Goal: Task Accomplishment & Management: Manage account settings

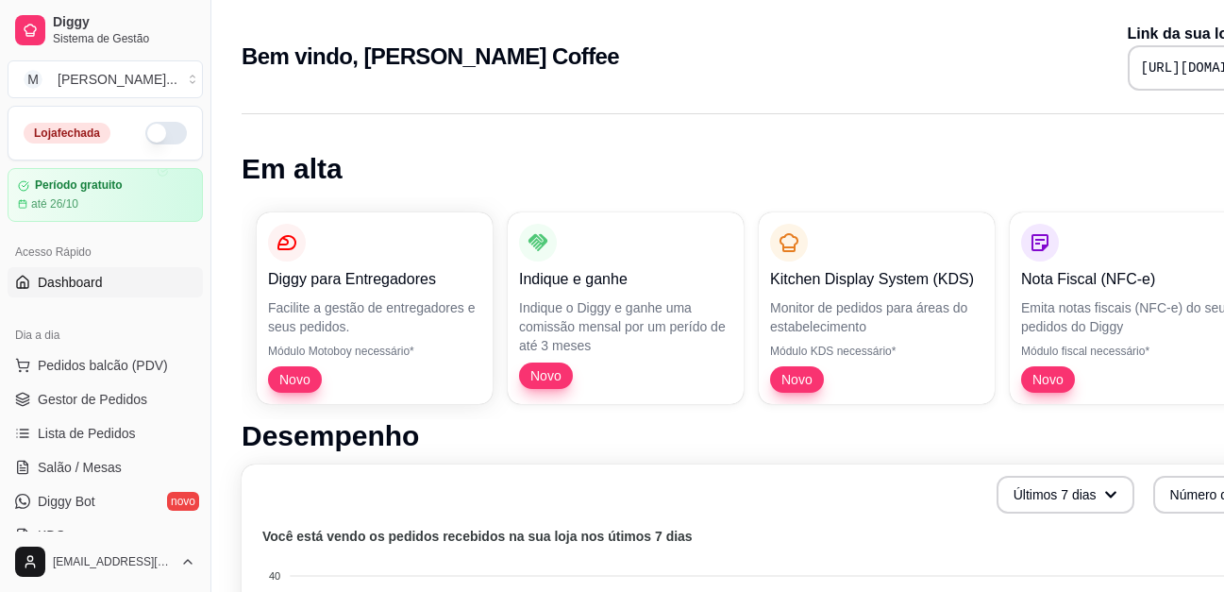
click at [158, 135] on button "button" at bounding box center [166, 133] width 42 height 23
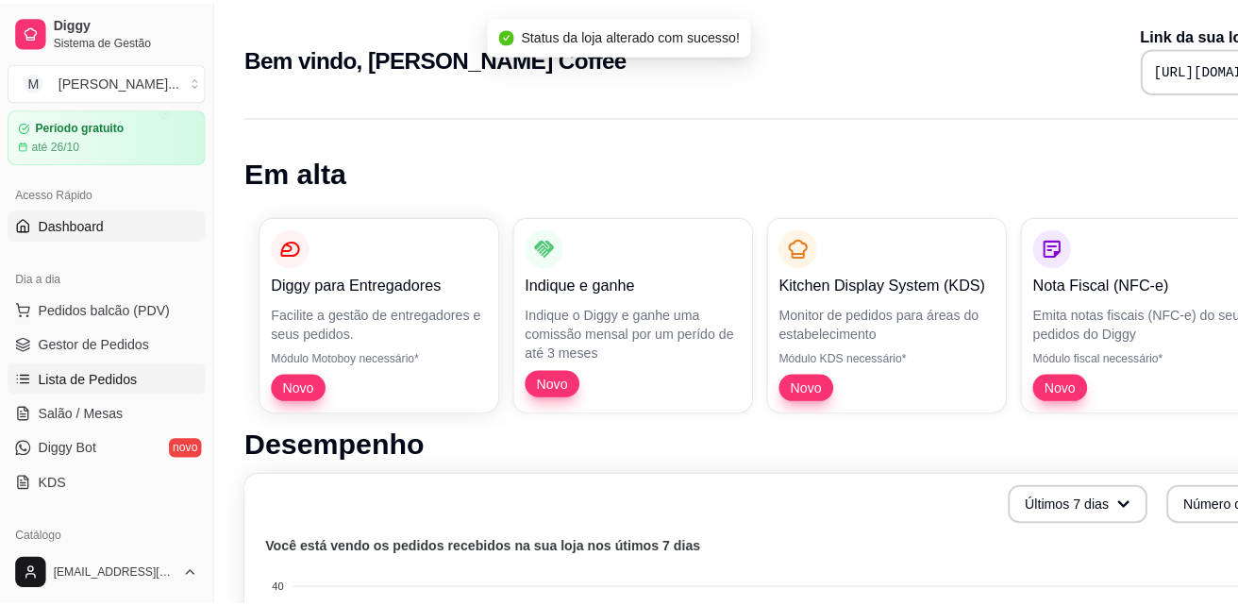
scroll to position [94, 0]
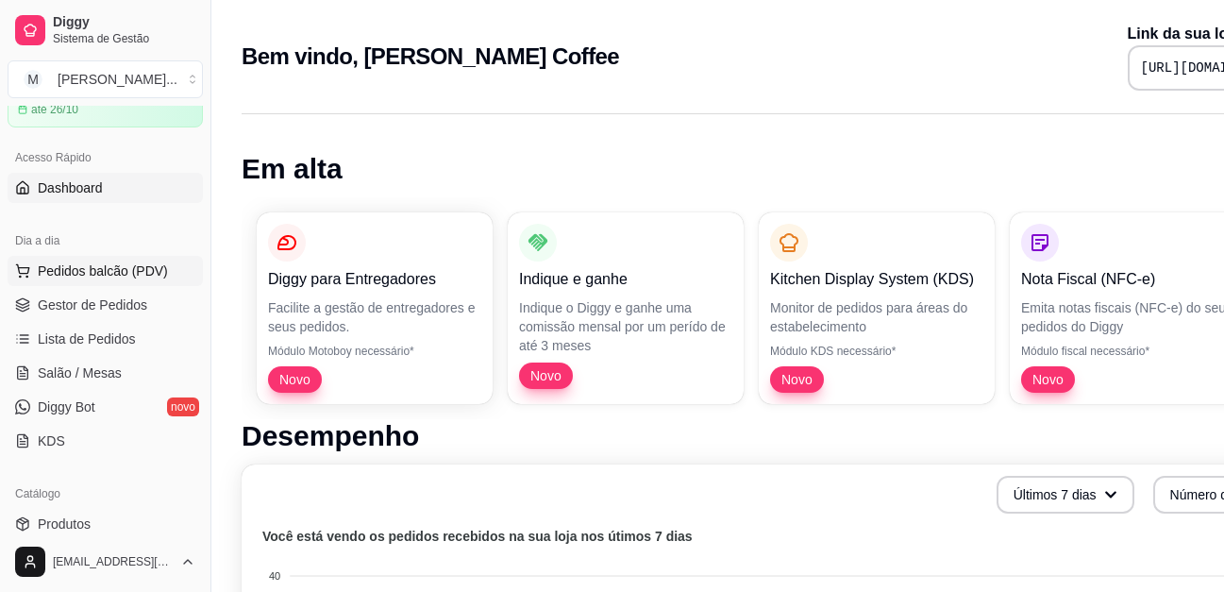
click at [135, 267] on span "Pedidos balcão (PDV)" at bounding box center [103, 270] width 130 height 19
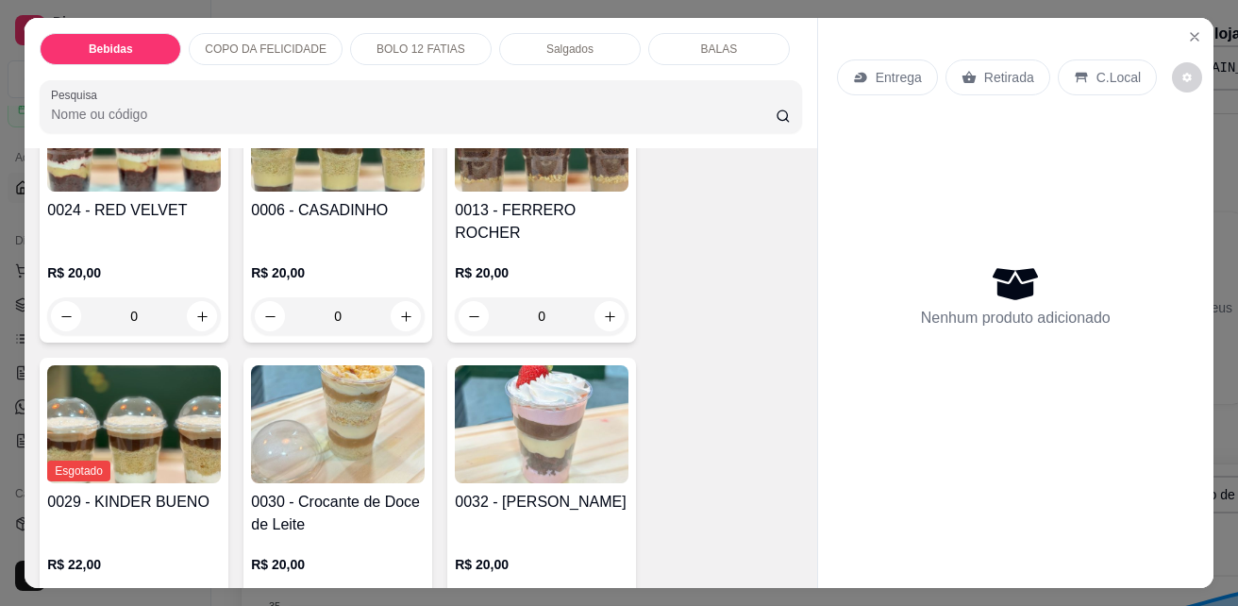
scroll to position [1415, 0]
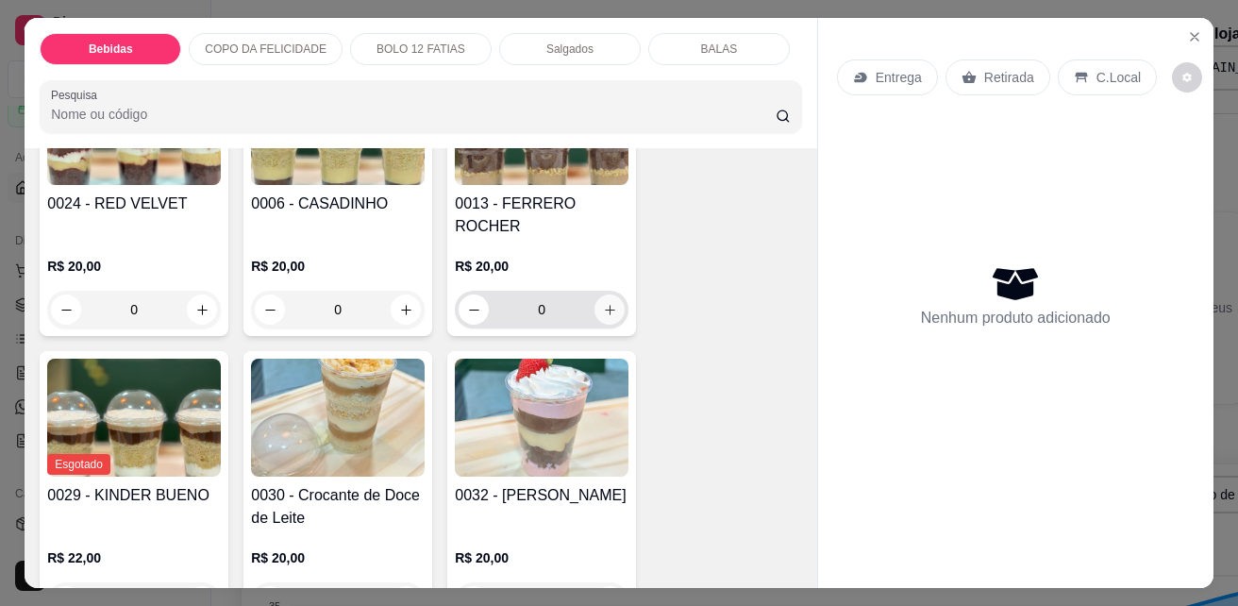
click at [594, 294] on button "increase-product-quantity" at bounding box center [609, 309] width 30 height 30
type input "1"
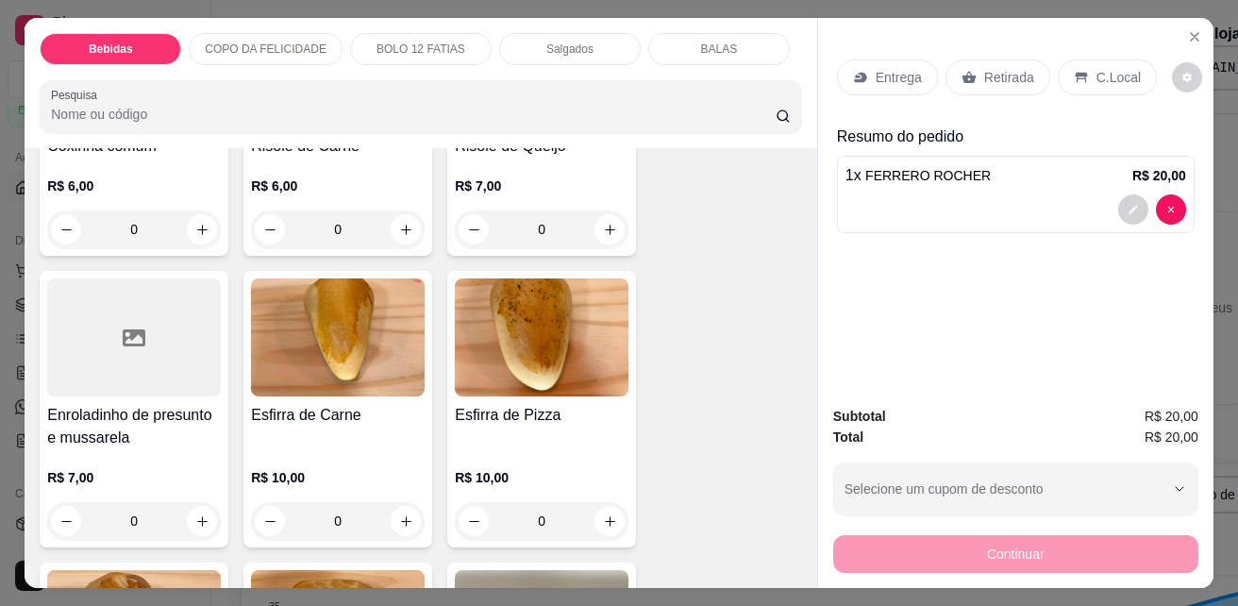
scroll to position [3302, 0]
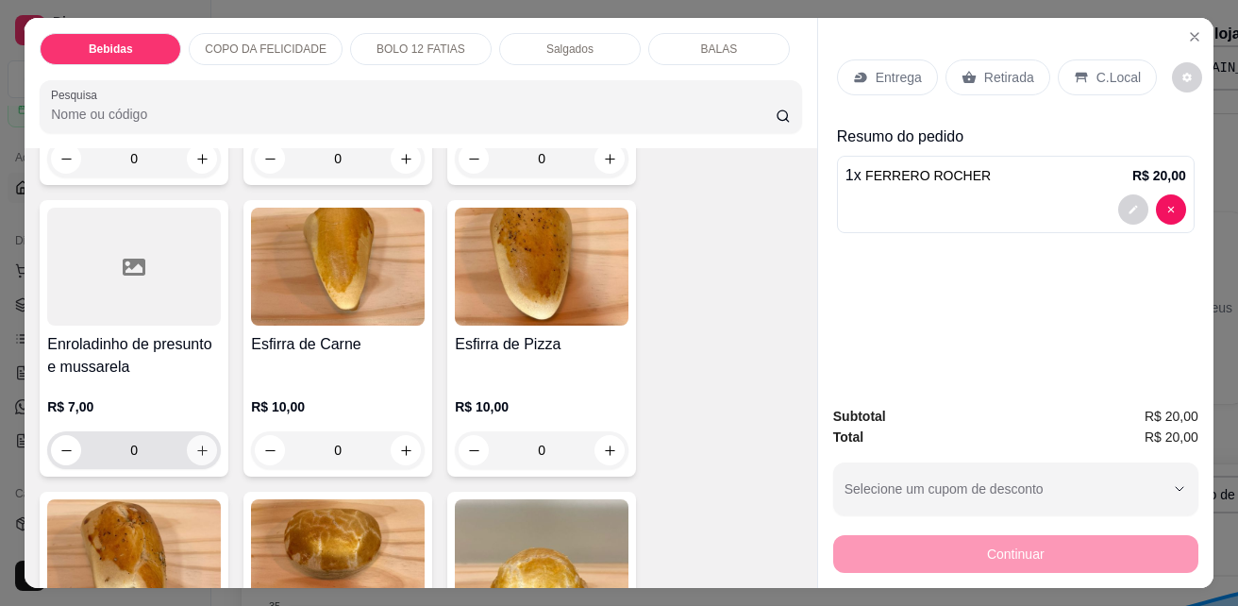
click at [199, 443] on icon "increase-product-quantity" at bounding box center [202, 450] width 14 height 14
type input "1"
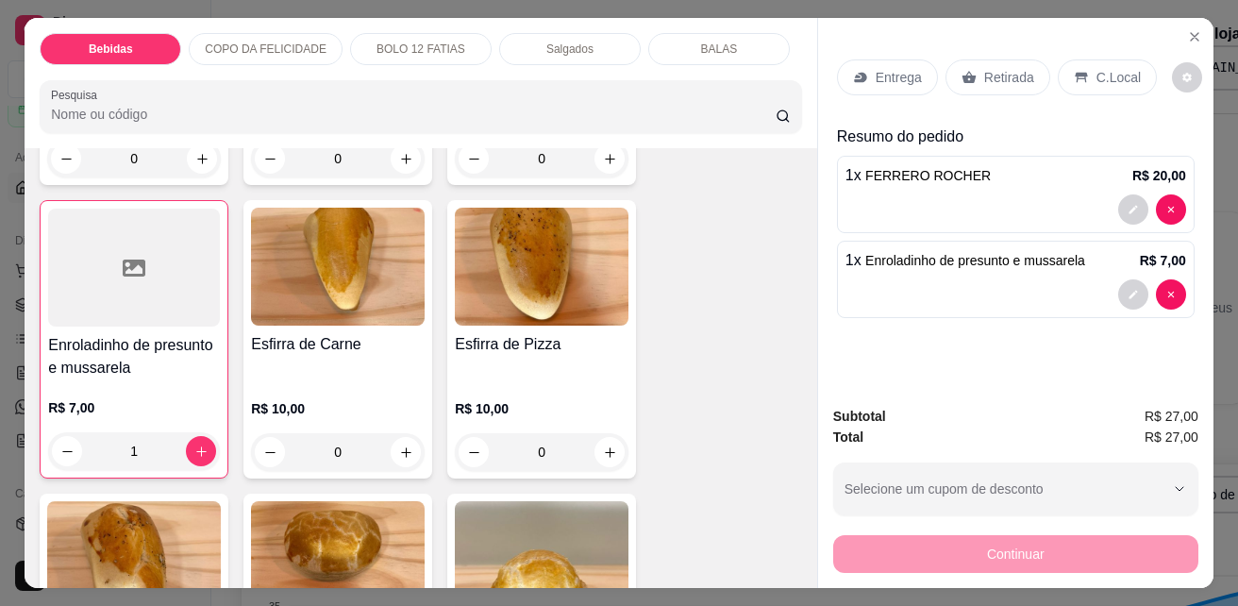
click at [1114, 72] on p "C.Local" at bounding box center [1118, 77] width 44 height 19
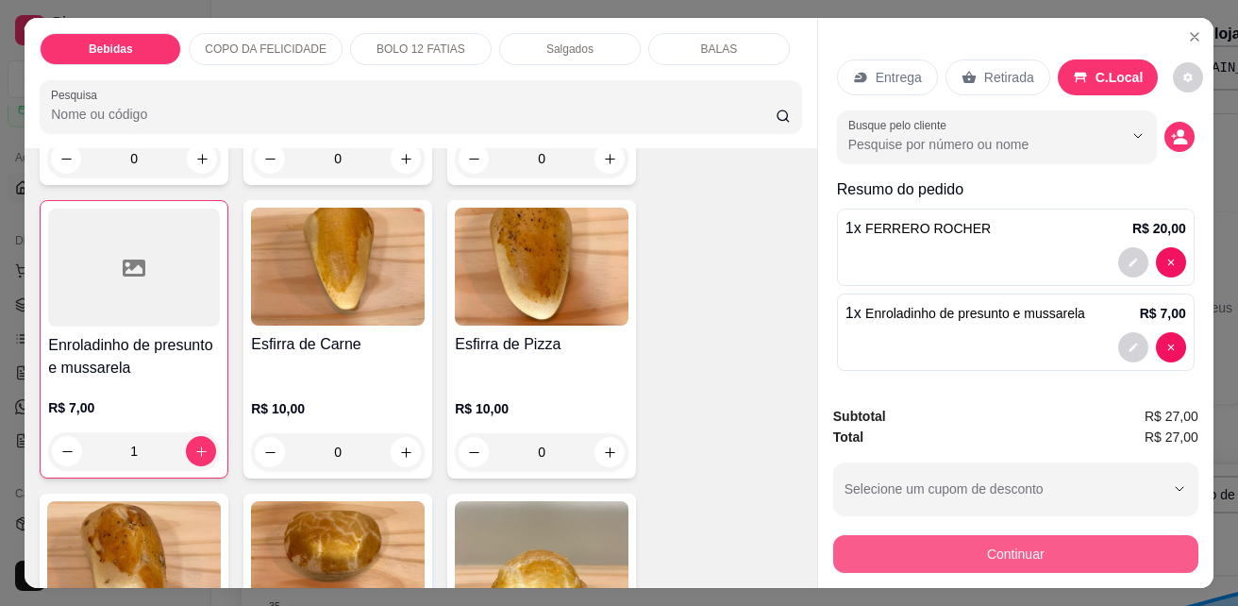
click at [1086, 552] on button "Continuar" at bounding box center [1015, 554] width 365 height 38
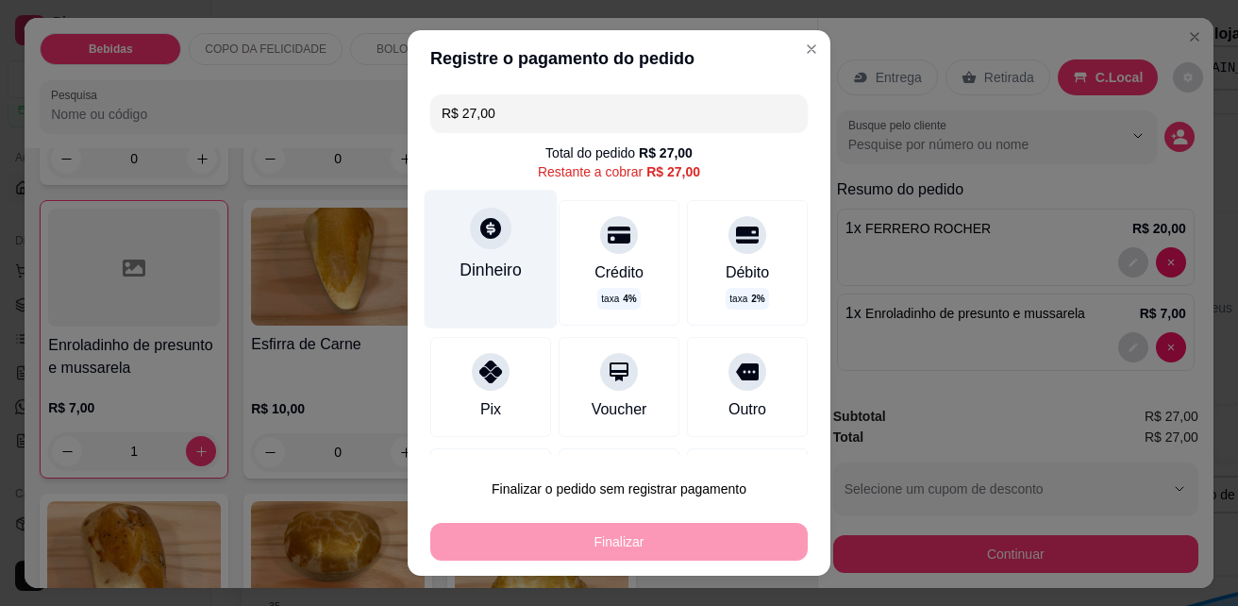
click at [470, 242] on div at bounding box center [491, 229] width 42 height 42
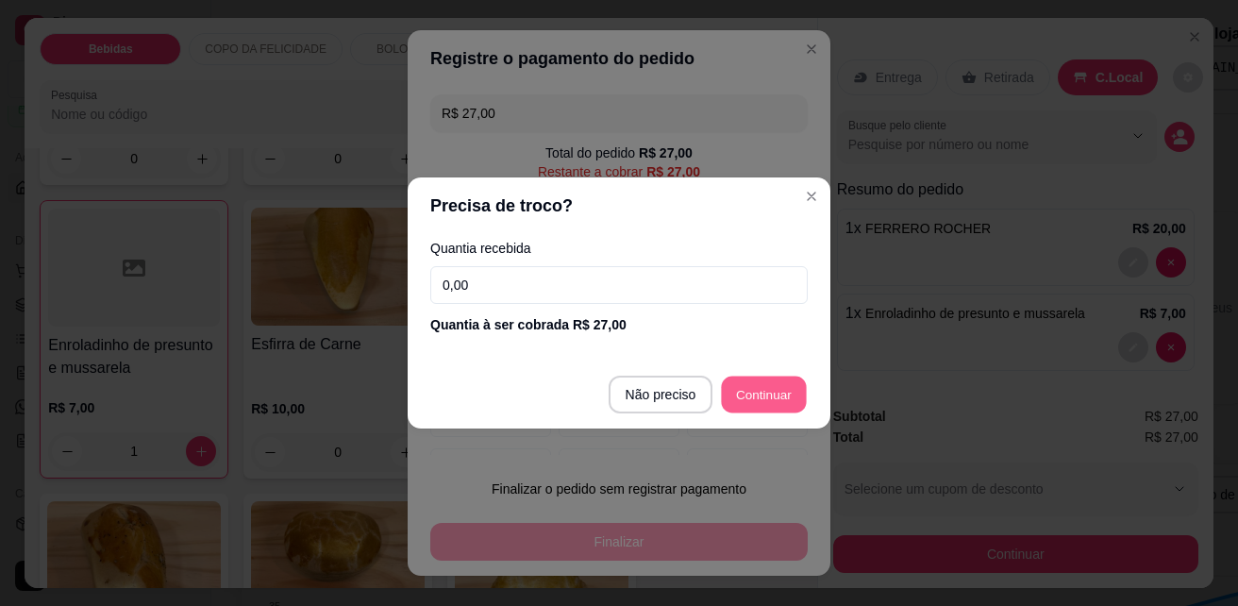
type input "R$ 0,00"
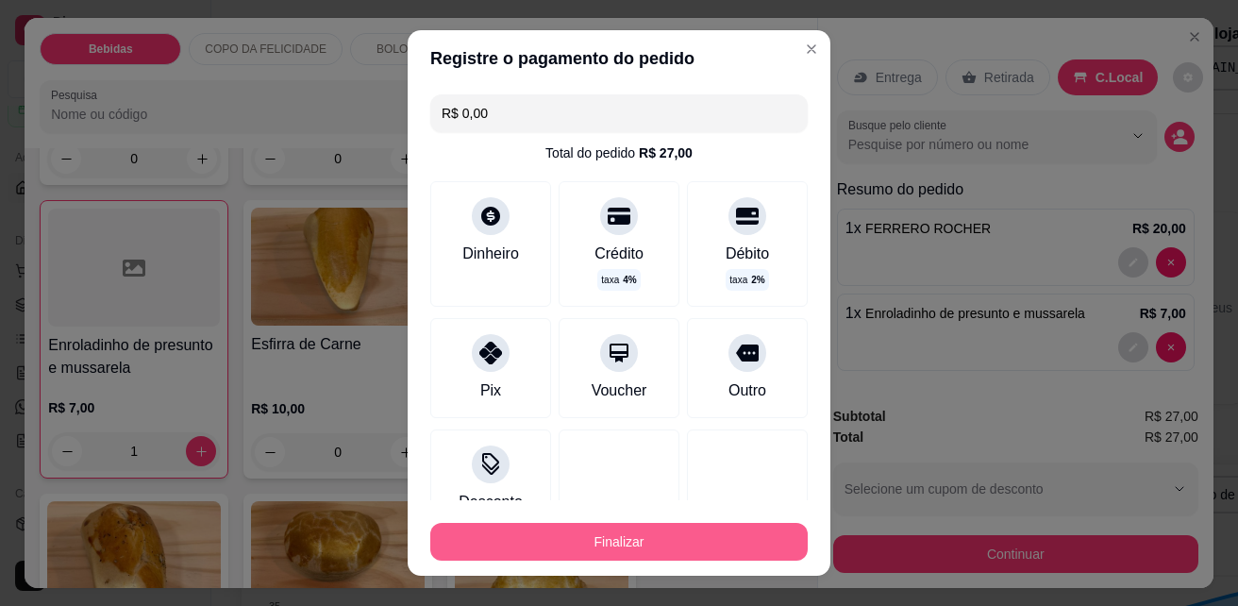
click at [679, 537] on button "Finalizar" at bounding box center [618, 542] width 377 height 38
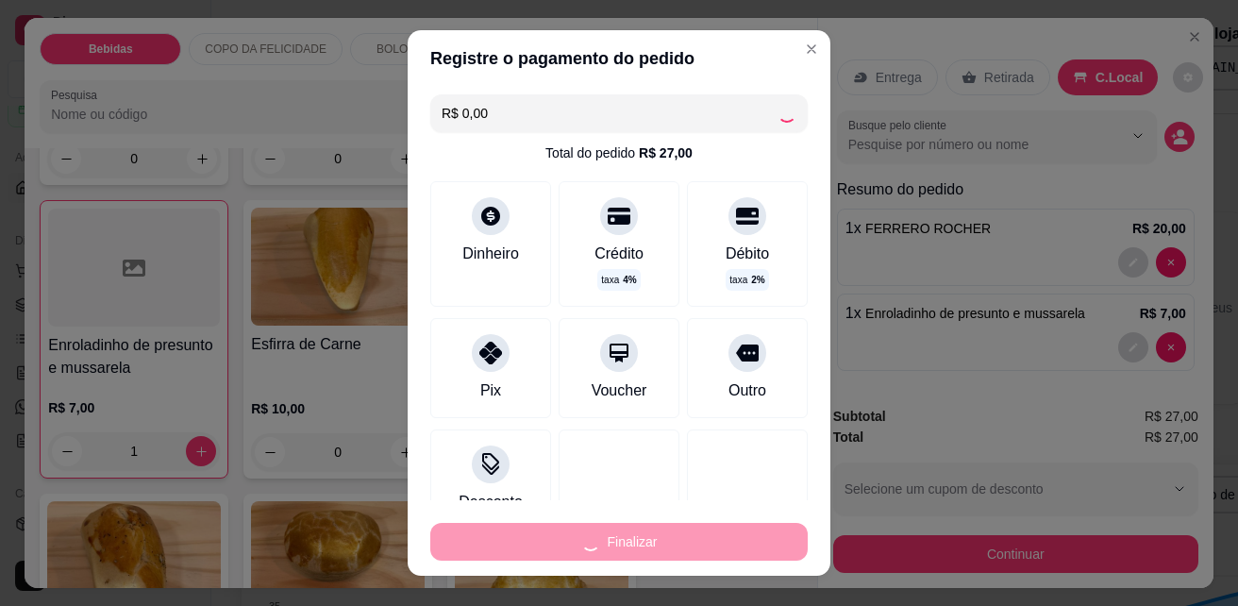
type input "0"
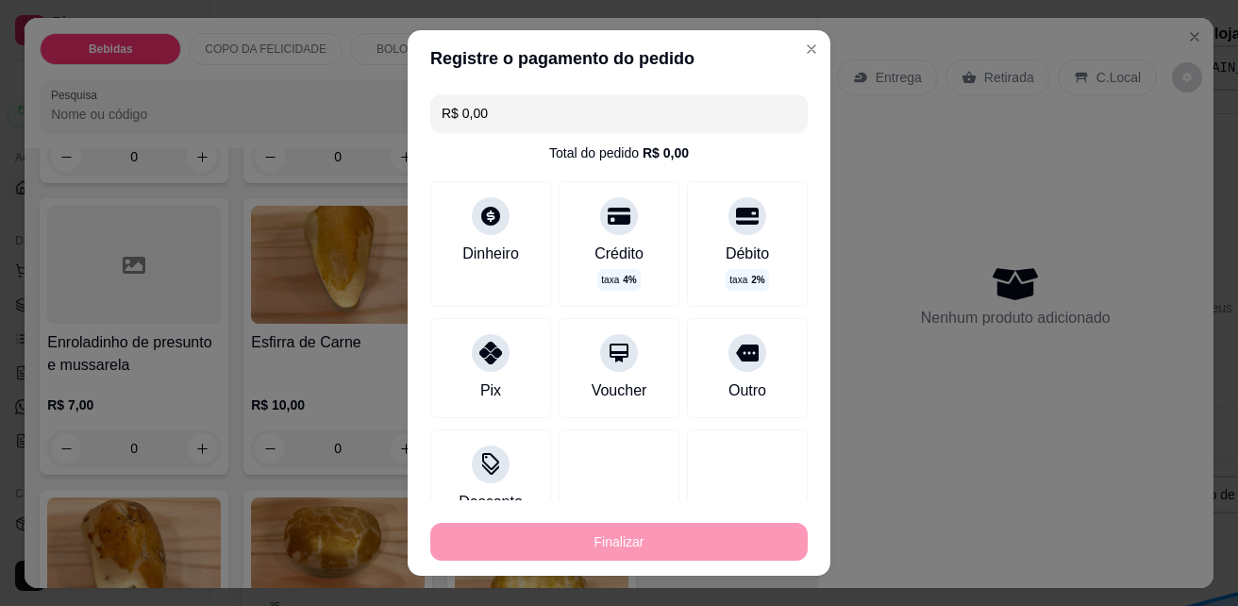
type input "-R$ 27,00"
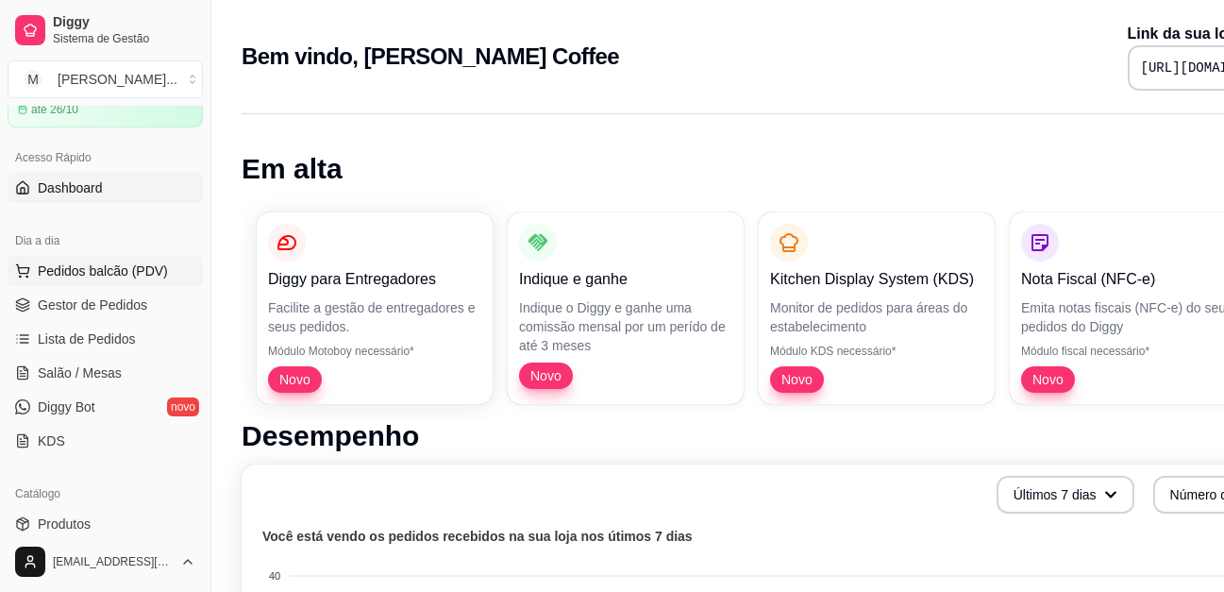
click at [87, 273] on span "Pedidos balcão (PDV)" at bounding box center [103, 270] width 130 height 19
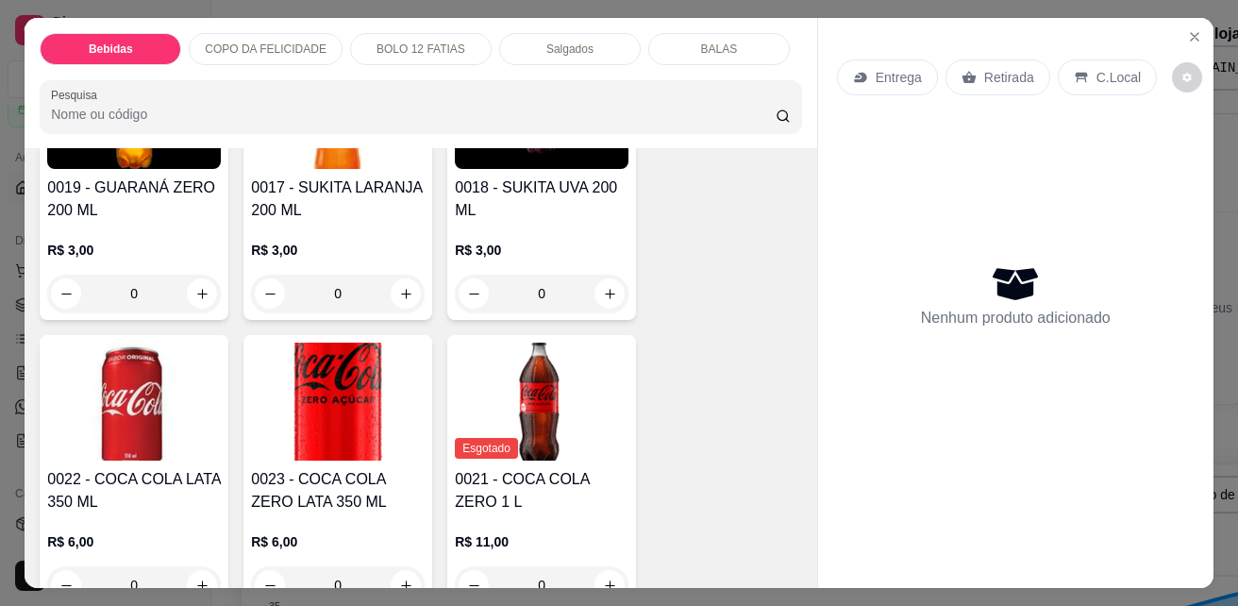
scroll to position [660, 0]
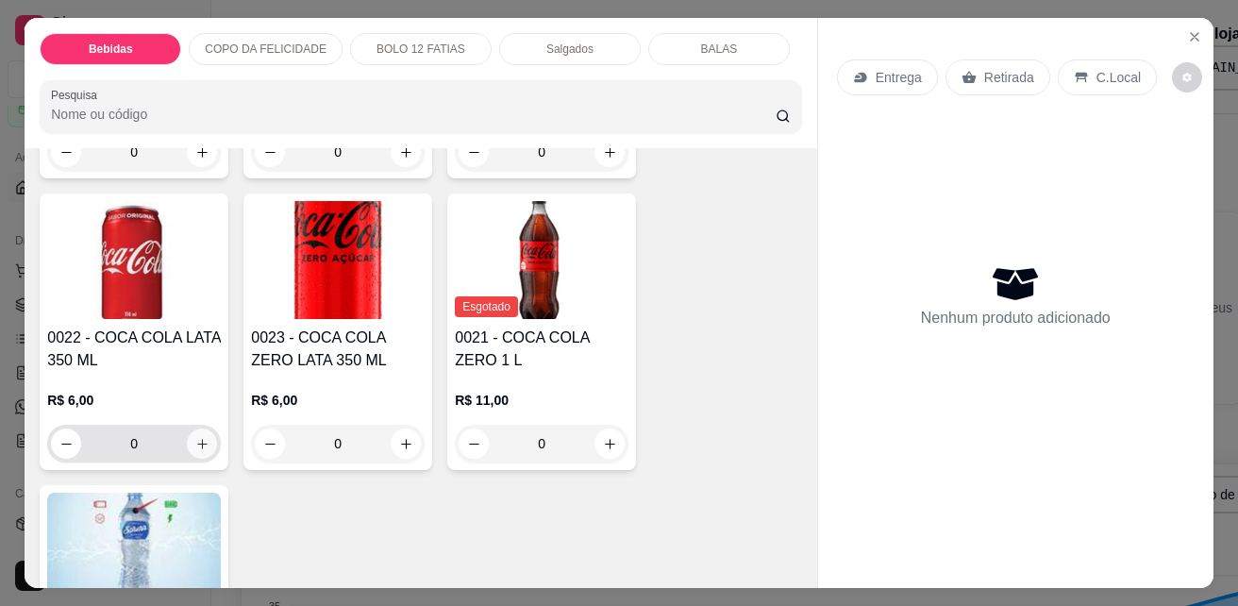
click at [188, 443] on button "increase-product-quantity" at bounding box center [202, 443] width 30 height 30
type input "1"
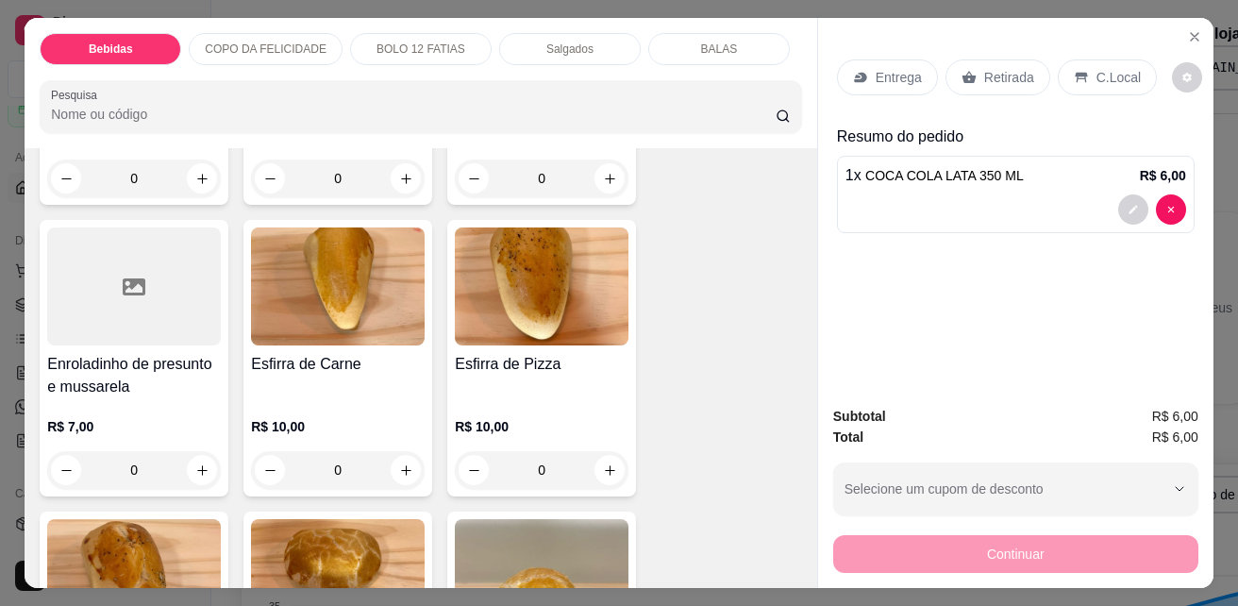
scroll to position [3302, 0]
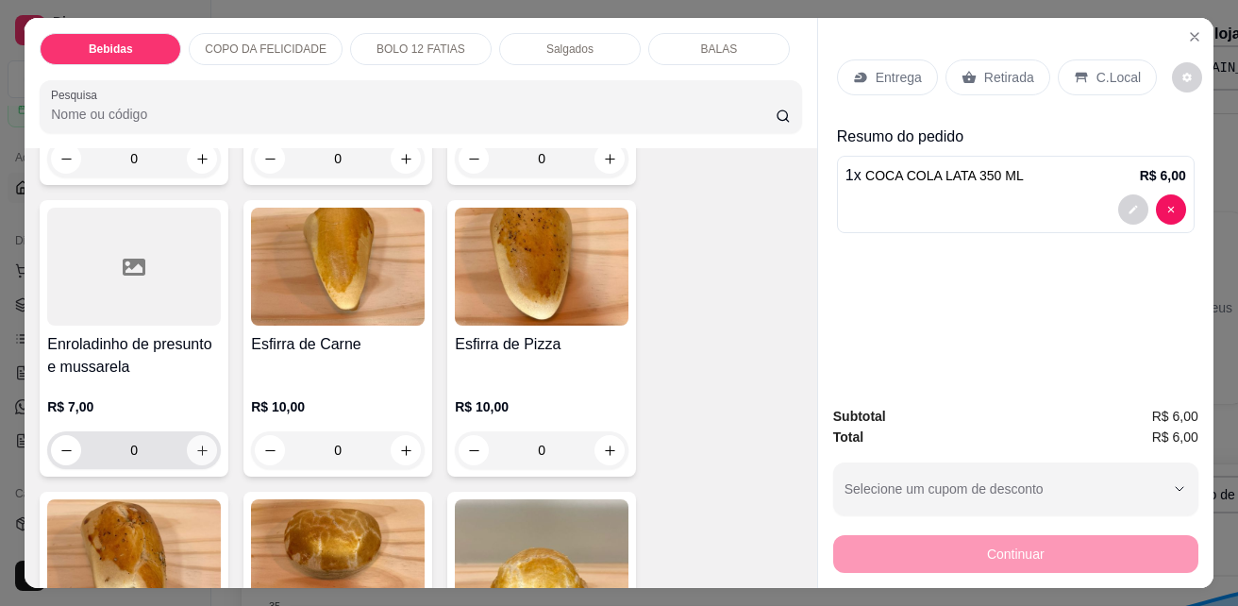
click at [197, 445] on icon "increase-product-quantity" at bounding box center [202, 450] width 10 height 10
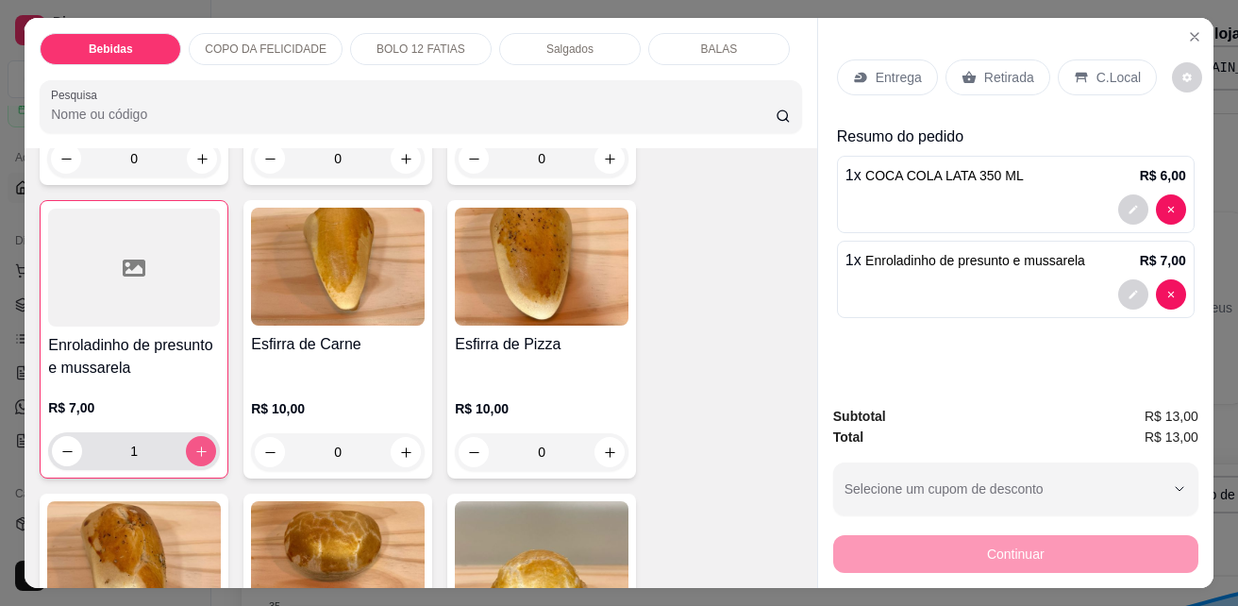
click at [195, 444] on icon "increase-product-quantity" at bounding box center [201, 451] width 14 height 14
type input "2"
click at [751, 259] on div "0001 - Coxinha de Frango com Requeijão R$ 8,00 0 0003 - Enroladinho R$ 7,00 0 K…" at bounding box center [421, 462] width 762 height 1645
click at [1110, 77] on p "C.Local" at bounding box center [1118, 77] width 44 height 19
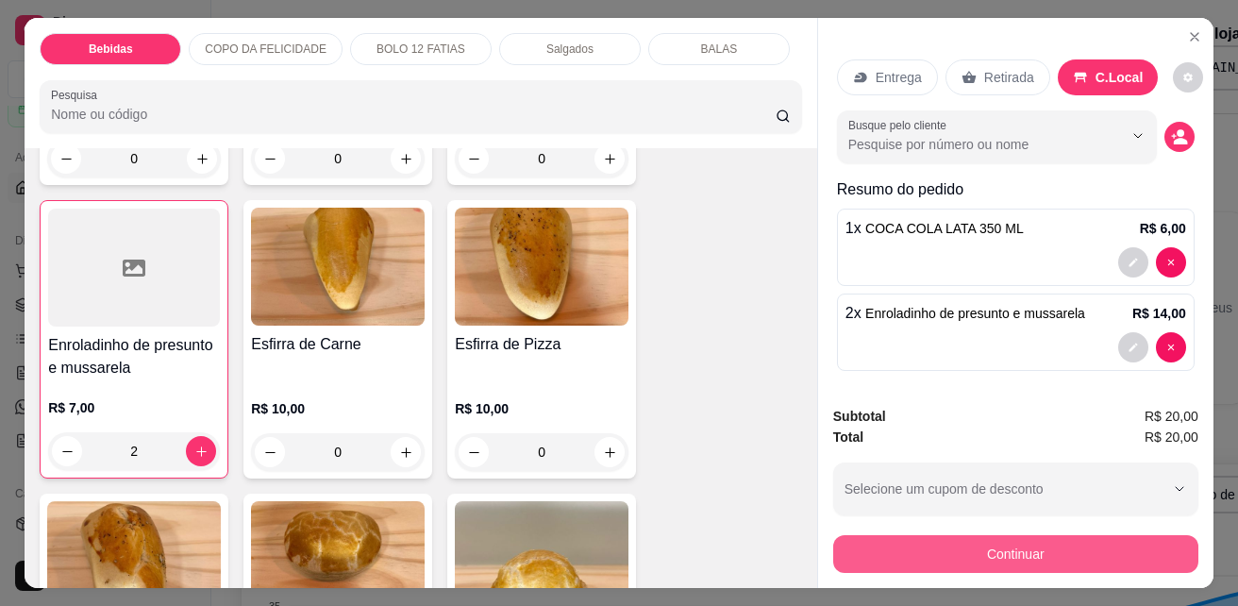
click at [1030, 545] on button "Continuar" at bounding box center [1015, 554] width 365 height 38
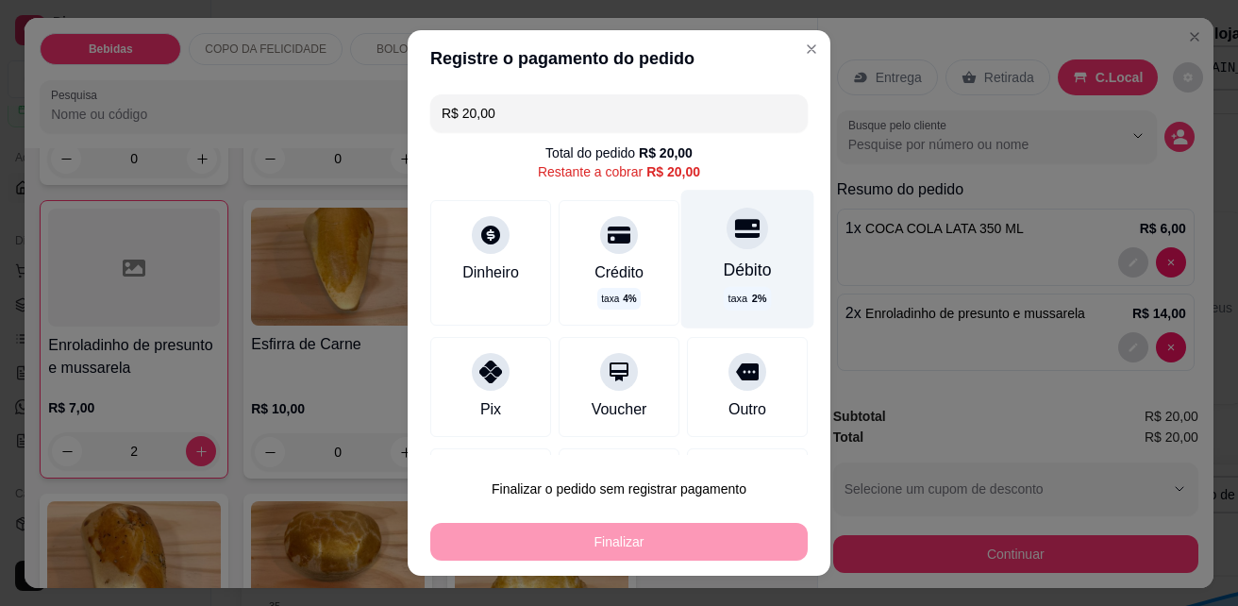
click at [735, 241] on icon at bounding box center [747, 228] width 25 height 25
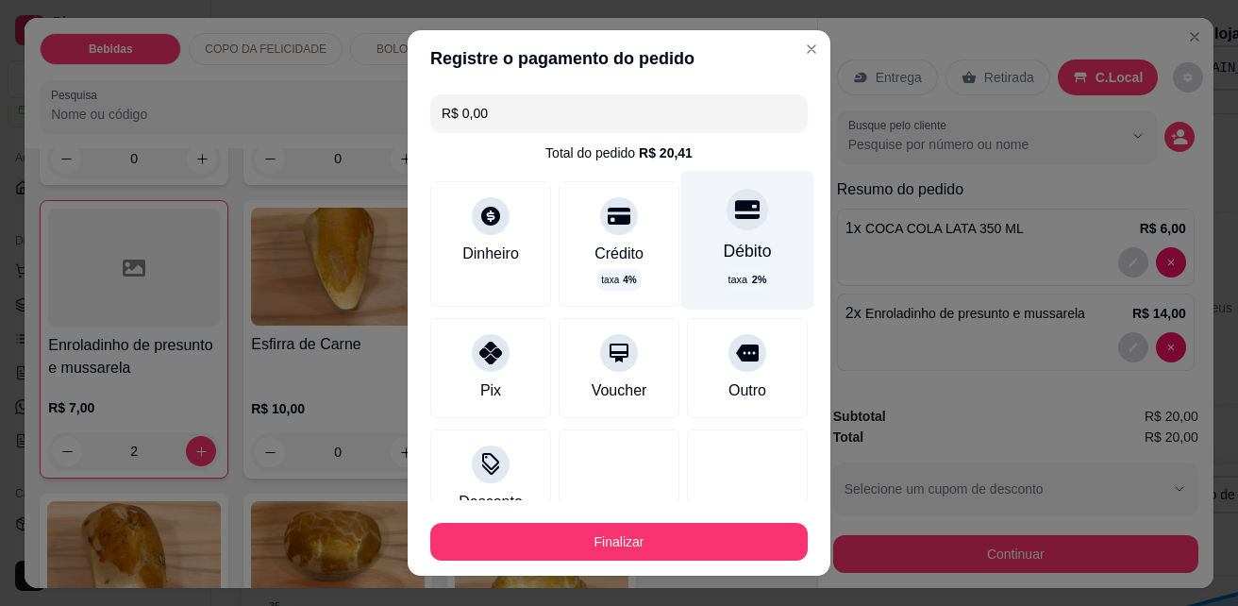
type input "R$ 0,00"
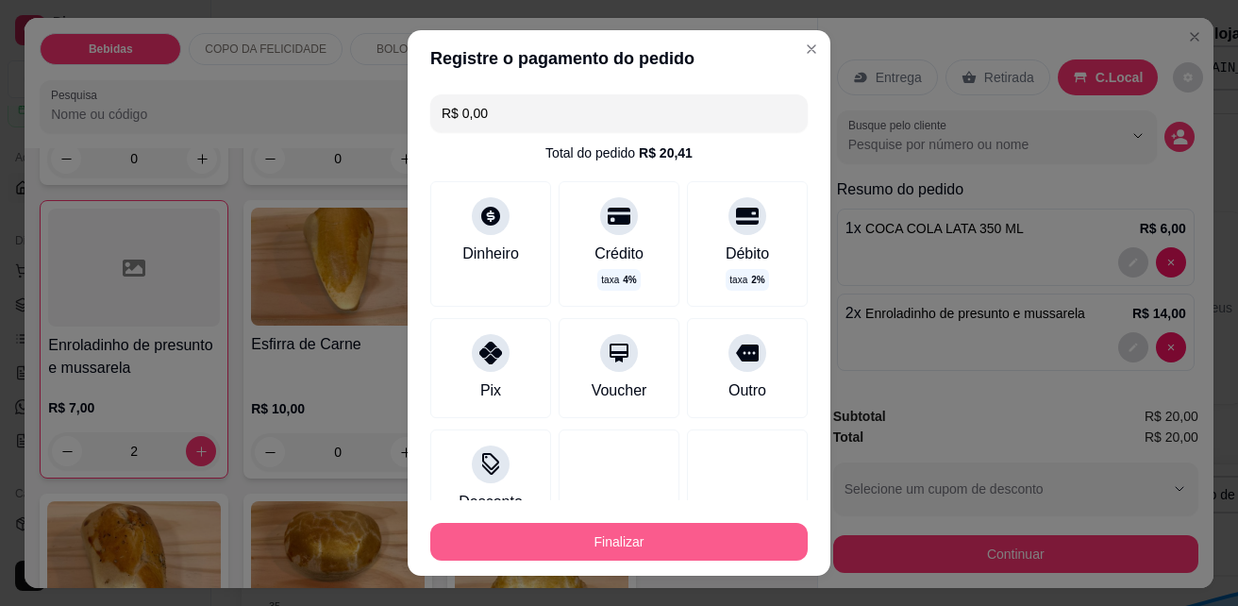
click at [694, 540] on button "Finalizar" at bounding box center [618, 542] width 377 height 38
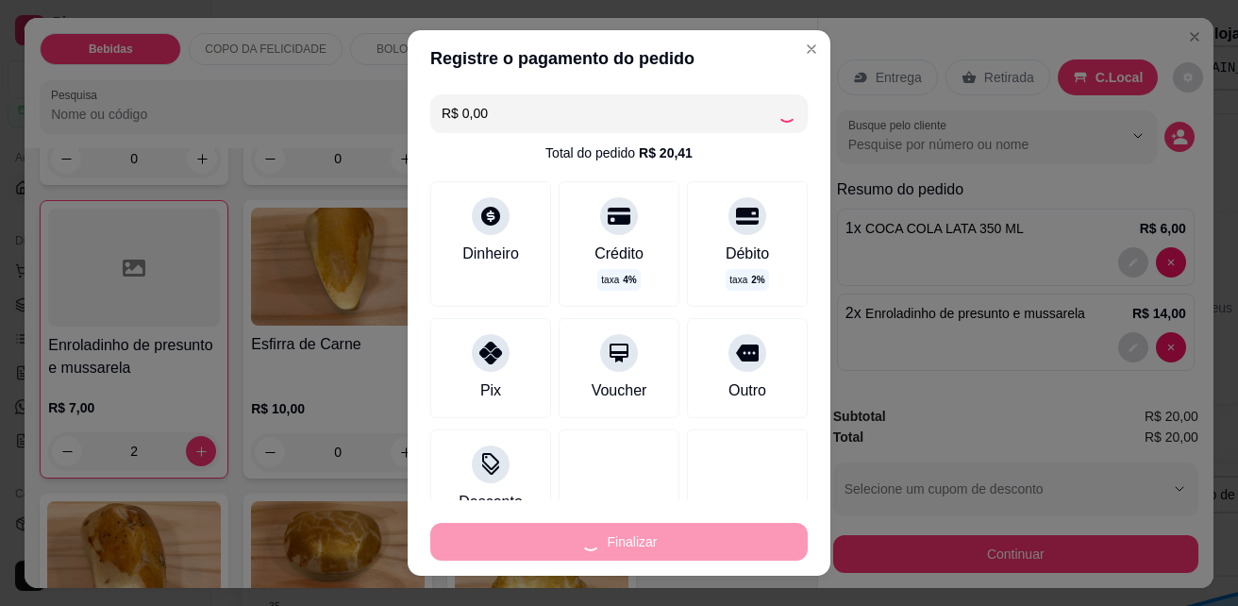
type input "0"
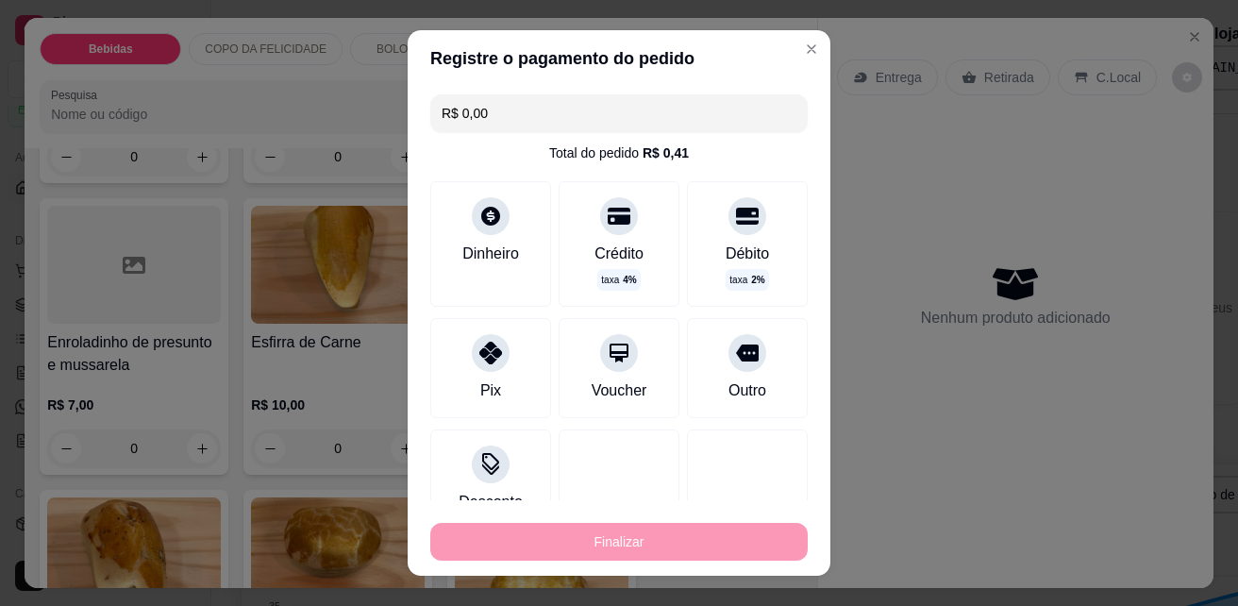
type input "-R$ 20,00"
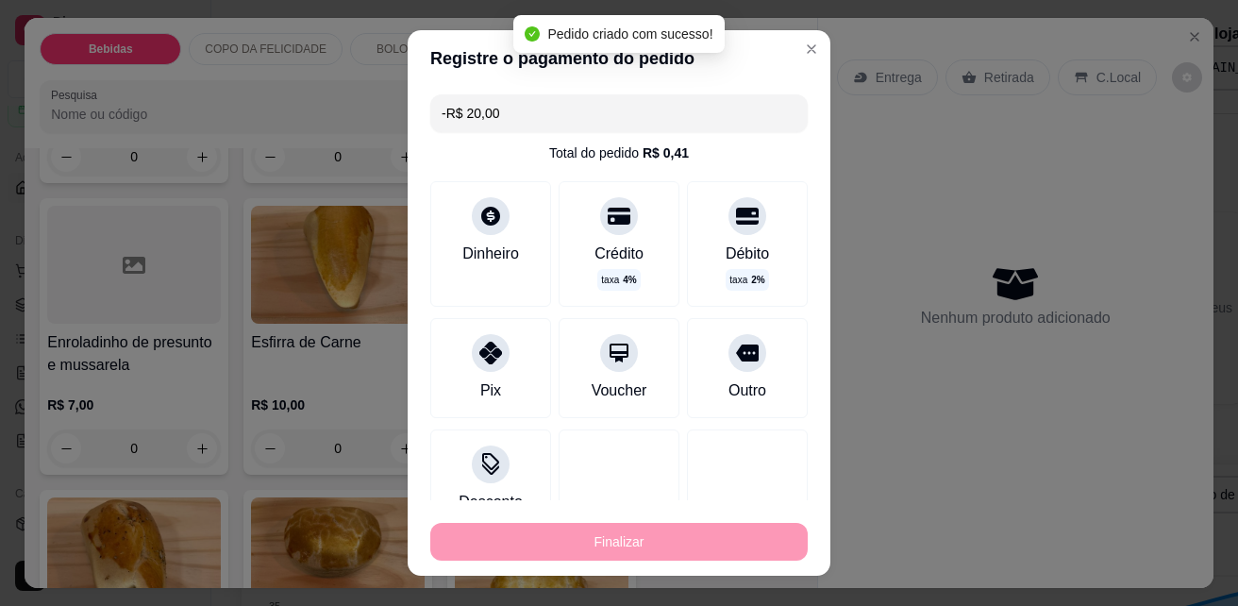
scroll to position [3300, 0]
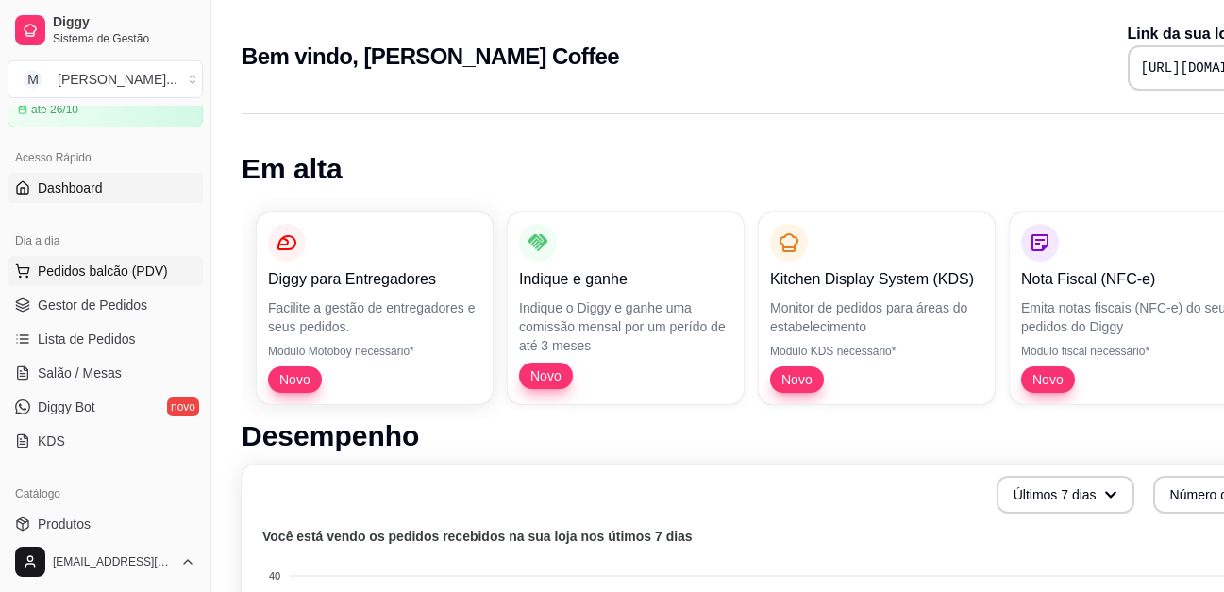
click at [124, 273] on span "Pedidos balcão (PDV)" at bounding box center [103, 270] width 130 height 19
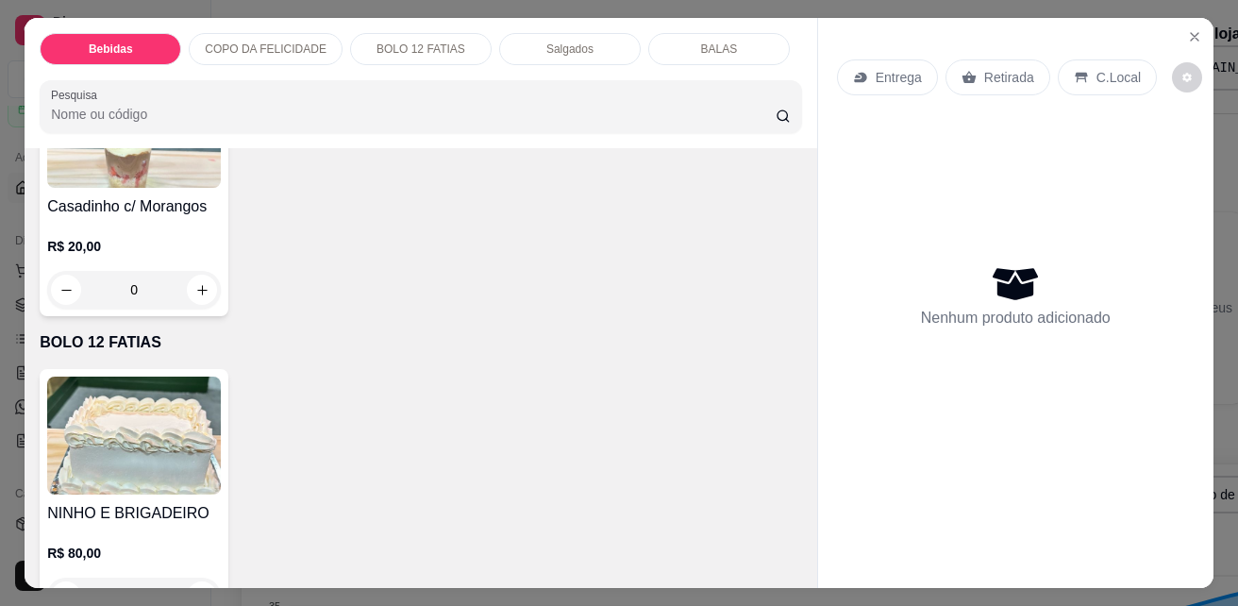
scroll to position [2453, 0]
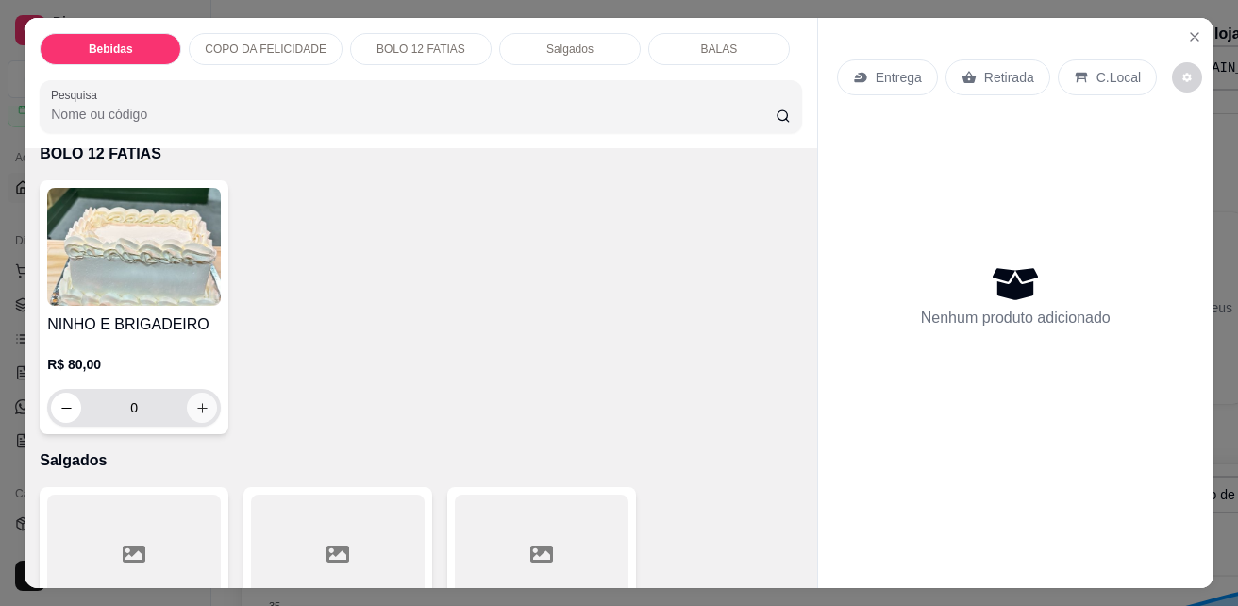
click at [195, 401] on icon "increase-product-quantity" at bounding box center [202, 408] width 14 height 14
type input "1"
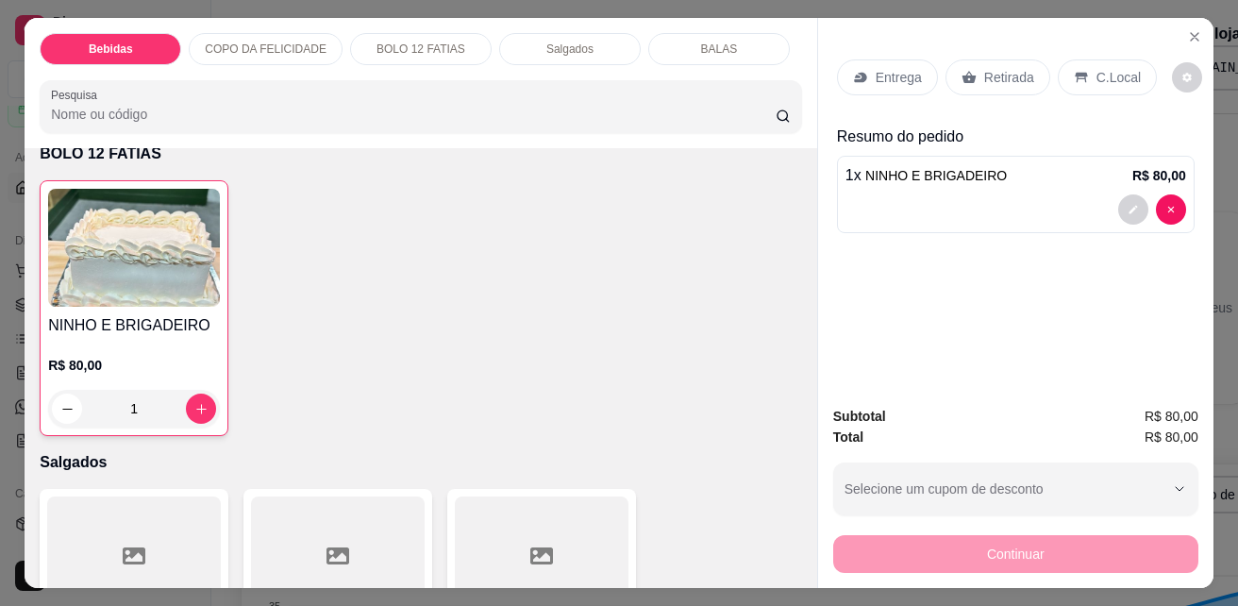
click at [1074, 70] on icon at bounding box center [1081, 77] width 15 height 15
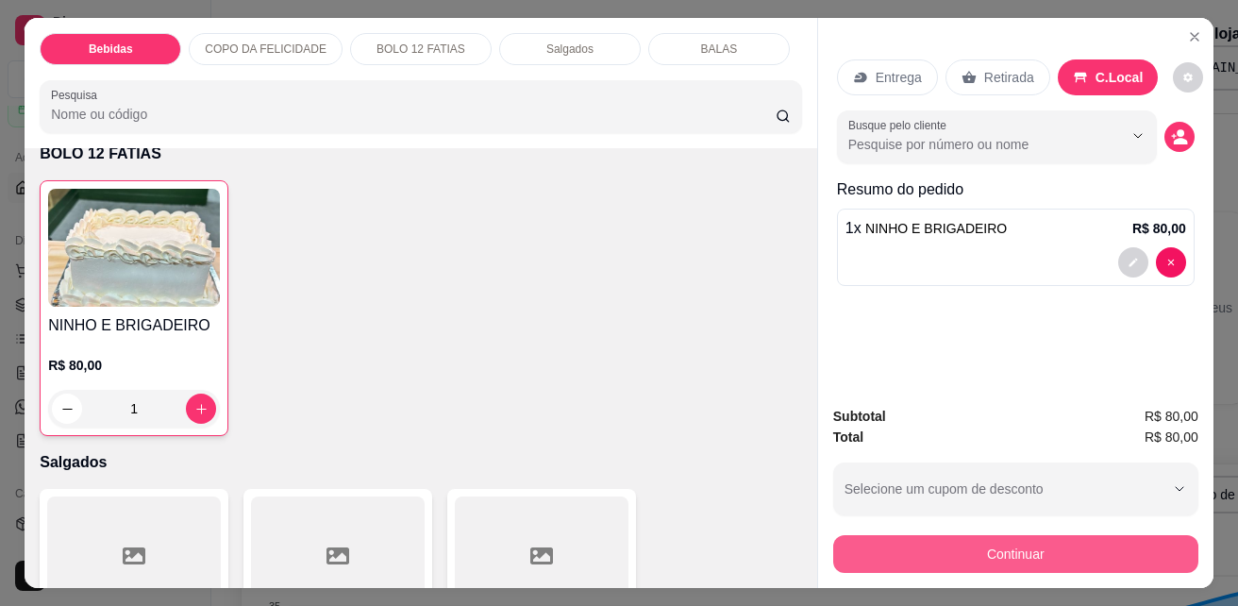
click at [1029, 543] on button "Continuar" at bounding box center [1015, 554] width 365 height 38
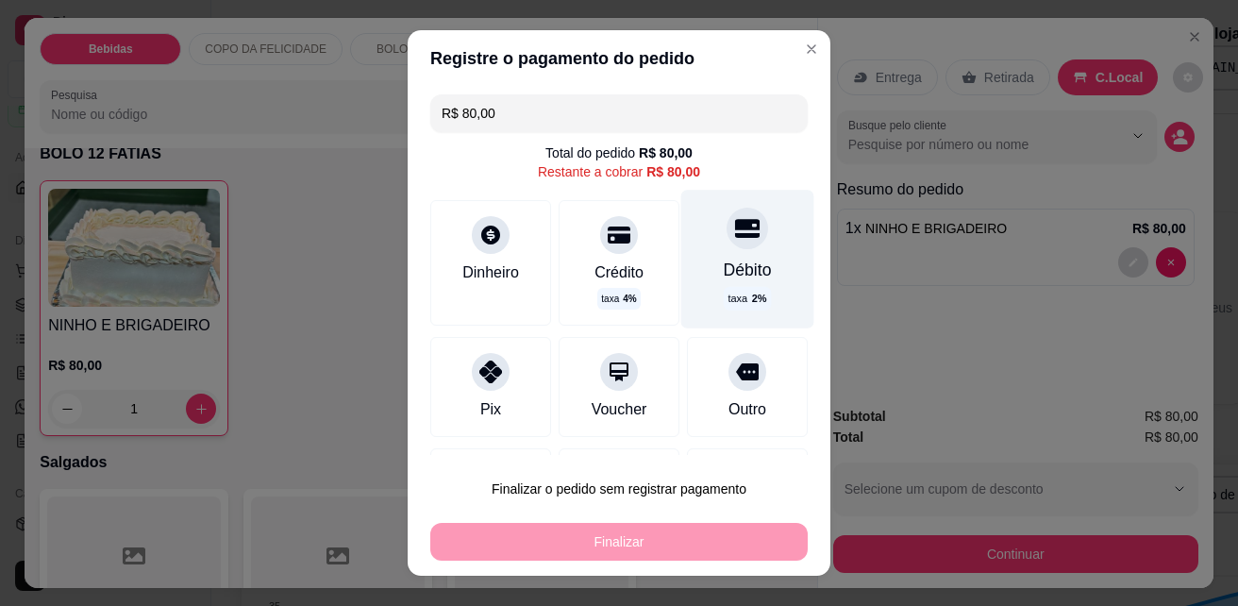
click at [748, 253] on div "Débito taxa 2 %" at bounding box center [747, 259] width 133 height 138
type input "R$ 0,00"
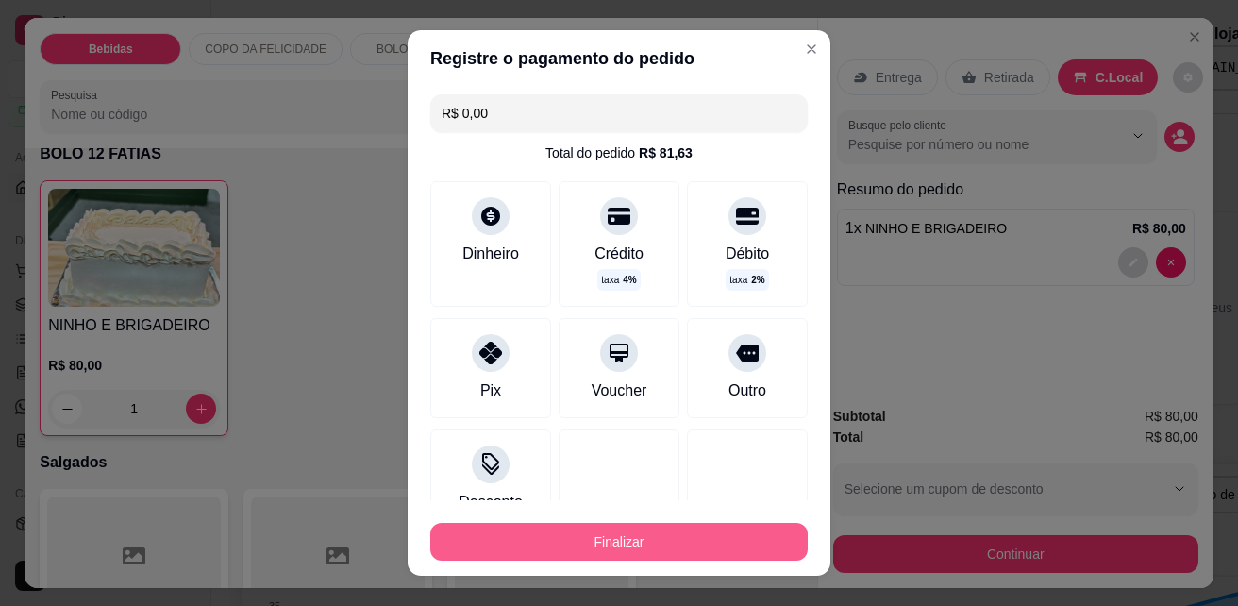
click at [711, 549] on button "Finalizar" at bounding box center [618, 542] width 377 height 38
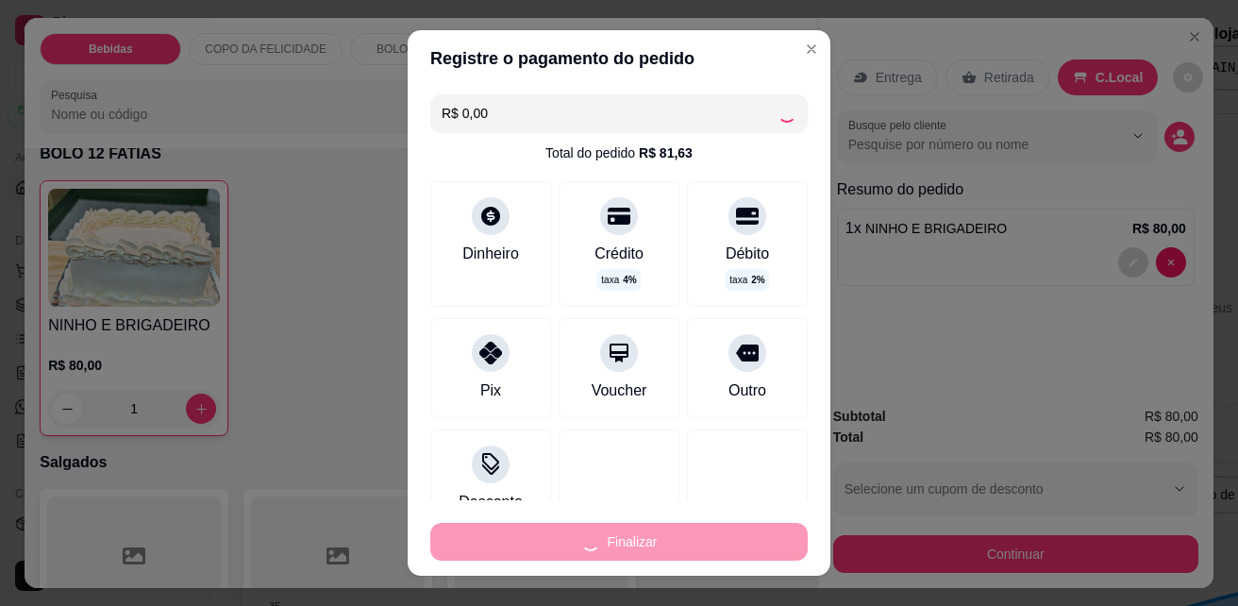
type input "0"
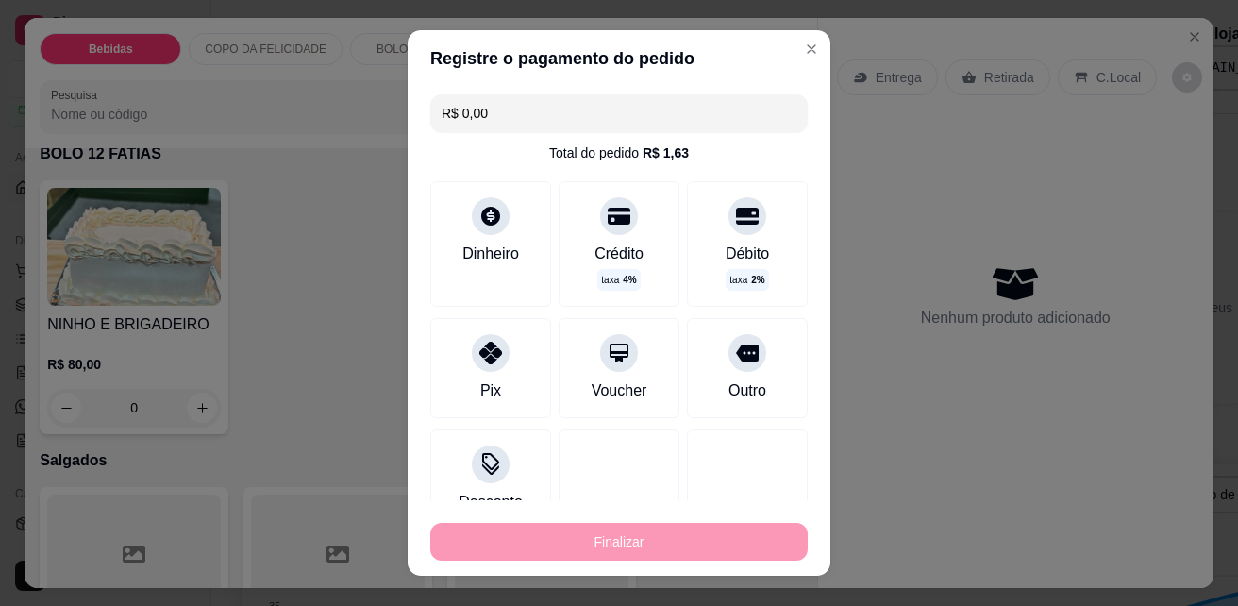
type input "-R$ 80,00"
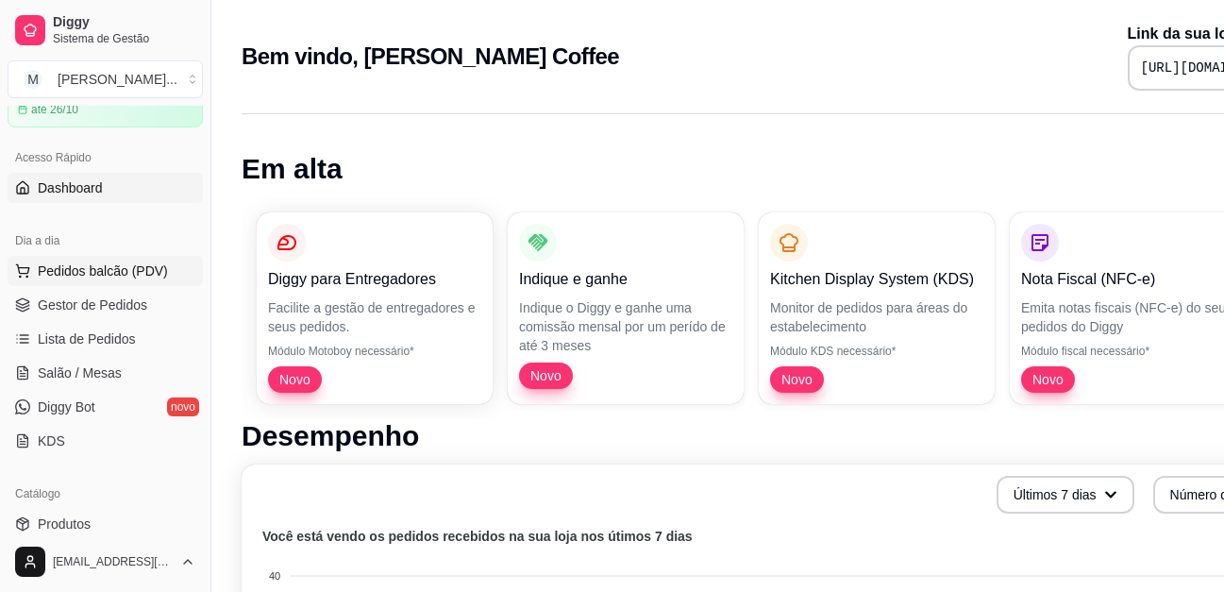
click at [67, 269] on span "Pedidos balcão (PDV)" at bounding box center [103, 270] width 130 height 19
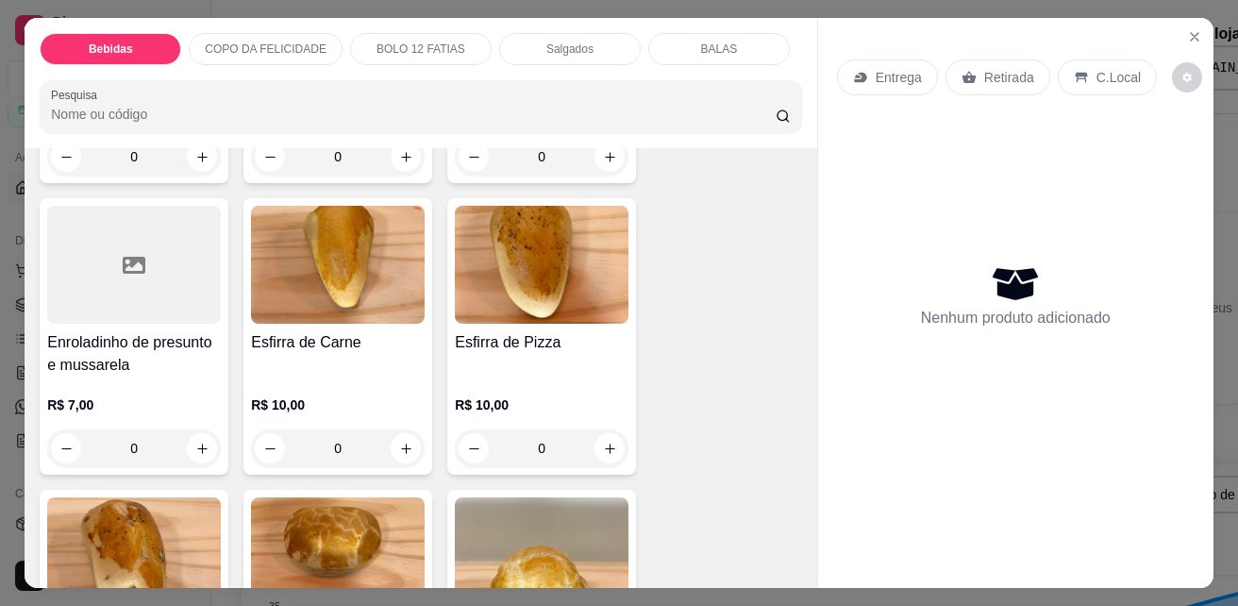
scroll to position [3491, 0]
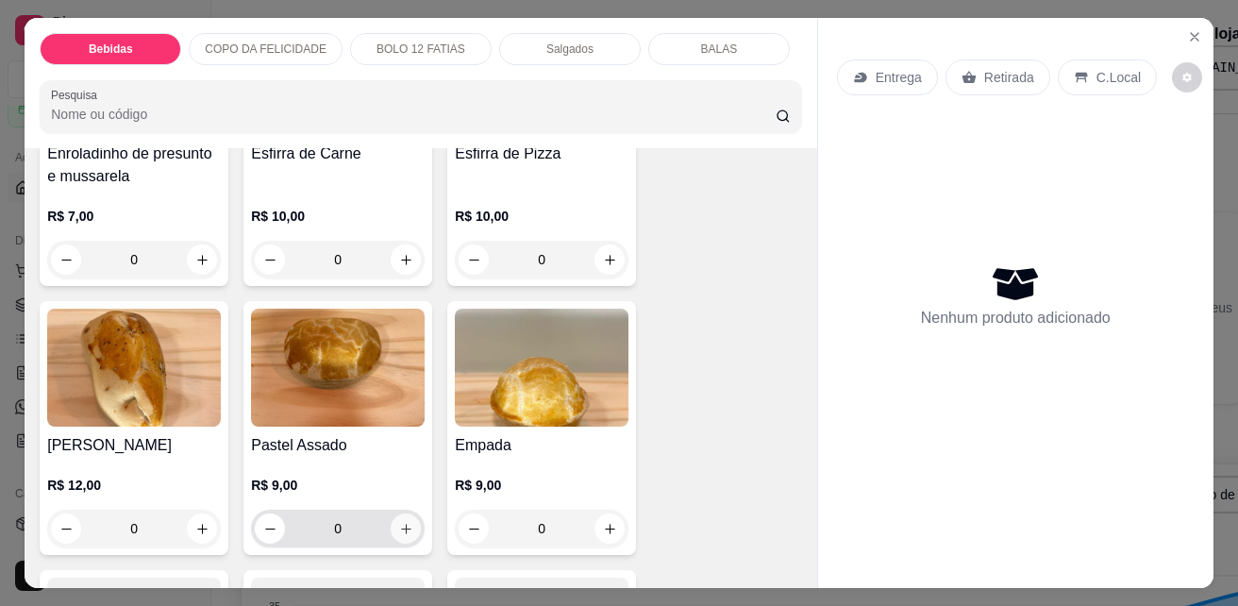
click at [393, 513] on button "increase-product-quantity" at bounding box center [406, 528] width 30 height 30
type input "1"
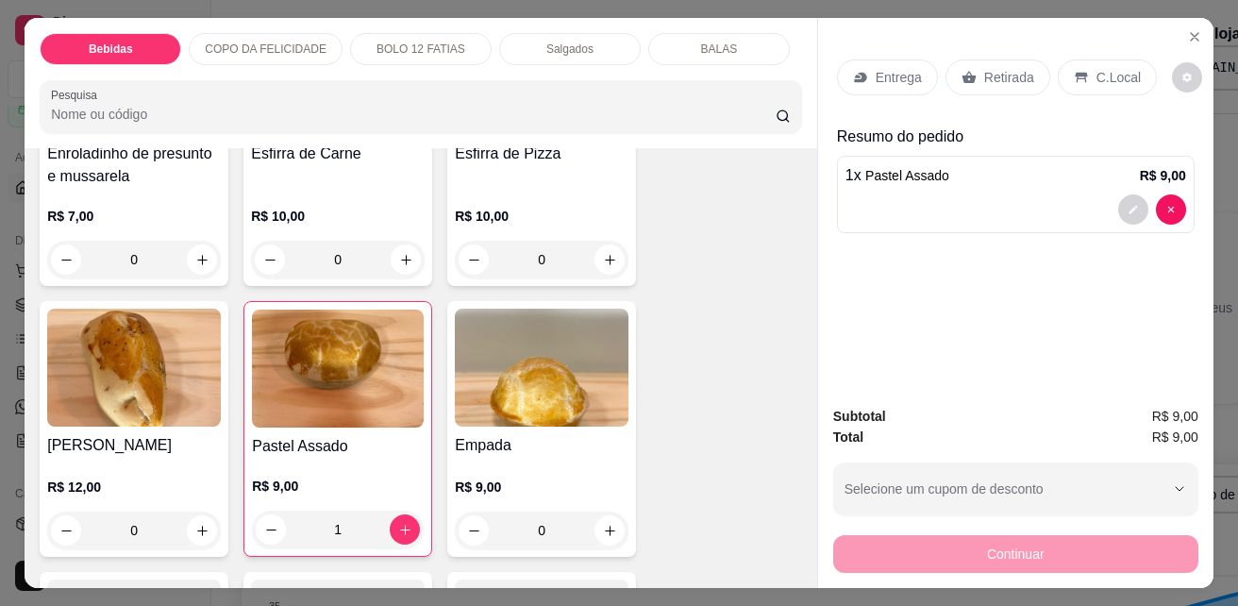
click at [1114, 59] on div "C.Local" at bounding box center [1107, 77] width 99 height 36
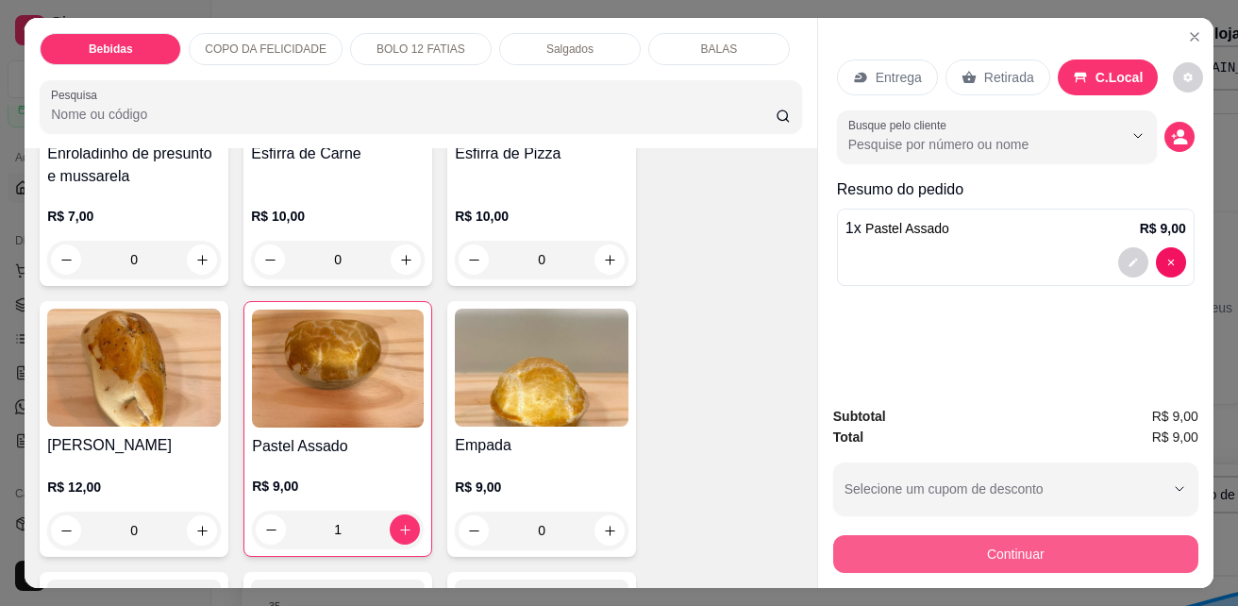
click at [969, 542] on button "Continuar" at bounding box center [1015, 554] width 365 height 38
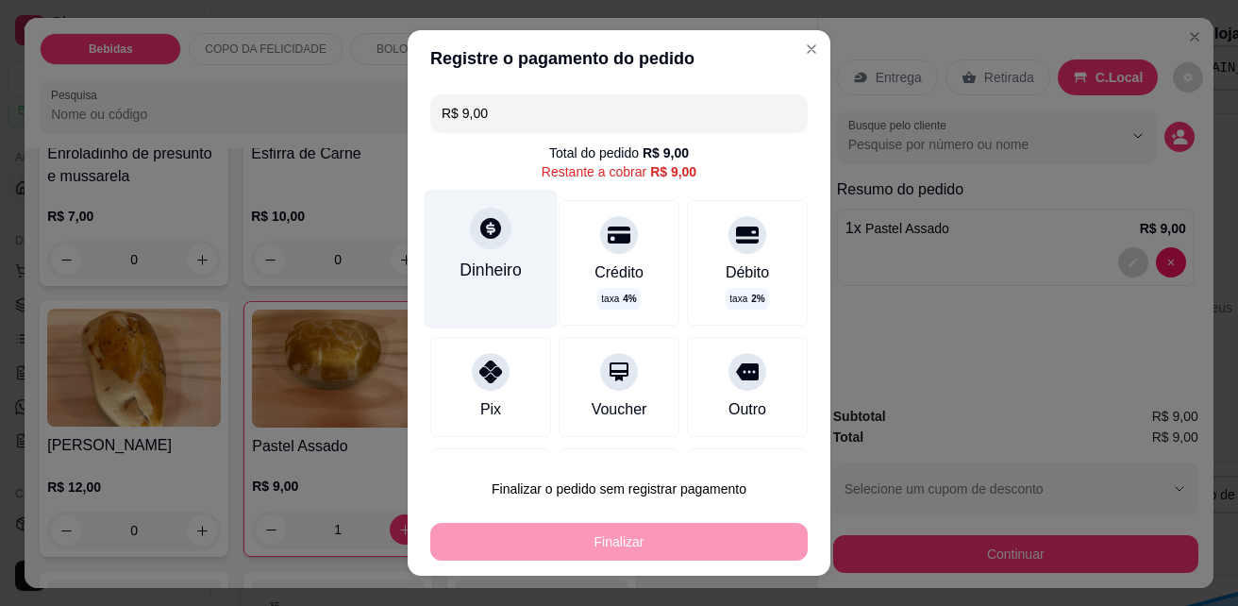
click at [483, 246] on div at bounding box center [491, 229] width 42 height 42
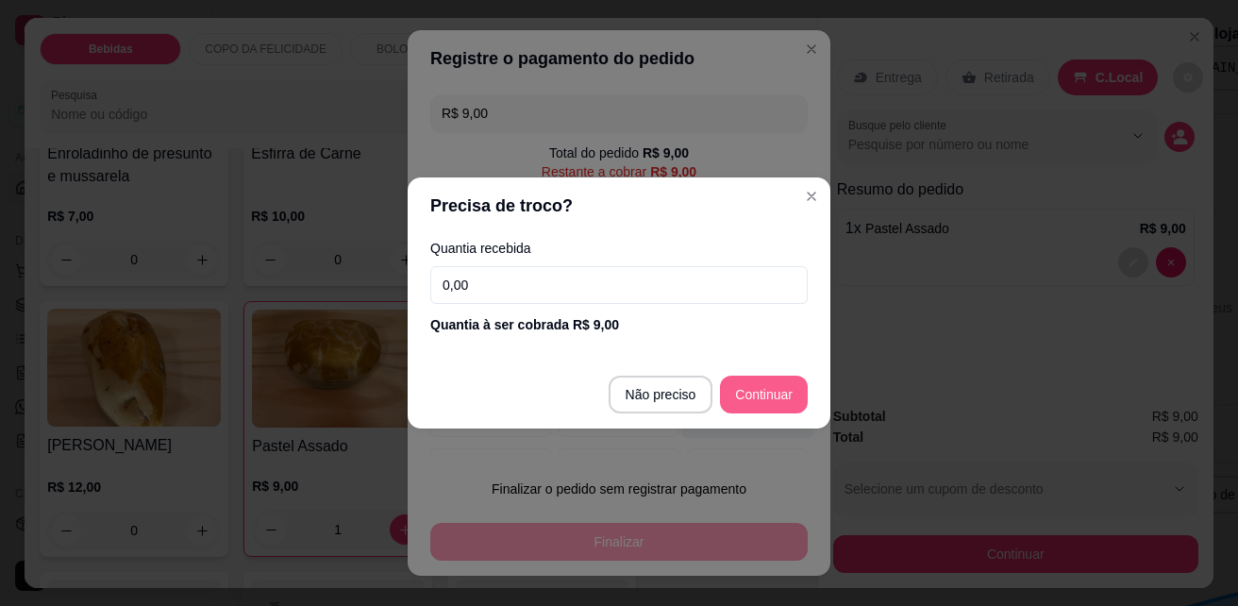
type input "R$ 0,00"
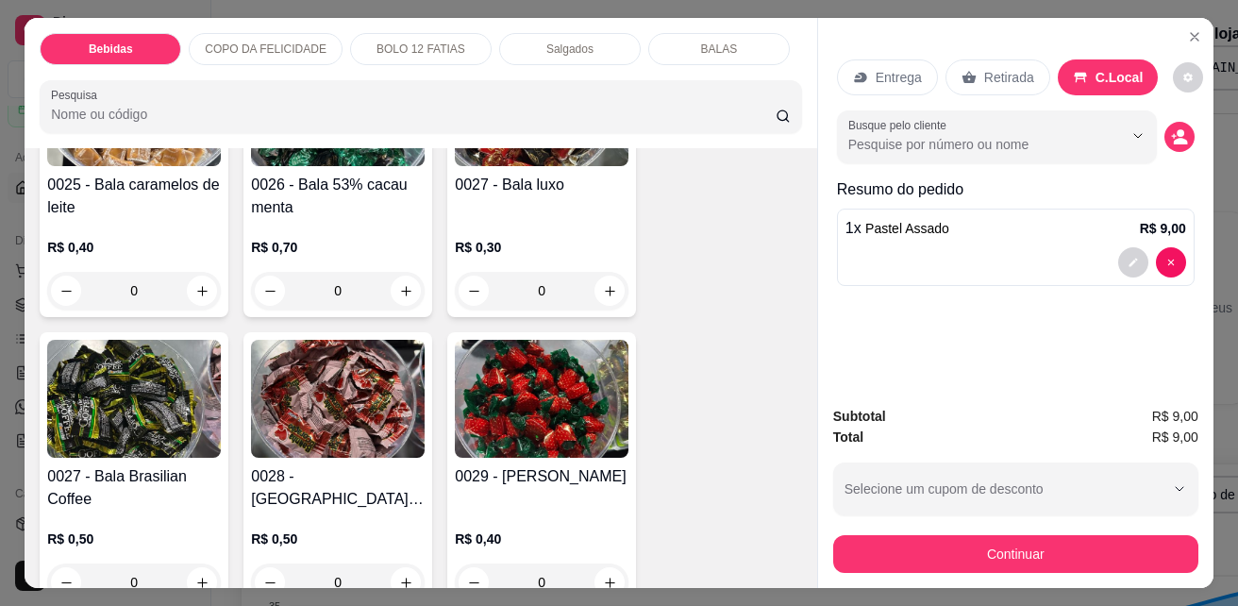
scroll to position [4408, 0]
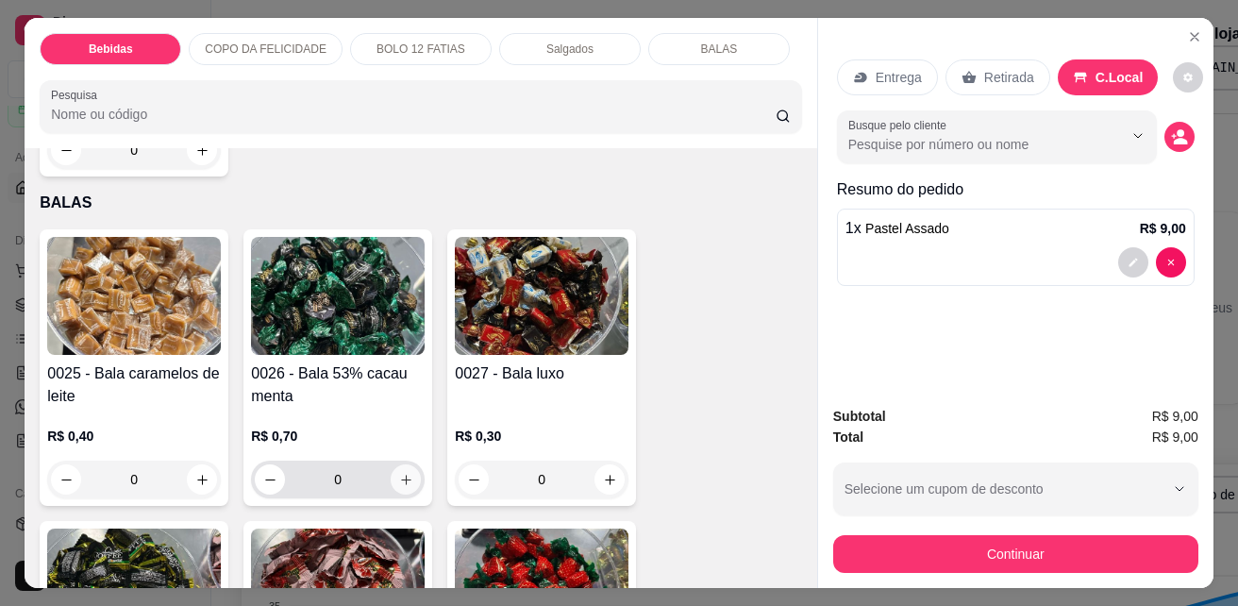
click at [399, 473] on icon "increase-product-quantity" at bounding box center [406, 480] width 14 height 14
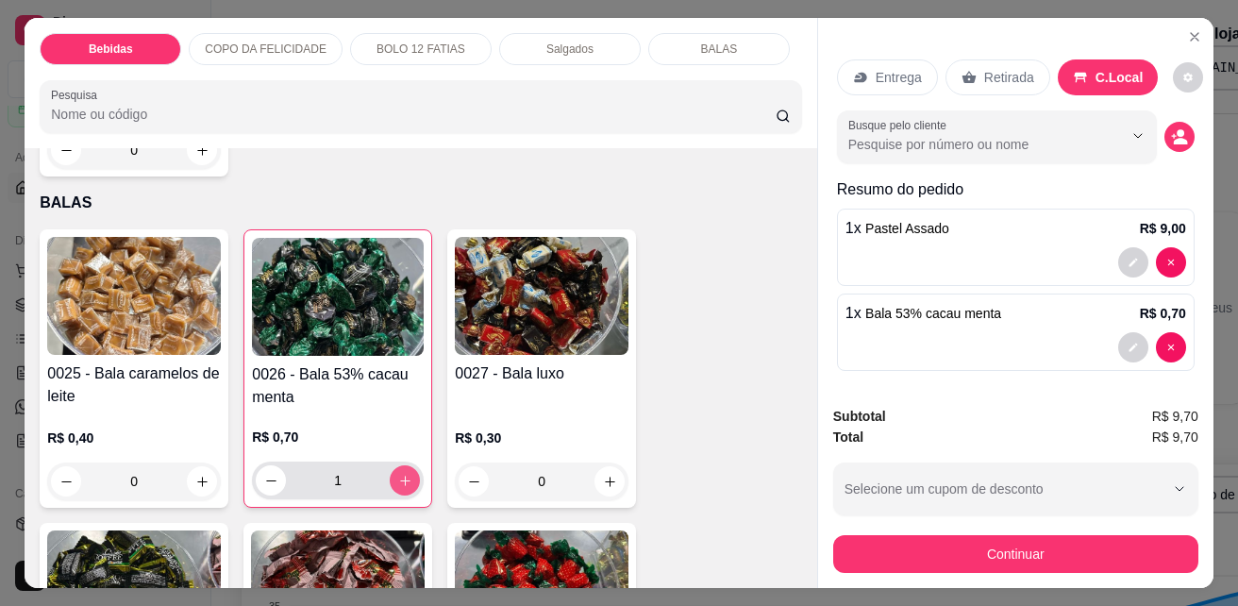
click at [398, 474] on icon "increase-product-quantity" at bounding box center [405, 481] width 14 height 14
type input "2"
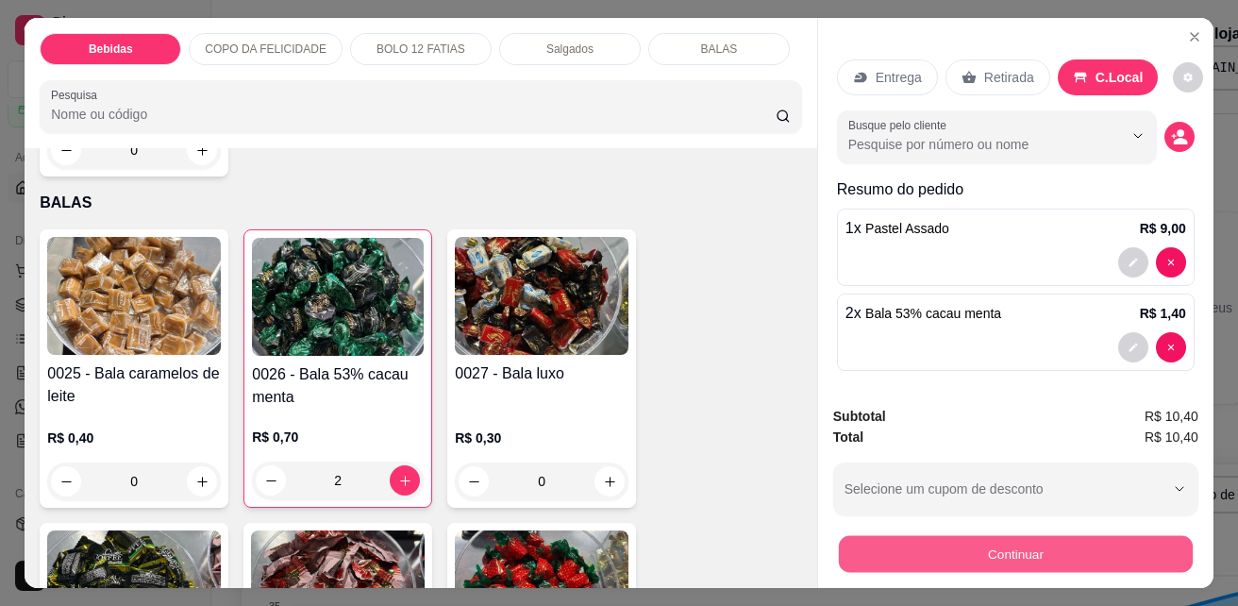
click at [1126, 543] on button "Continuar" at bounding box center [1016, 553] width 354 height 37
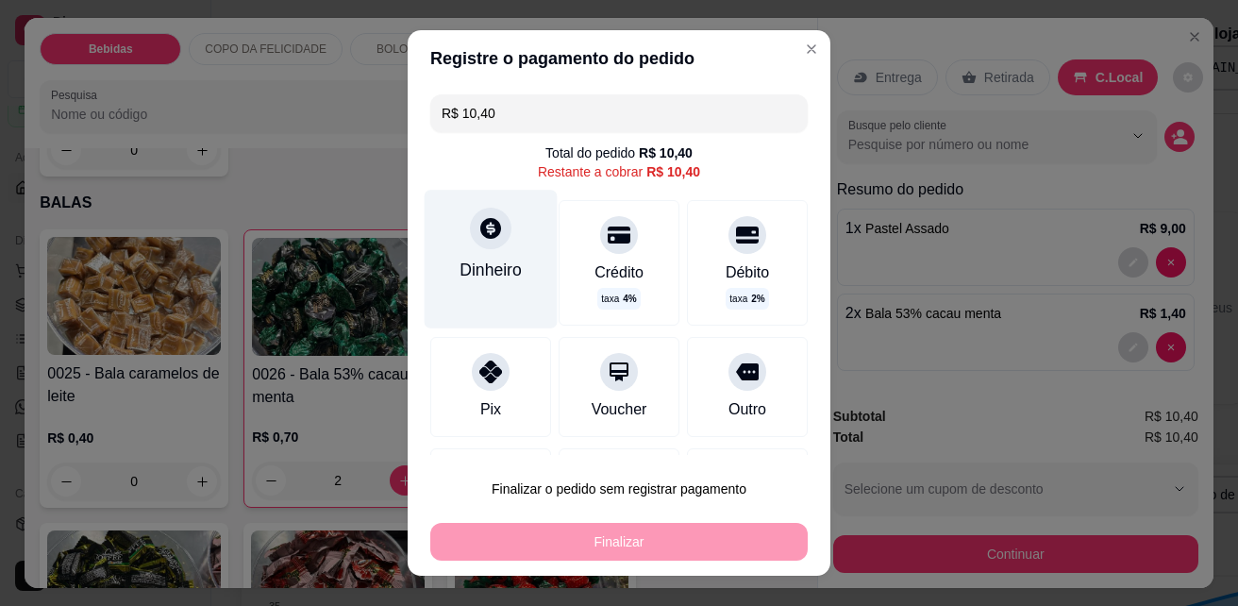
click at [505, 258] on div "Dinheiro" at bounding box center [490, 270] width 62 height 25
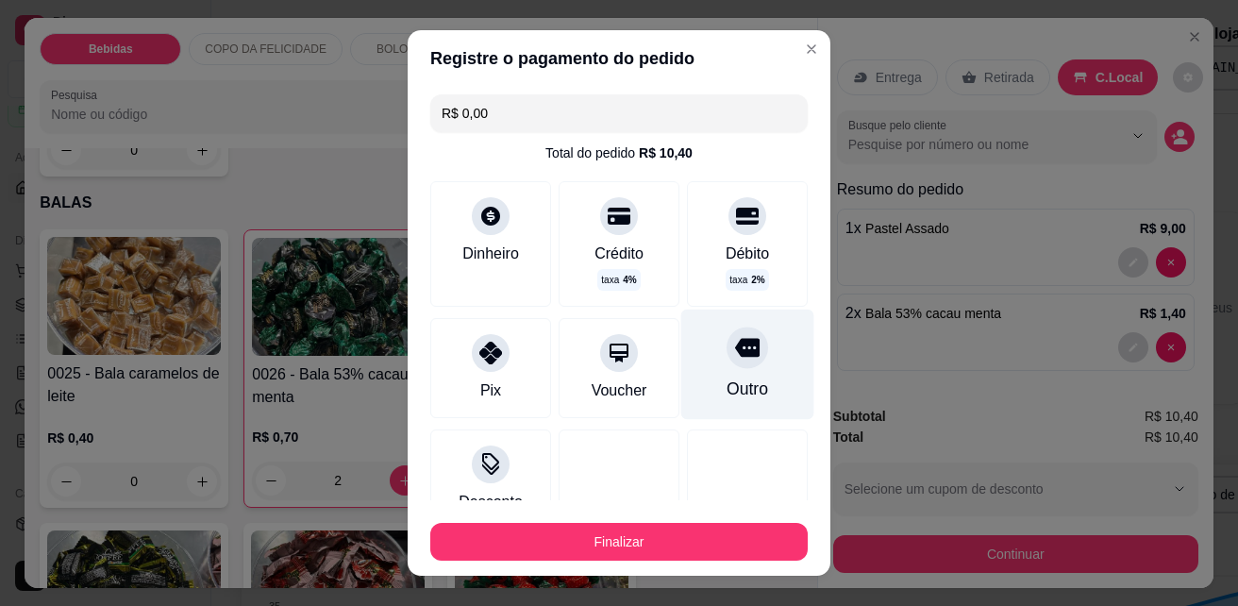
type input "R$ 0,00"
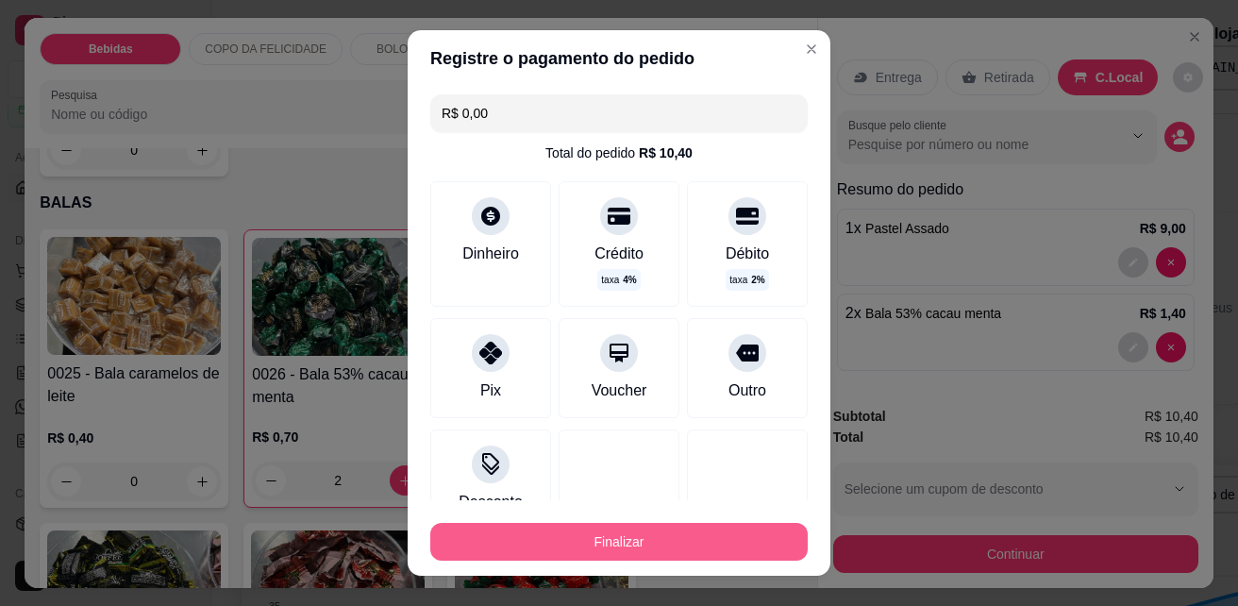
click at [702, 542] on button "Finalizar" at bounding box center [618, 542] width 377 height 38
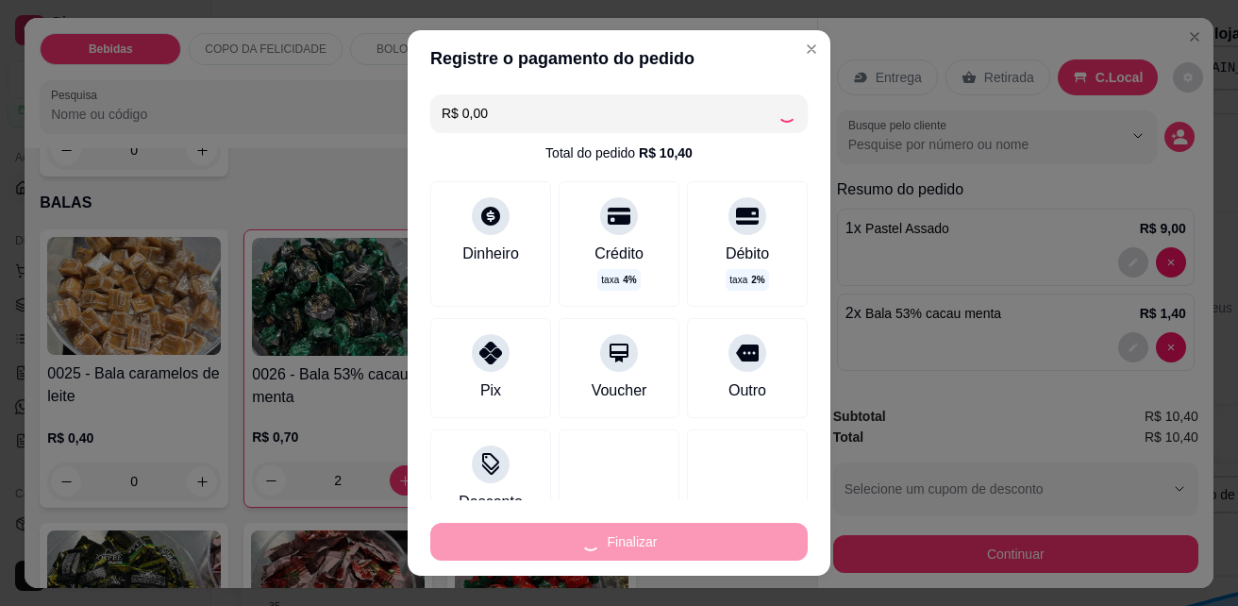
type input "0"
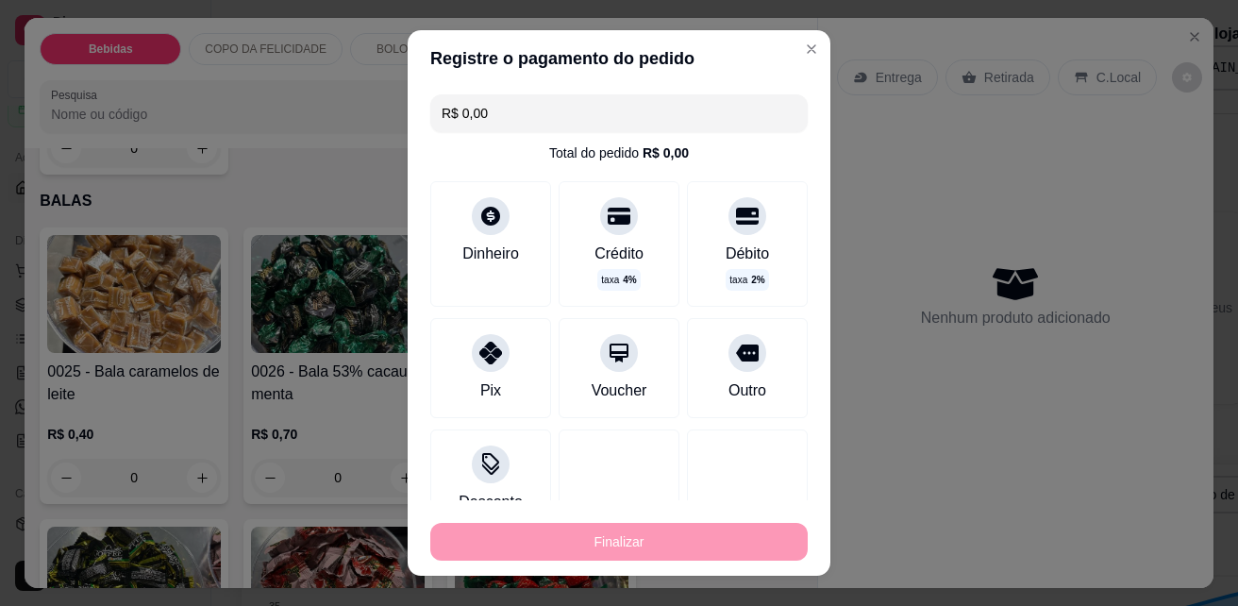
type input "-R$ 10,40"
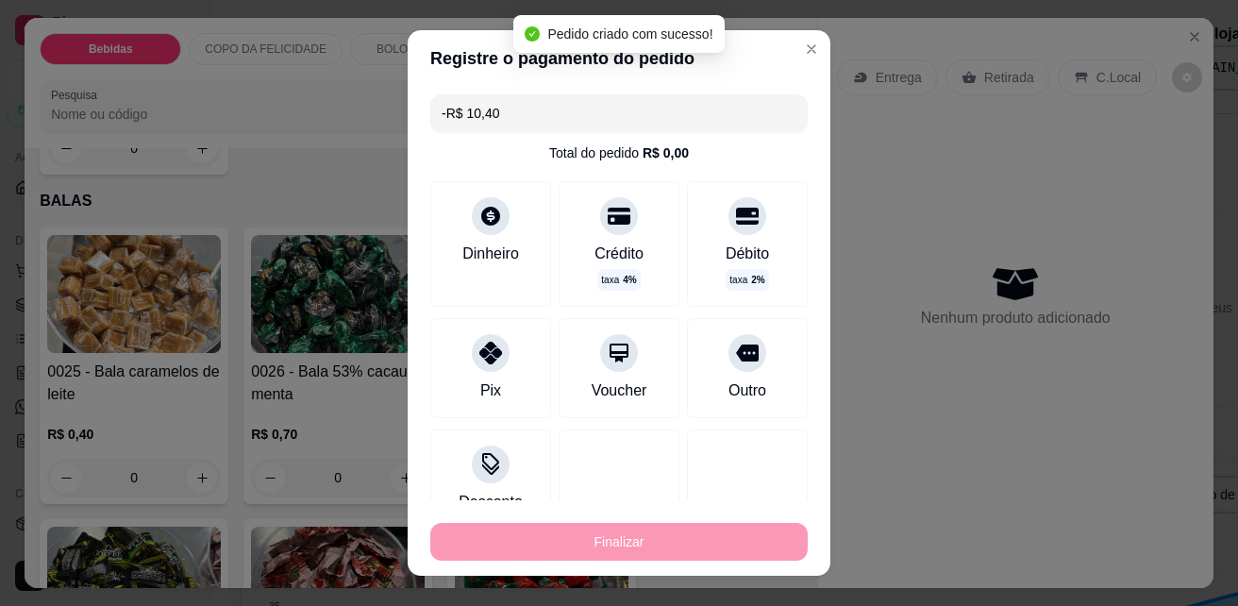
scroll to position [4407, 0]
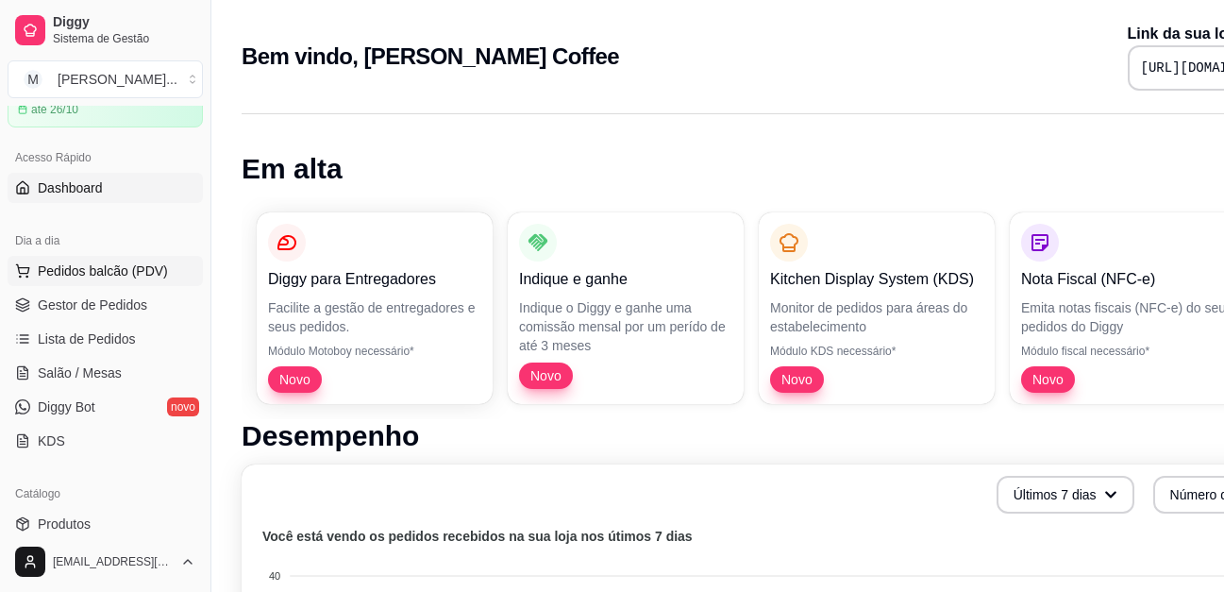
click at [73, 263] on span "Pedidos balcão (PDV)" at bounding box center [103, 270] width 130 height 19
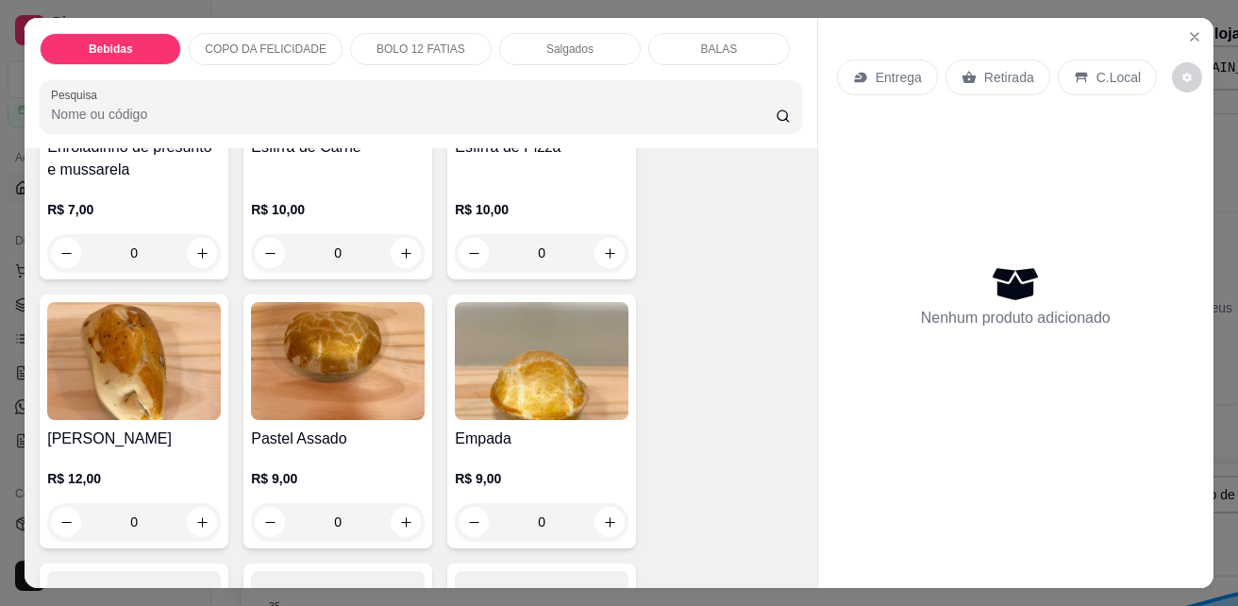
scroll to position [3585, 0]
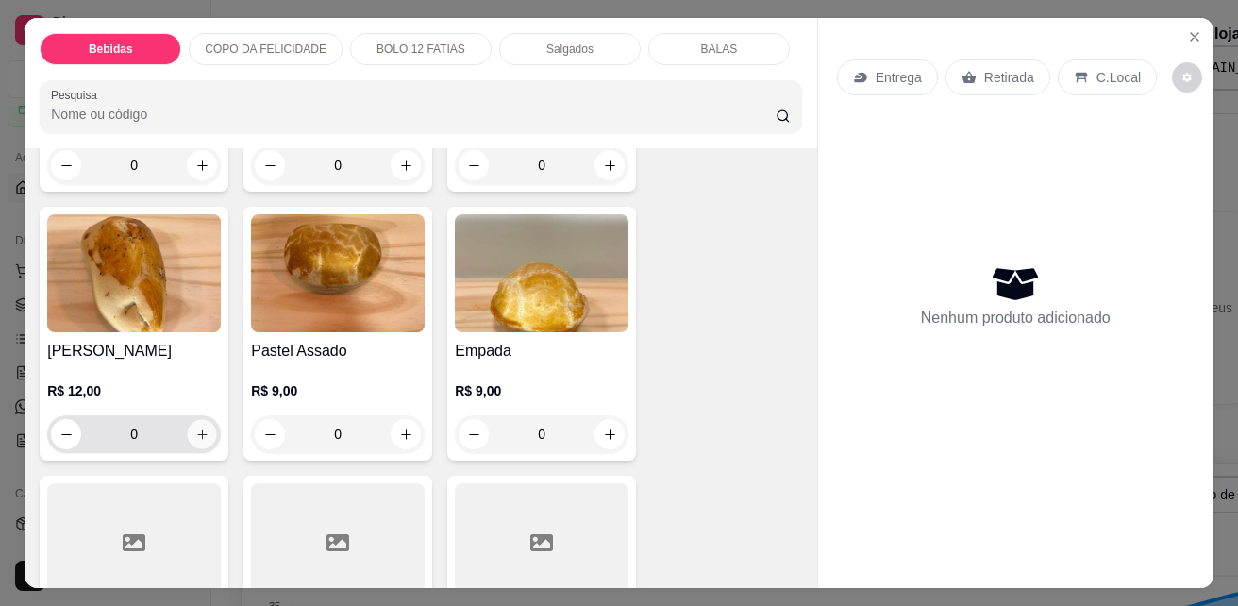
click at [203, 420] on button "increase-product-quantity" at bounding box center [202, 434] width 29 height 29
type input "1"
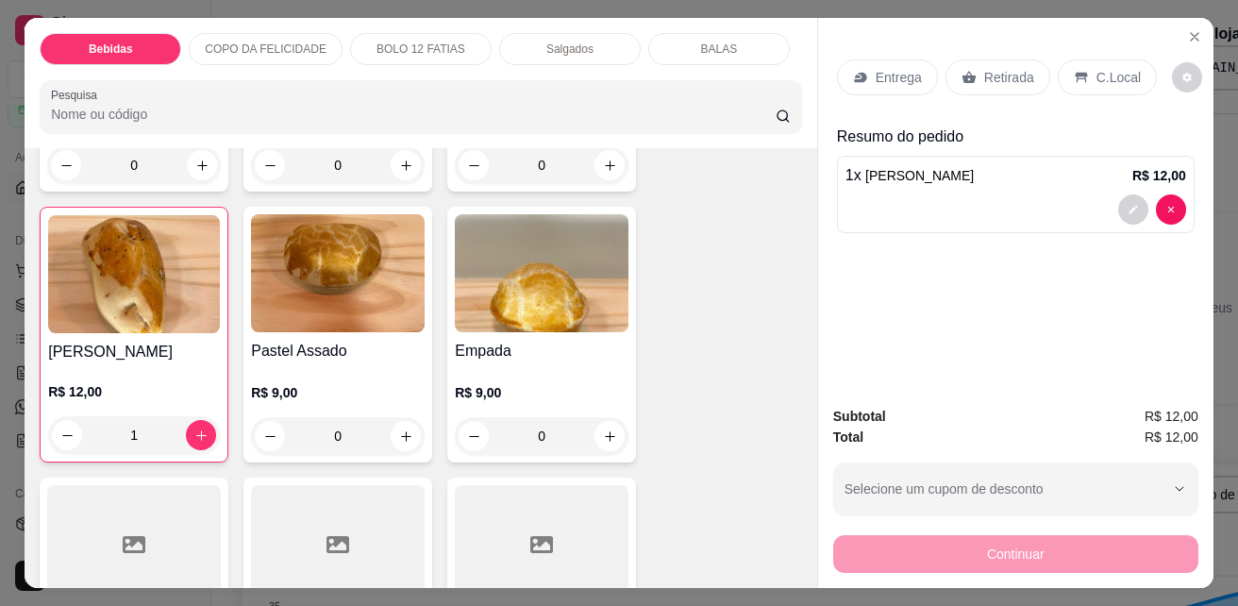
click at [571, 307] on div "Empada R$ 9,00 0" at bounding box center [541, 335] width 189 height 256
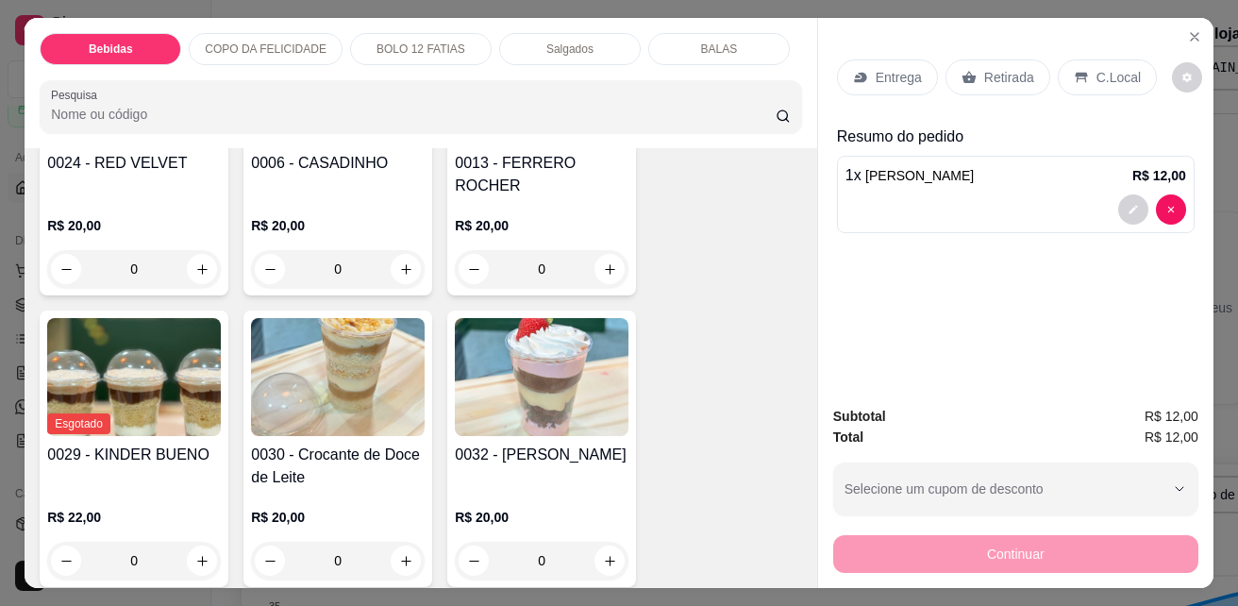
scroll to position [1321, 0]
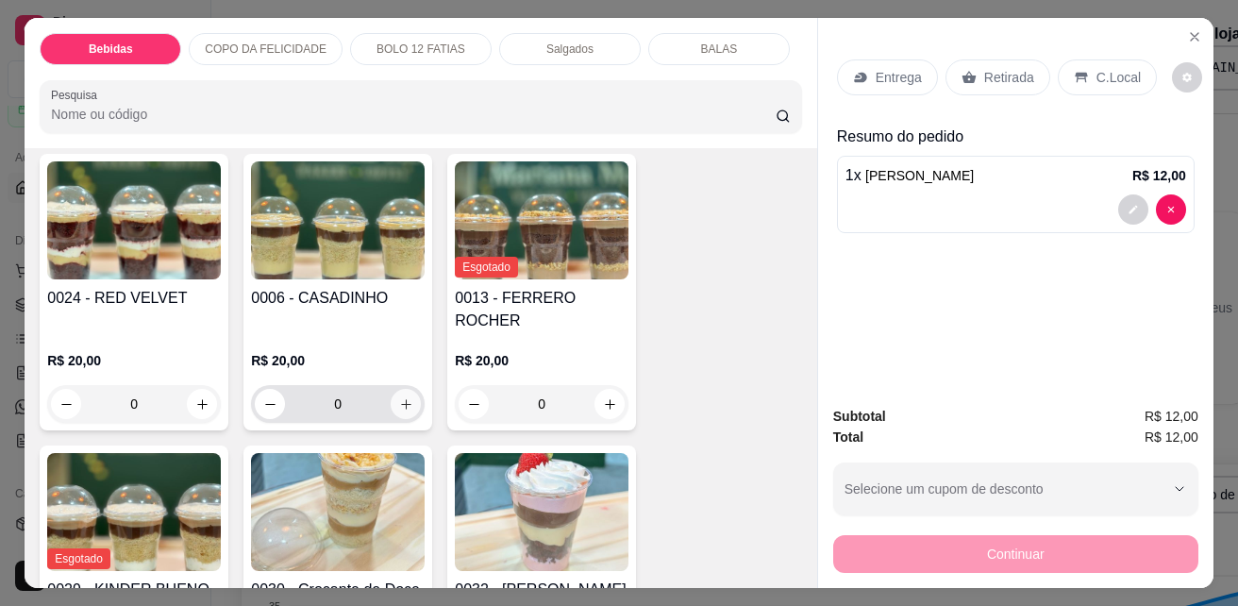
click at [406, 389] on button "increase-product-quantity" at bounding box center [406, 404] width 30 height 30
type input "1"
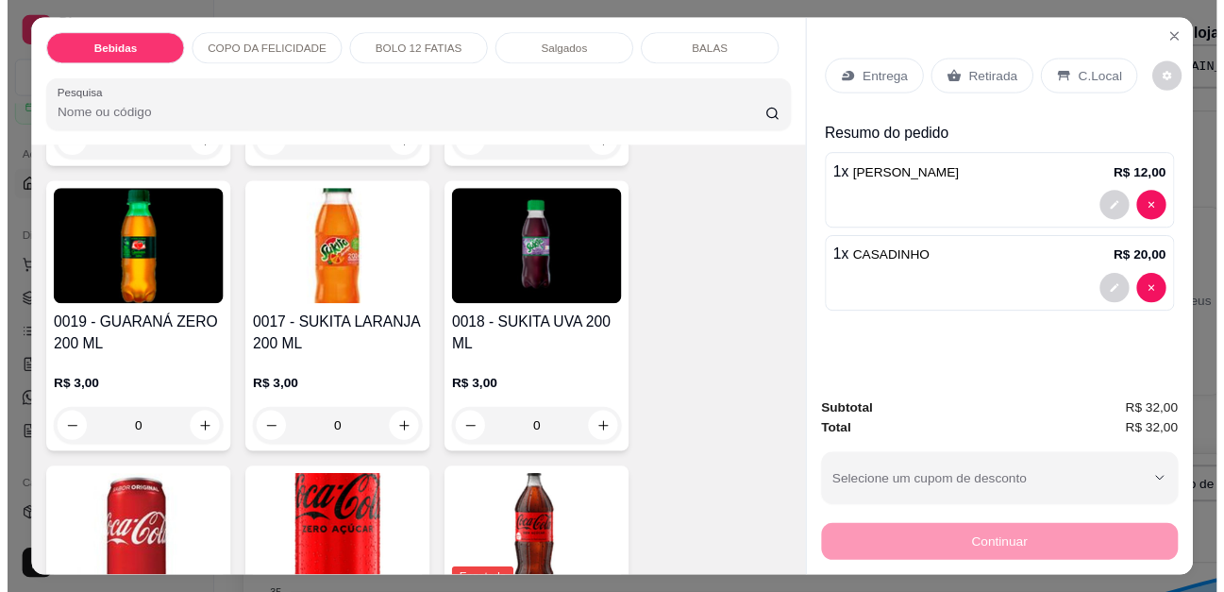
scroll to position [566, 0]
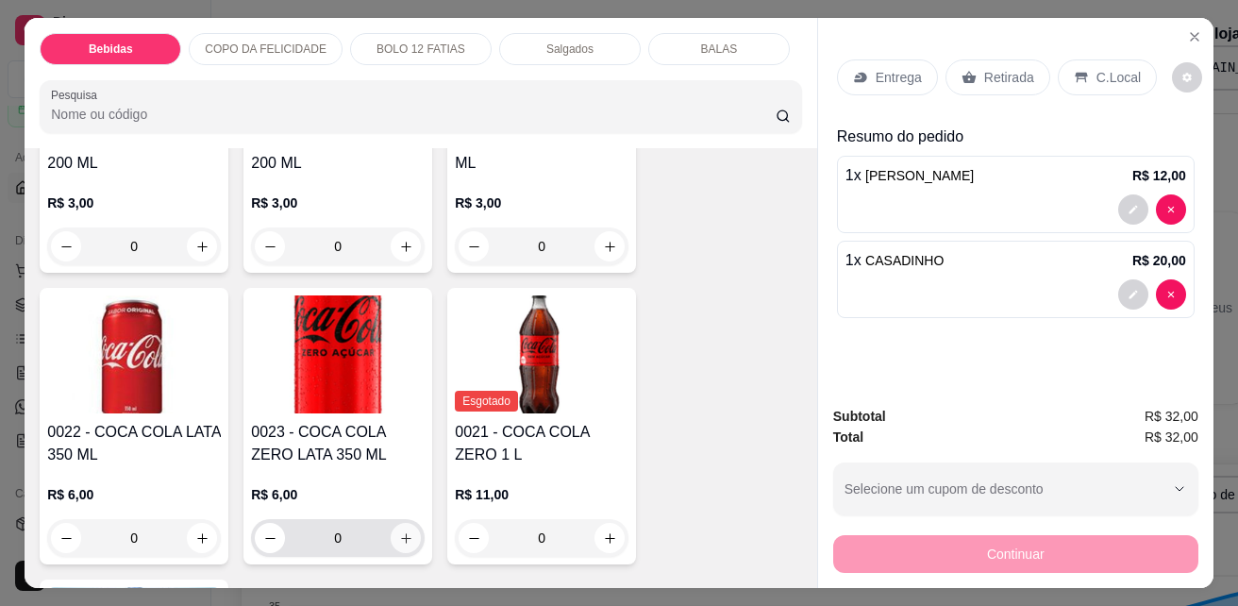
click at [399, 531] on icon "increase-product-quantity" at bounding box center [406, 538] width 14 height 14
type input "1"
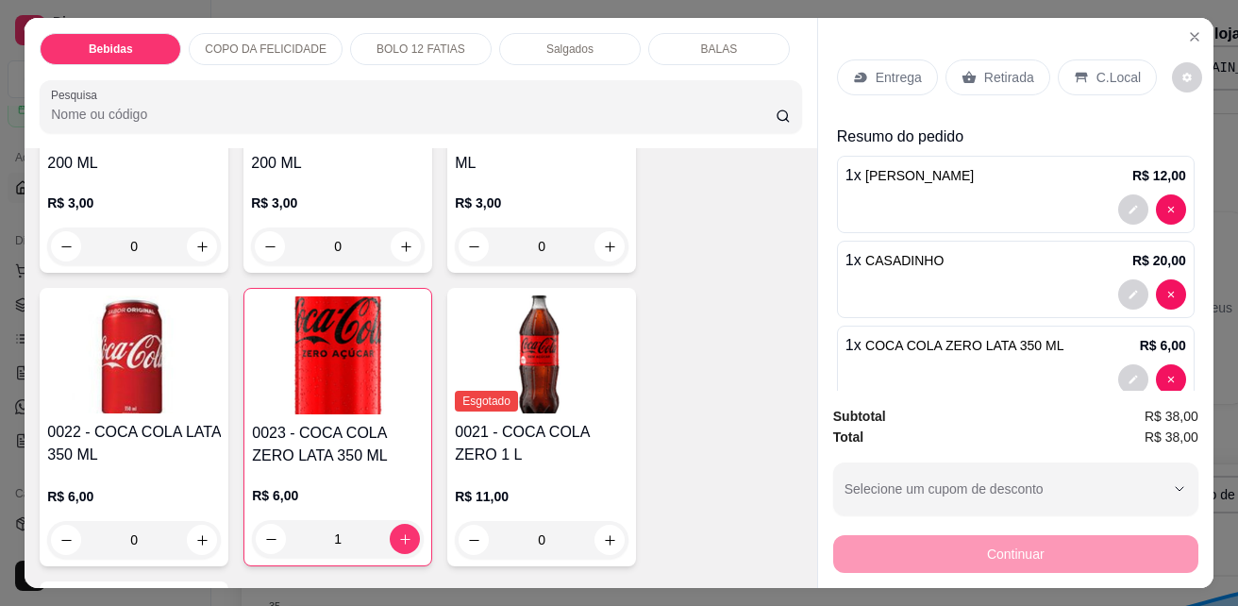
click at [1113, 68] on p "C.Local" at bounding box center [1118, 77] width 44 height 19
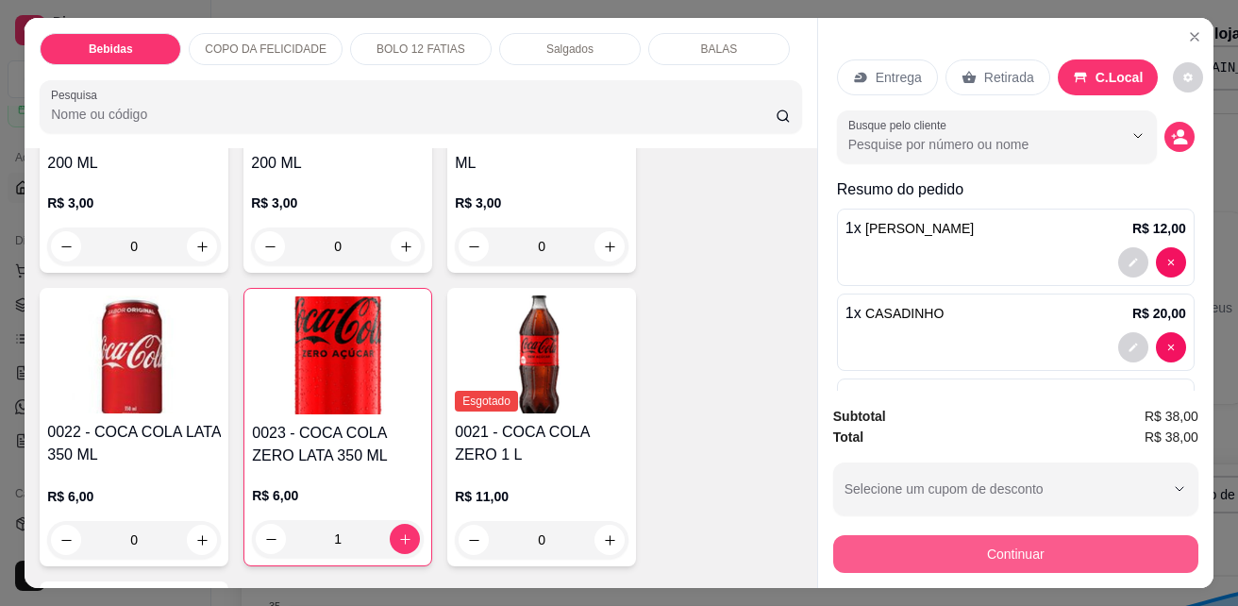
click at [995, 557] on button "Continuar" at bounding box center [1015, 554] width 365 height 38
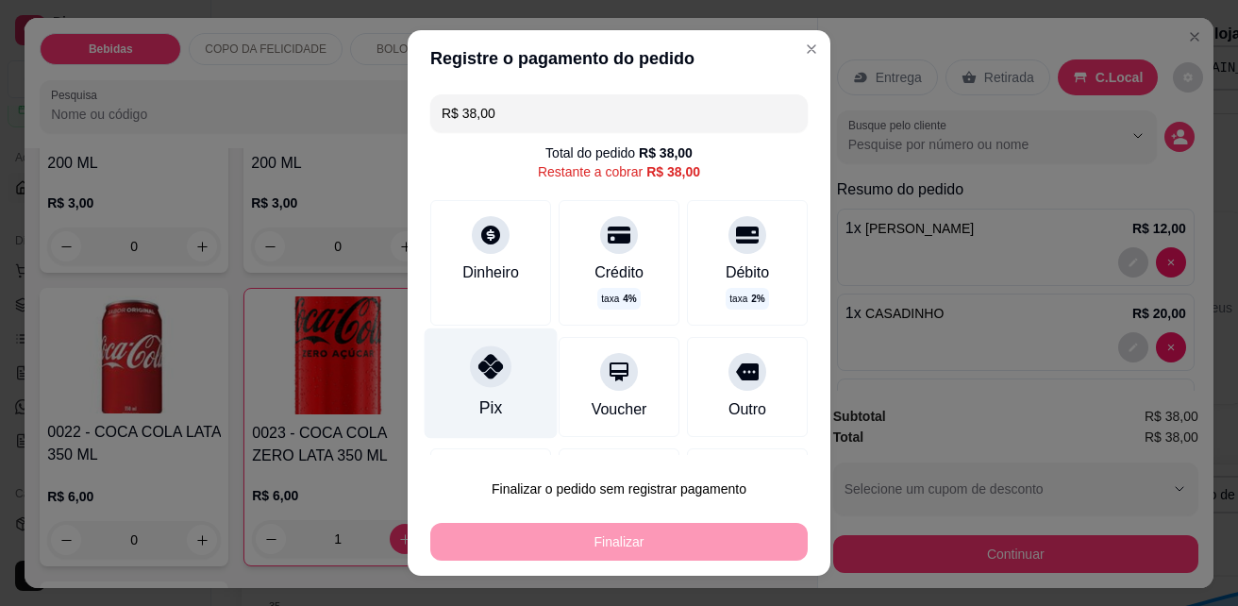
click at [494, 396] on div "Pix" at bounding box center [491, 383] width 133 height 110
type input "R$ 0,00"
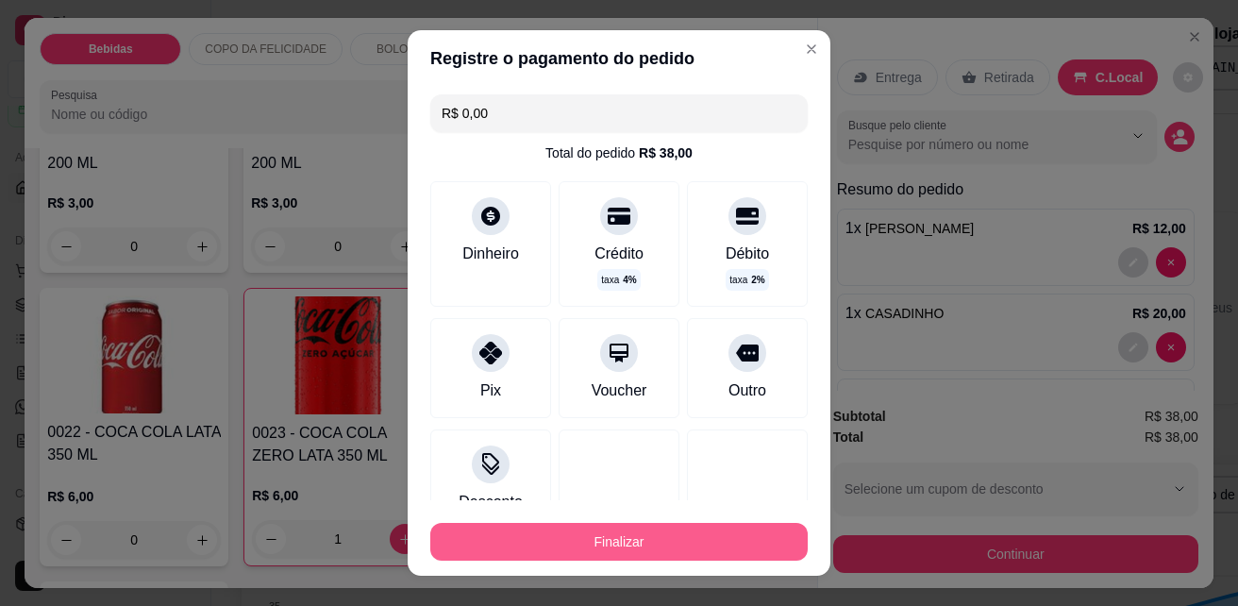
click at [547, 539] on button "Finalizar" at bounding box center [618, 542] width 377 height 38
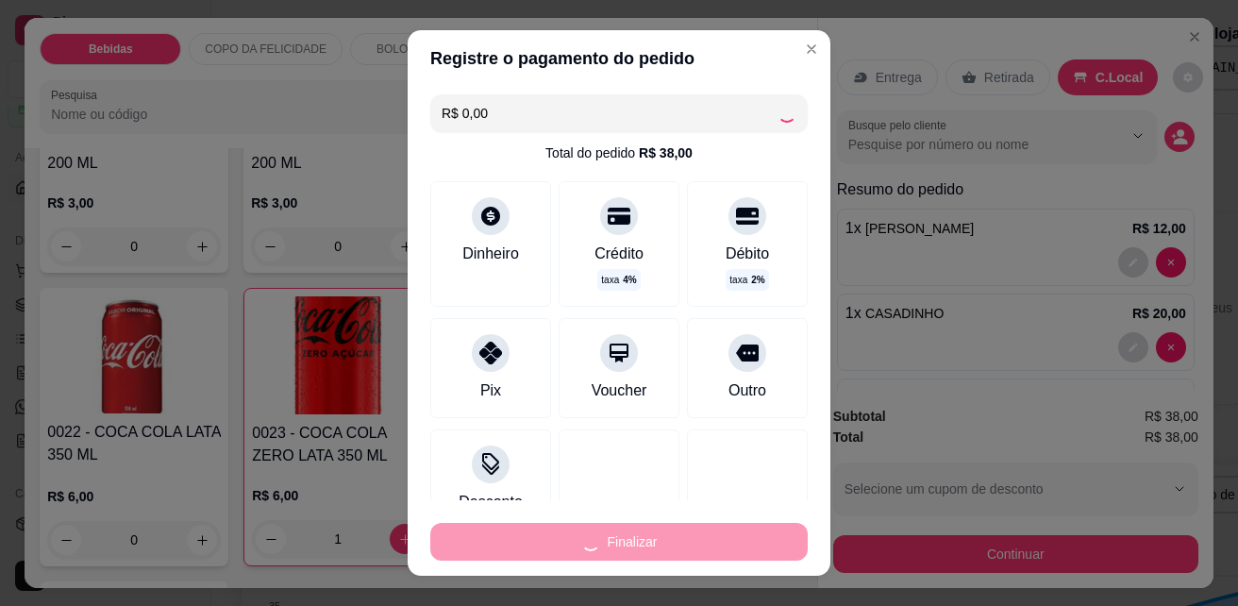
type input "0"
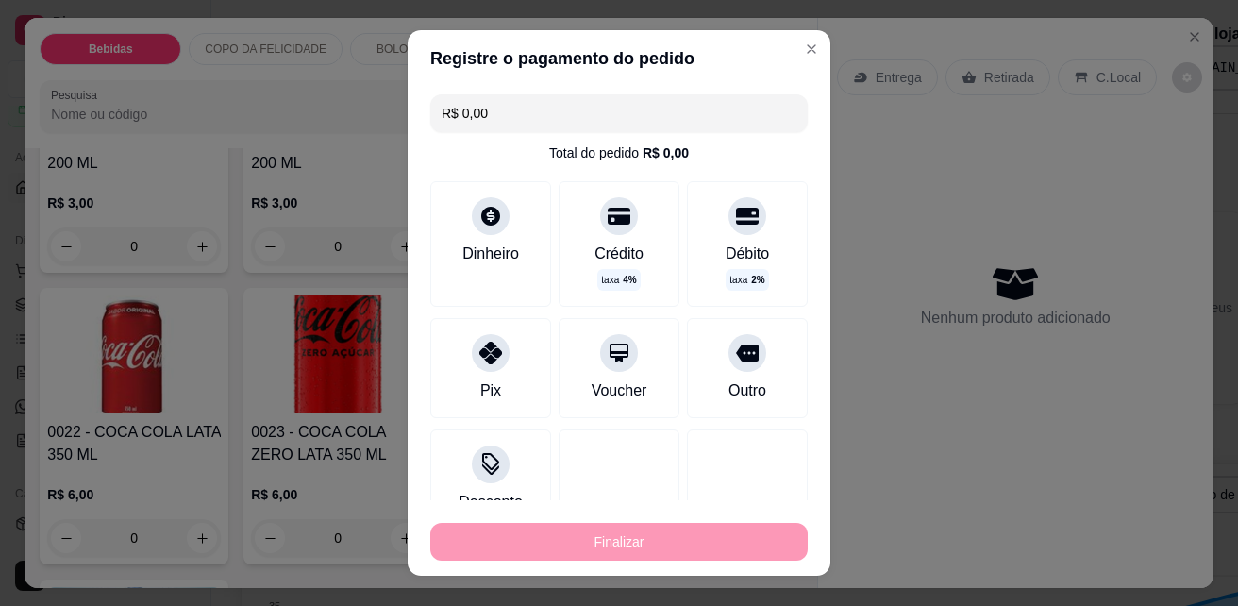
type input "-R$ 38,00"
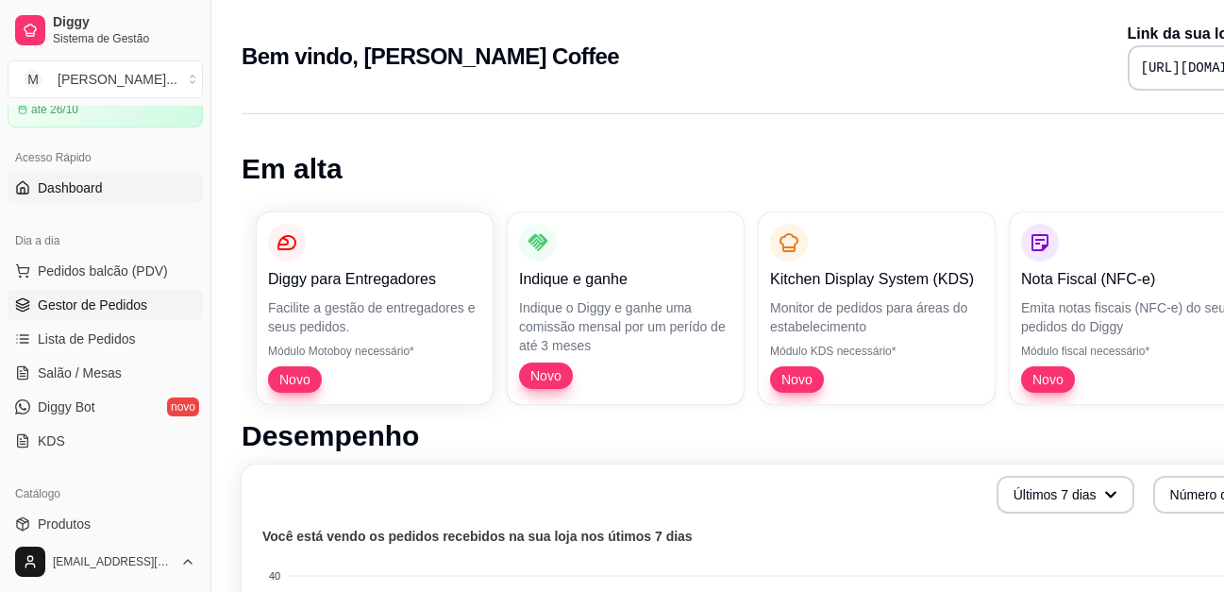
click at [94, 295] on span "Gestor de Pedidos" at bounding box center [92, 304] width 109 height 19
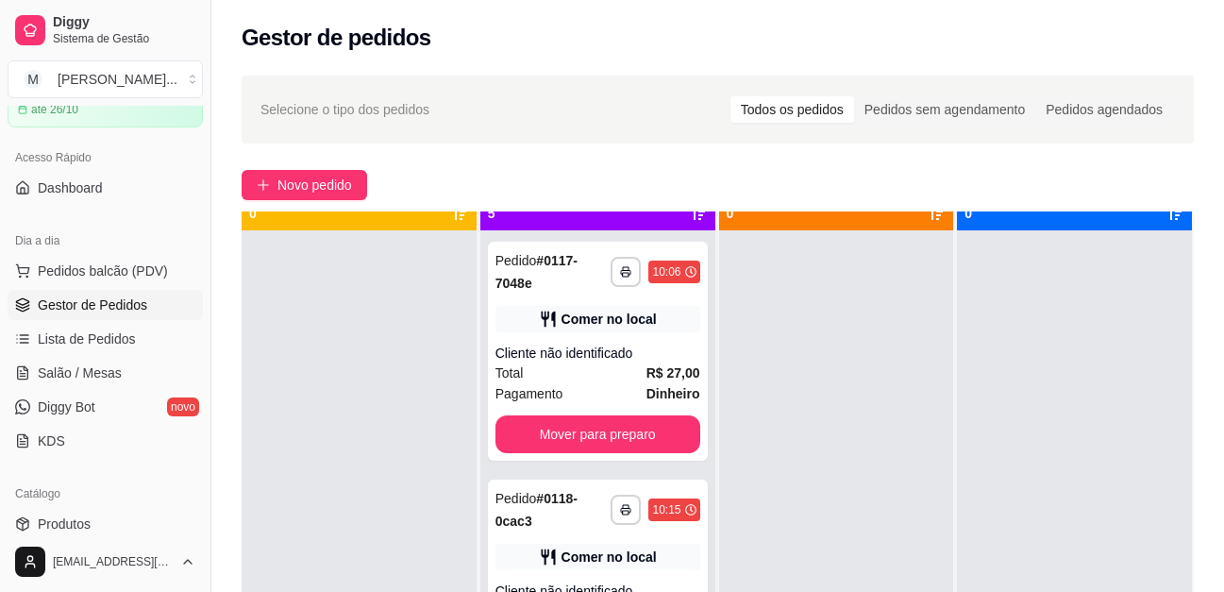
scroll to position [53, 0]
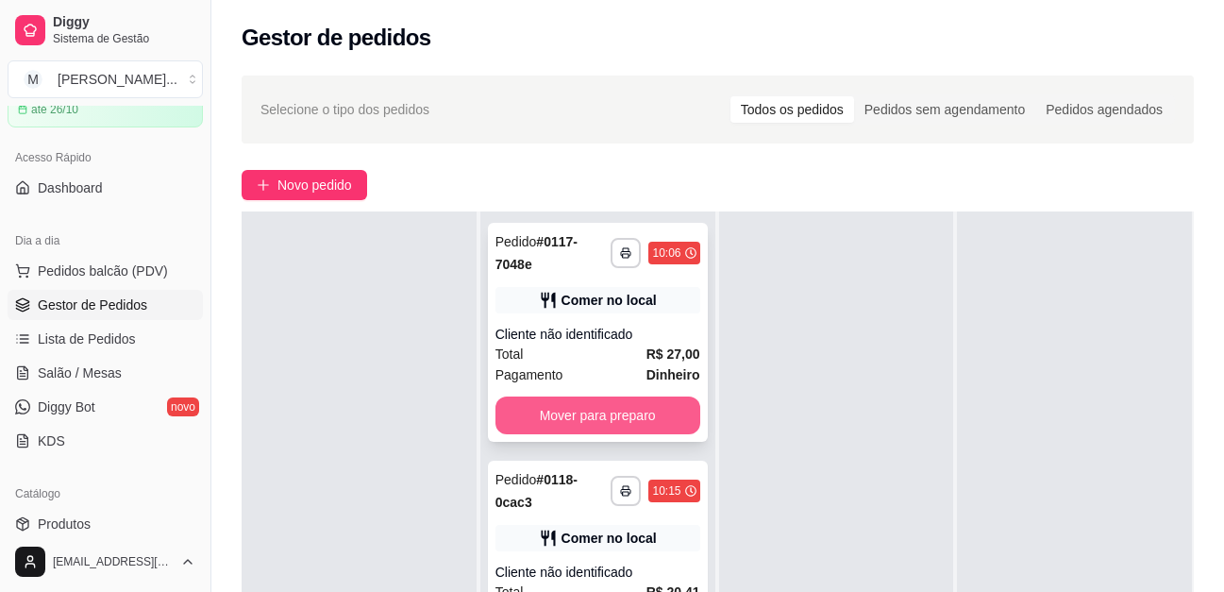
click at [611, 412] on button "Mover para preparo" at bounding box center [597, 415] width 205 height 38
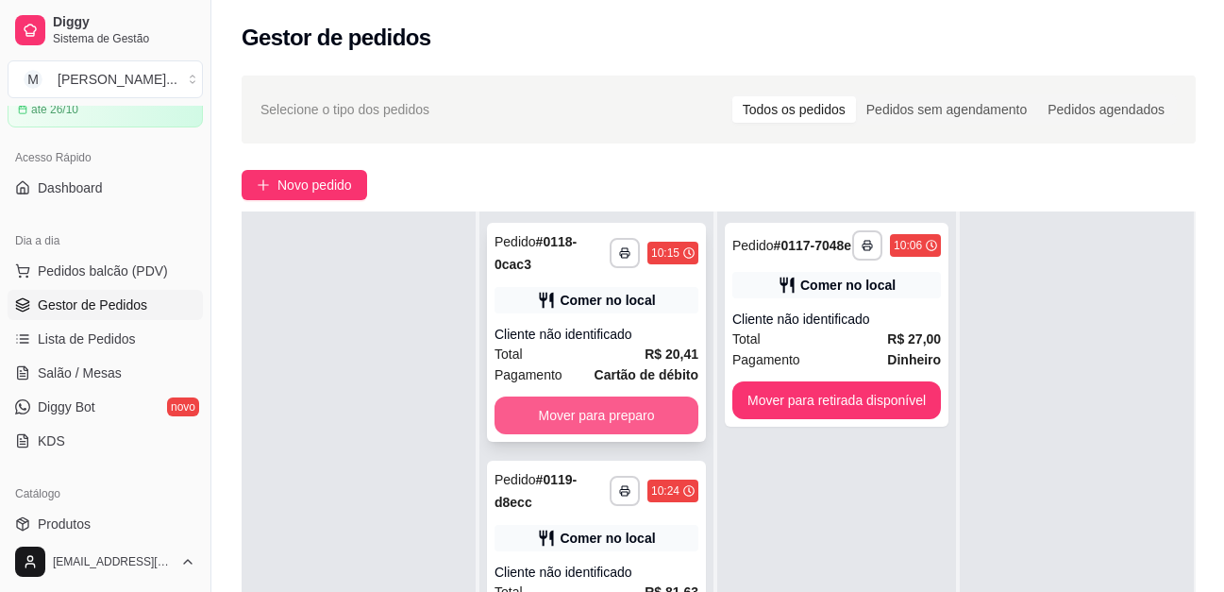
click at [627, 414] on button "Mover para preparo" at bounding box center [596, 415] width 204 height 38
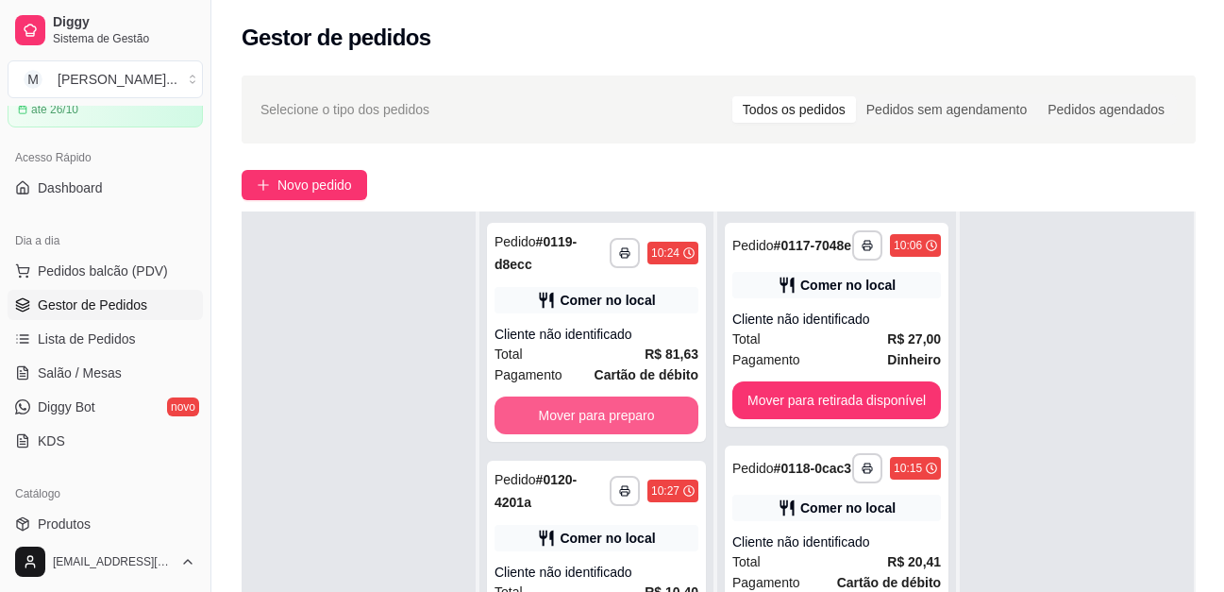
click at [627, 414] on button "Mover para preparo" at bounding box center [596, 415] width 204 height 38
click at [628, 414] on button "Mover para preparo" at bounding box center [596, 415] width 204 height 38
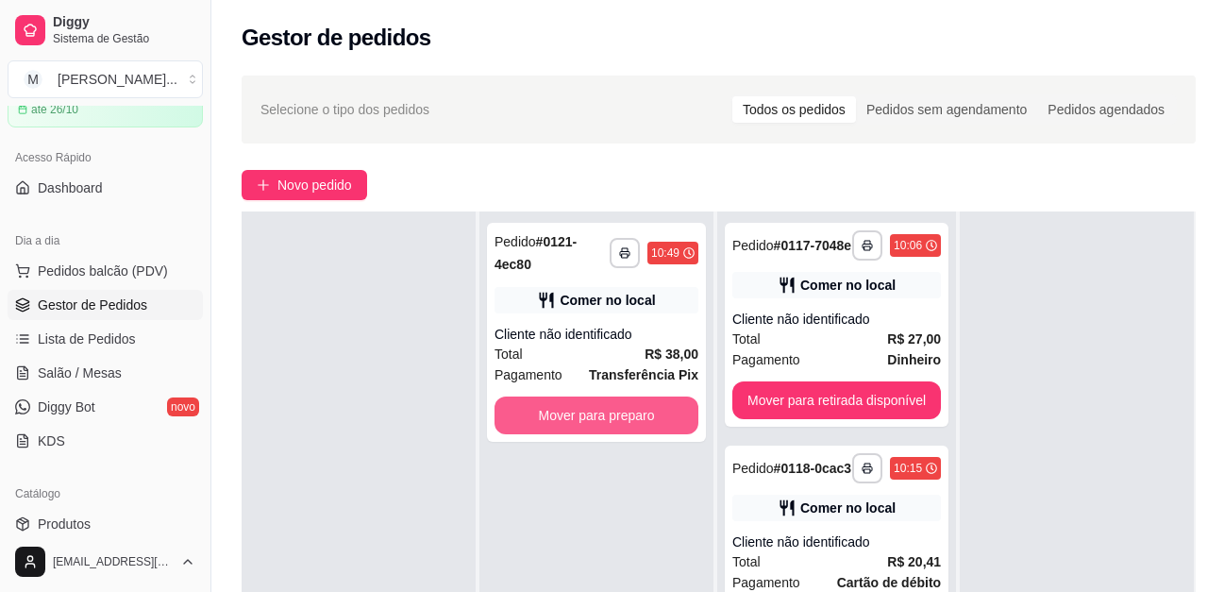
click at [628, 414] on button "Mover para preparo" at bounding box center [596, 415] width 204 height 38
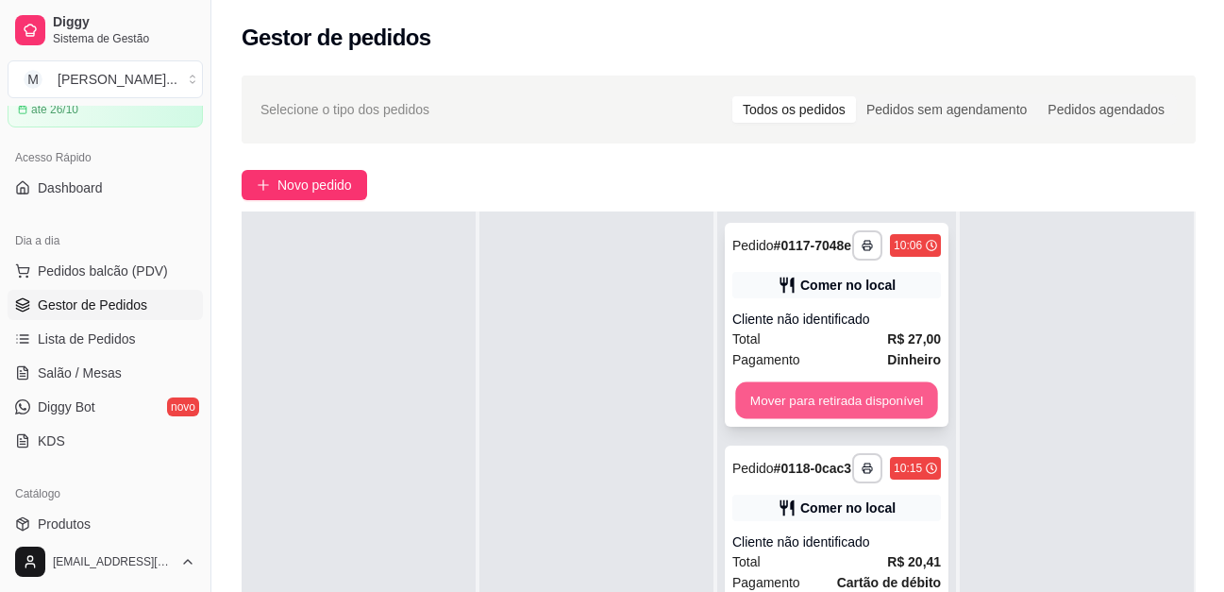
click at [875, 407] on button "Mover para retirada disponível" at bounding box center [836, 400] width 202 height 37
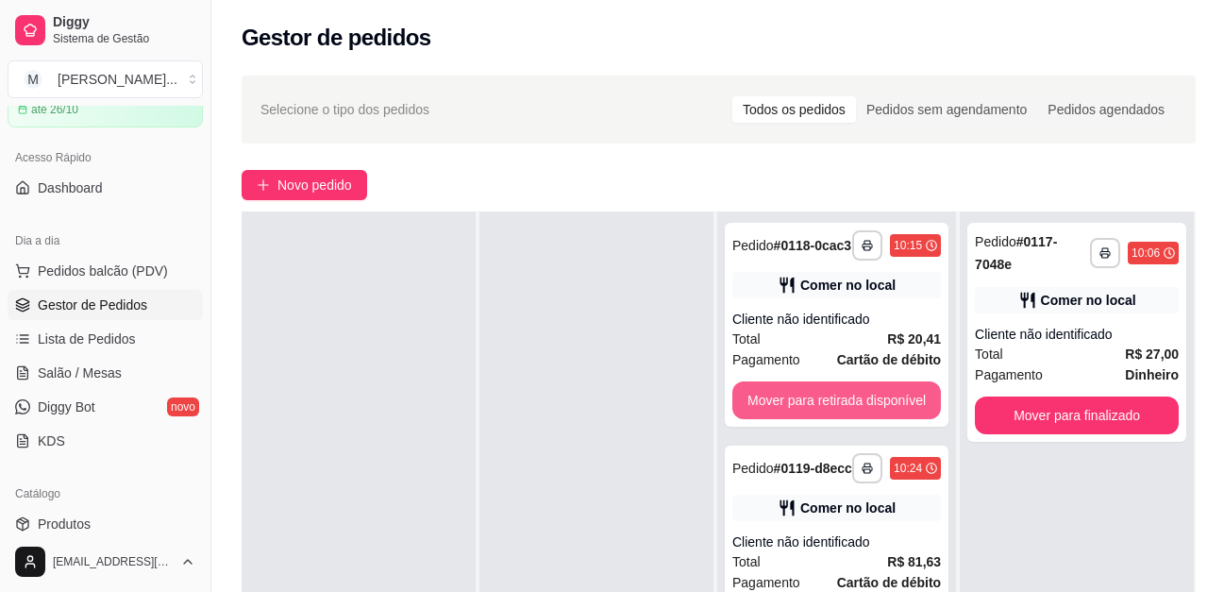
click at [875, 407] on button "Mover para retirada disponível" at bounding box center [836, 400] width 208 height 38
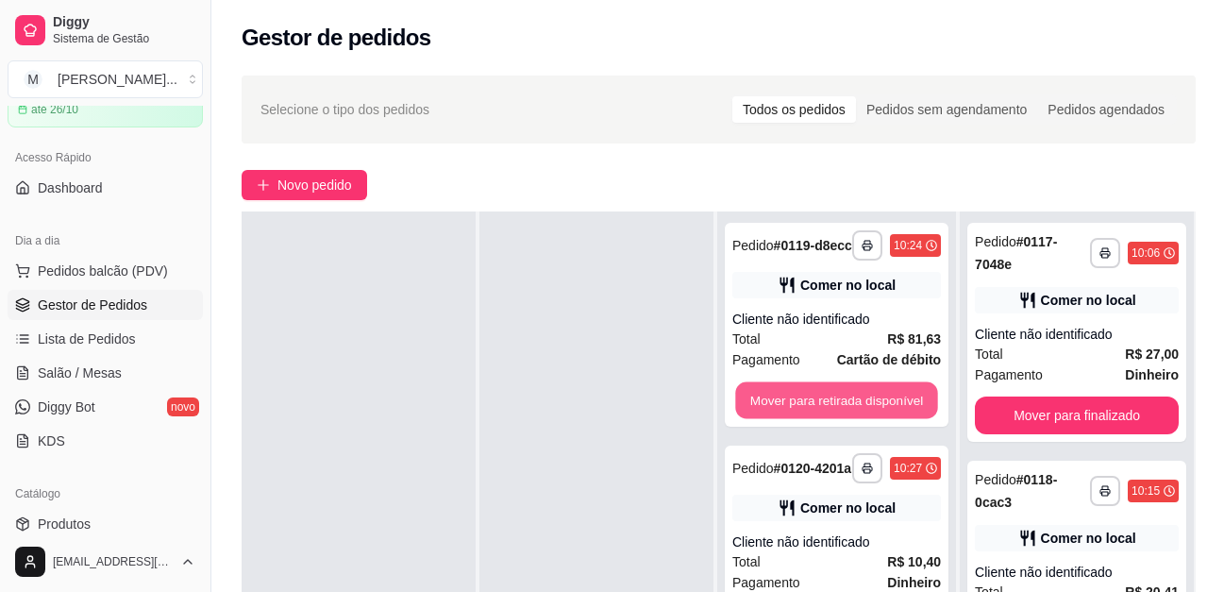
click at [875, 407] on button "Mover para retirada disponível" at bounding box center [836, 400] width 202 height 37
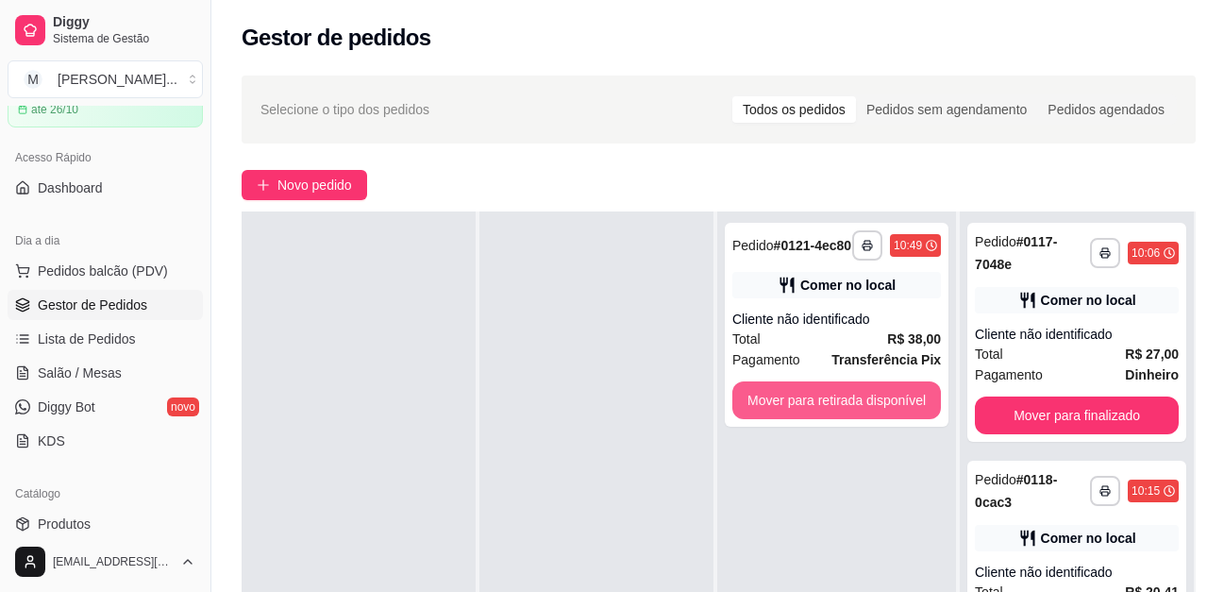
click at [877, 407] on button "Mover para retirada disponível" at bounding box center [836, 400] width 208 height 38
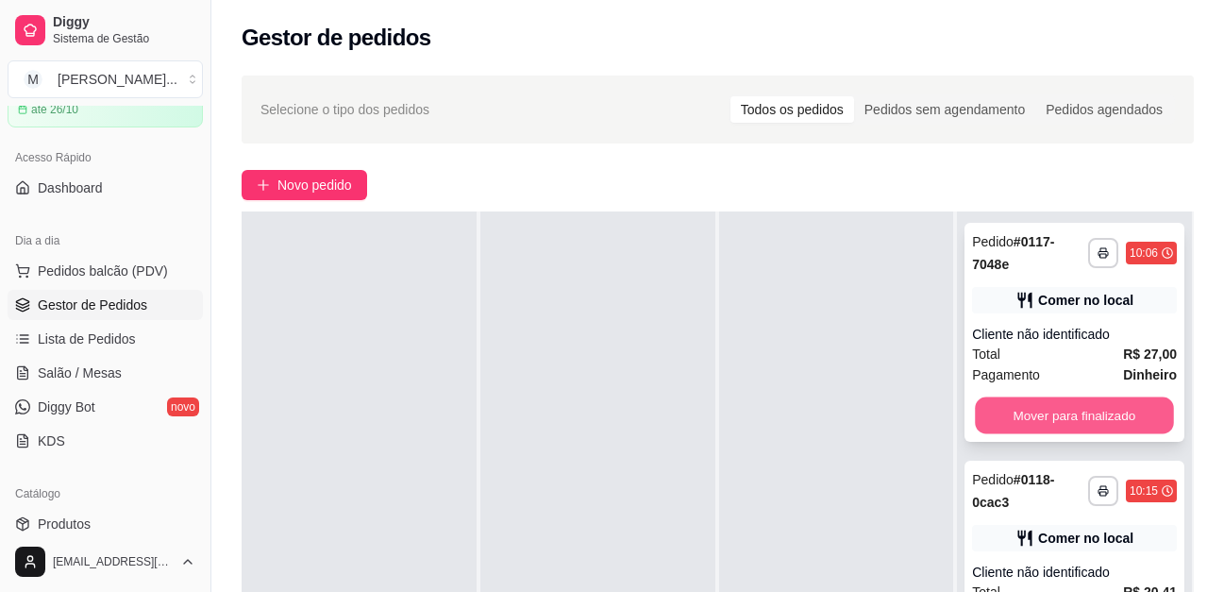
click at [1063, 412] on button "Mover para finalizado" at bounding box center [1074, 415] width 198 height 37
click at [1062, 415] on button "Mover para finalizado" at bounding box center [1074, 415] width 198 height 37
click at [1062, 415] on button "Mover para finalizado" at bounding box center [1074, 415] width 205 height 38
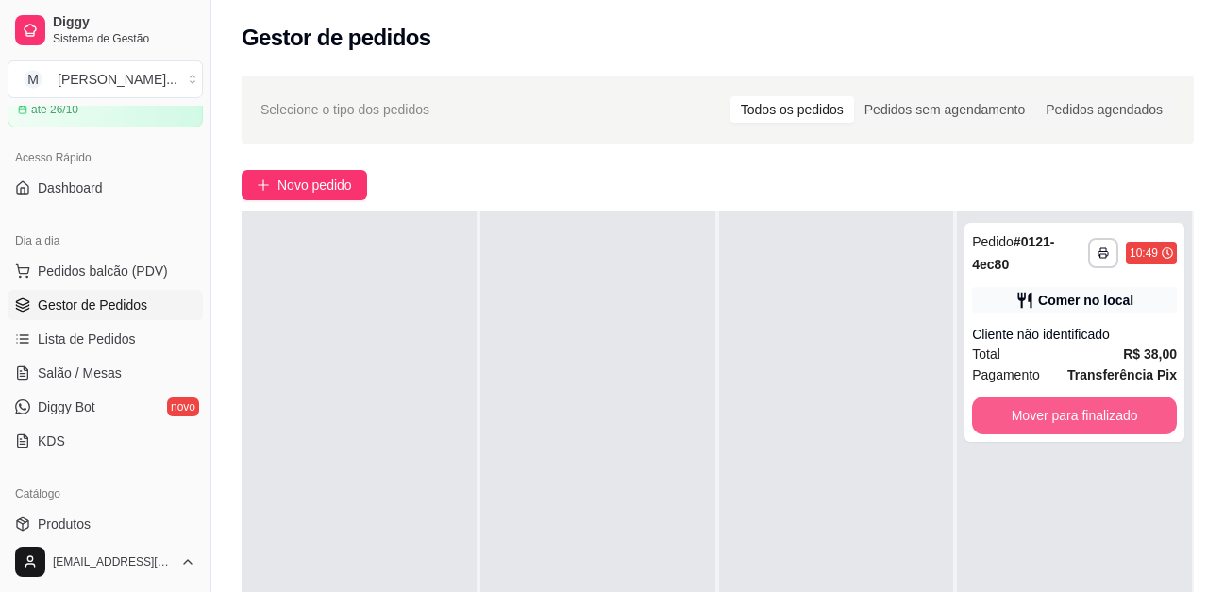
click at [1062, 415] on button "Mover para finalizado" at bounding box center [1074, 415] width 205 height 38
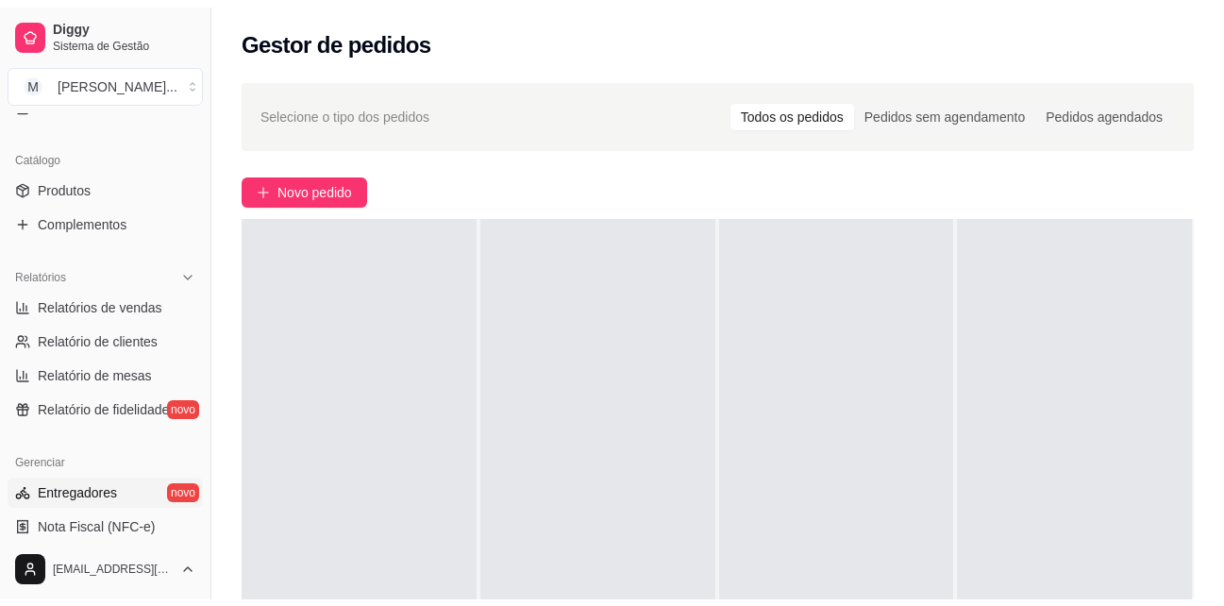
scroll to position [472, 0]
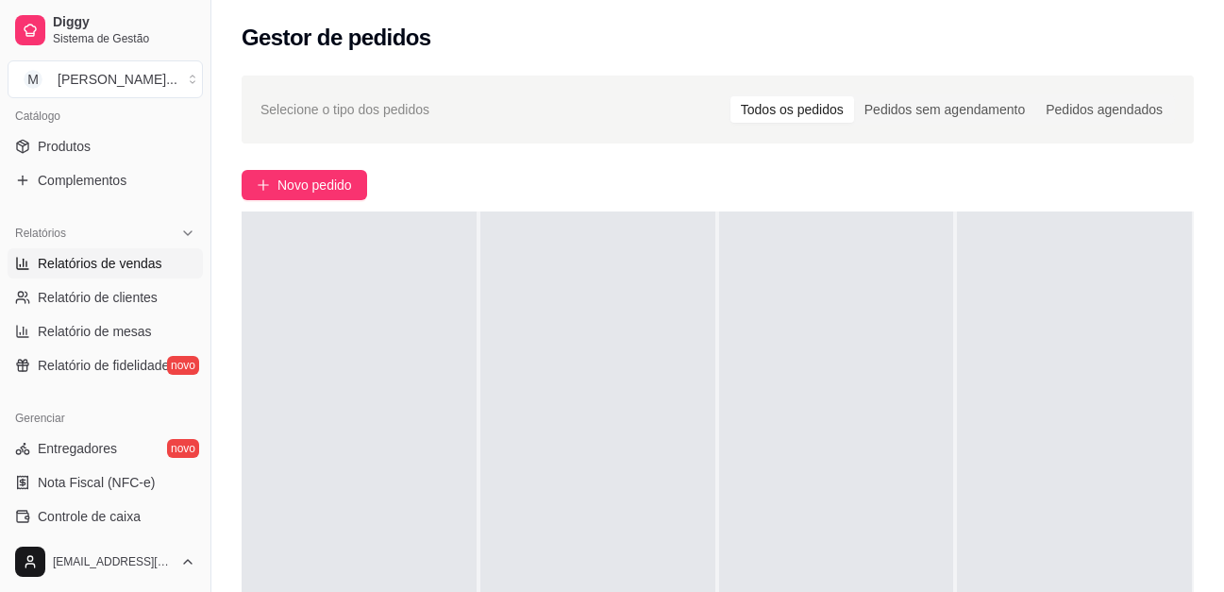
click at [140, 262] on span "Relatórios de vendas" at bounding box center [100, 263] width 125 height 19
select select "ALL"
select select "0"
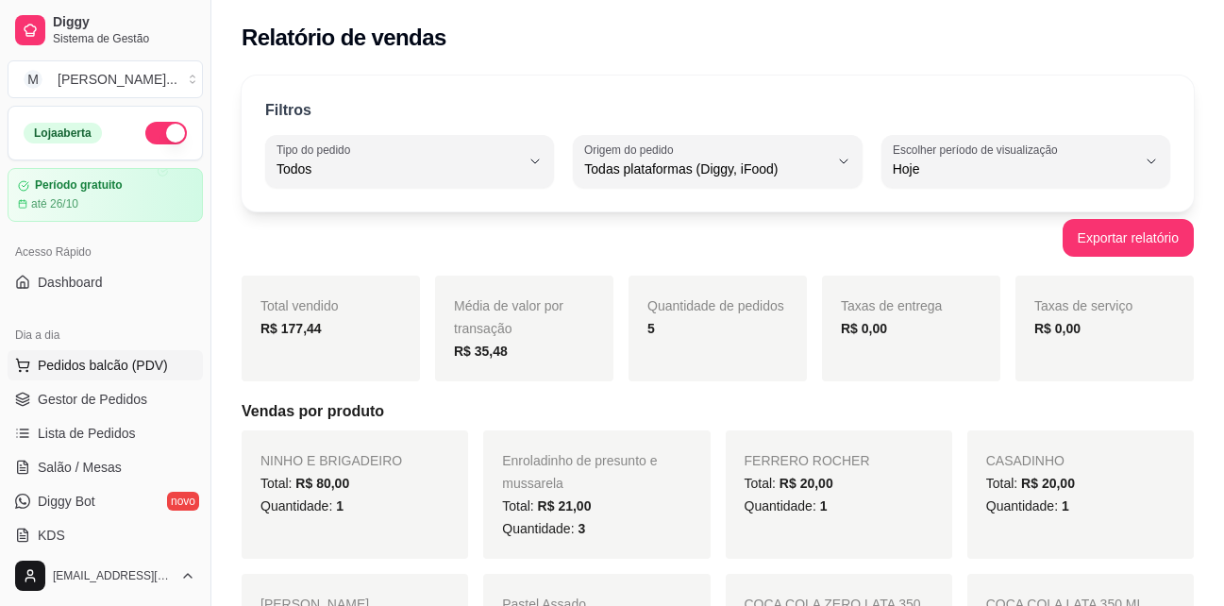
click at [126, 363] on span "Pedidos balcão (PDV)" at bounding box center [103, 365] width 130 height 19
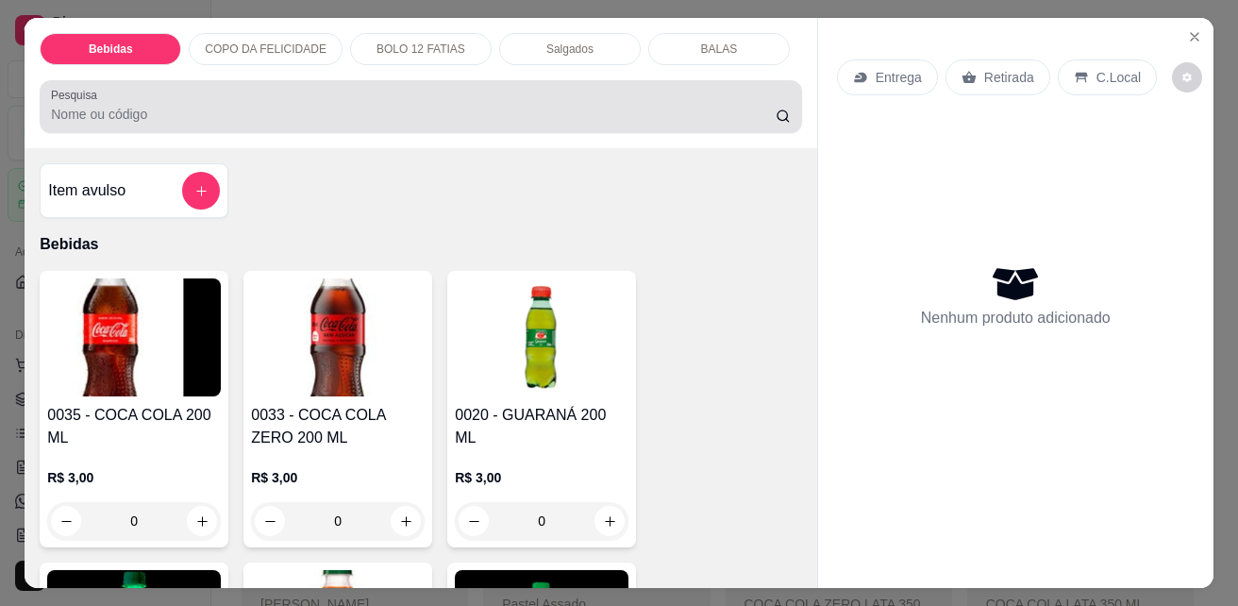
drag, startPoint x: 406, startPoint y: 81, endPoint x: 736, endPoint y: 78, distance: 330.2
click at [442, 80] on div "Pesquisa" at bounding box center [421, 106] width 762 height 53
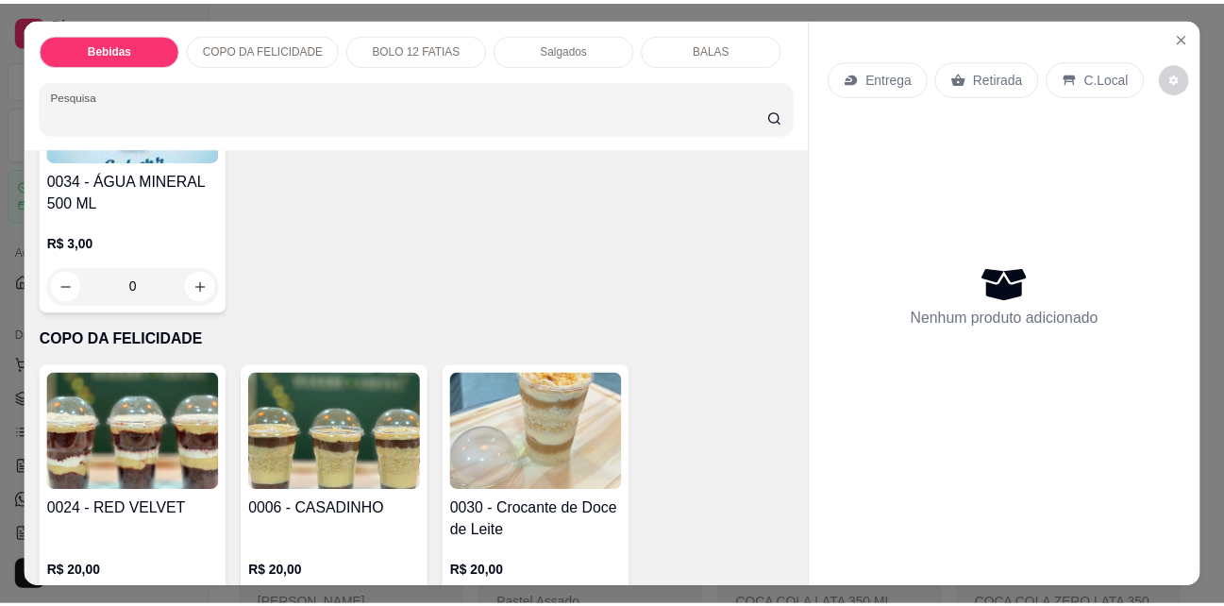
scroll to position [5035, 0]
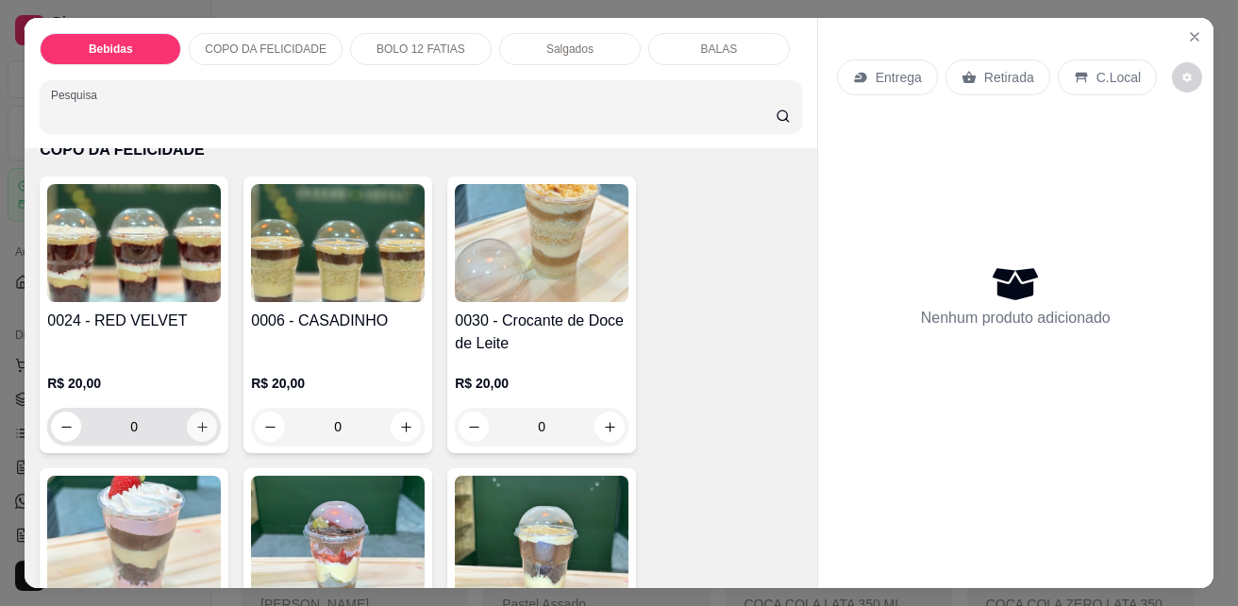
click at [195, 420] on icon "increase-product-quantity" at bounding box center [202, 427] width 14 height 14
type input "1"
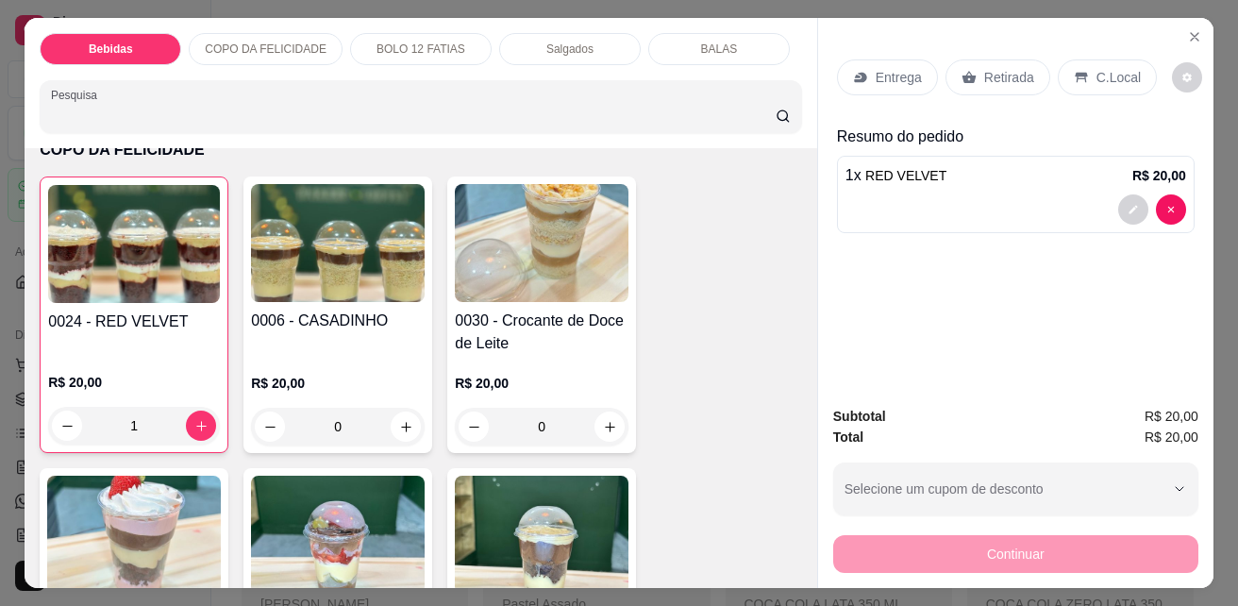
click at [1102, 76] on p "C.Local" at bounding box center [1118, 77] width 44 height 19
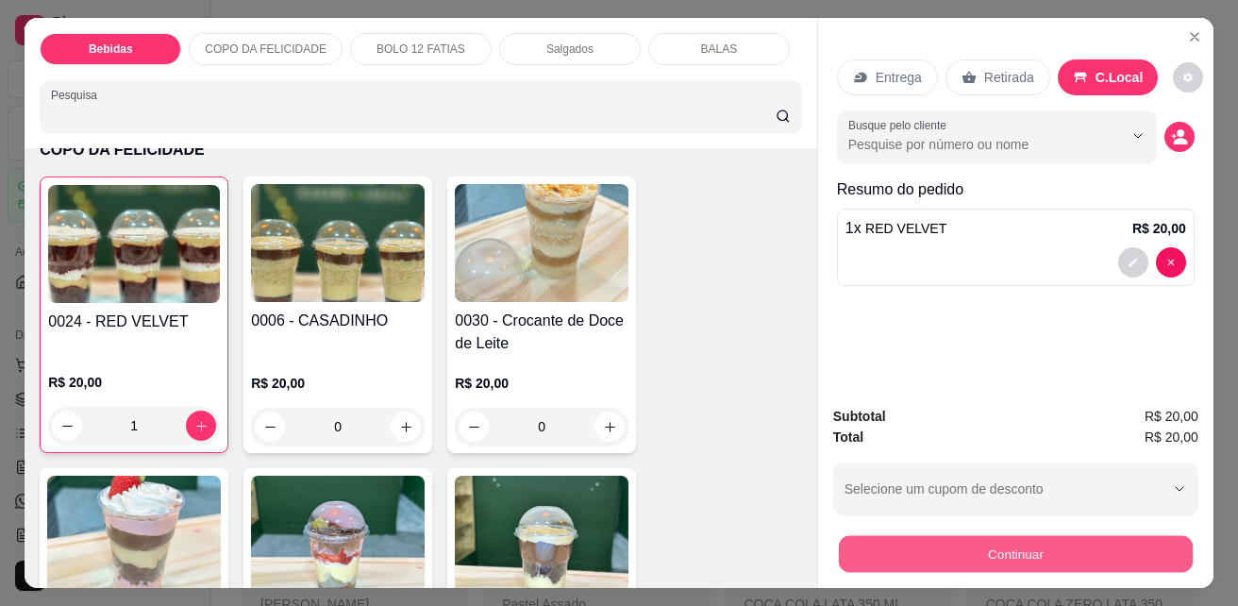
click at [944, 544] on button "Continuar" at bounding box center [1016, 553] width 354 height 37
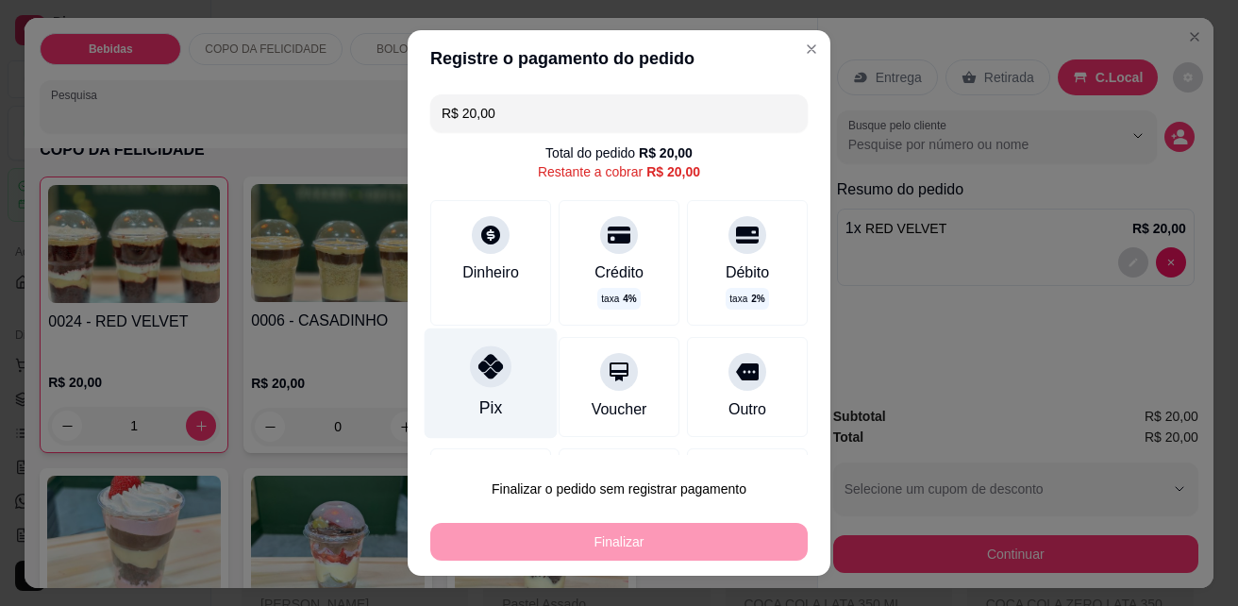
click at [471, 392] on div "Pix" at bounding box center [491, 383] width 133 height 110
type input "R$ 0,00"
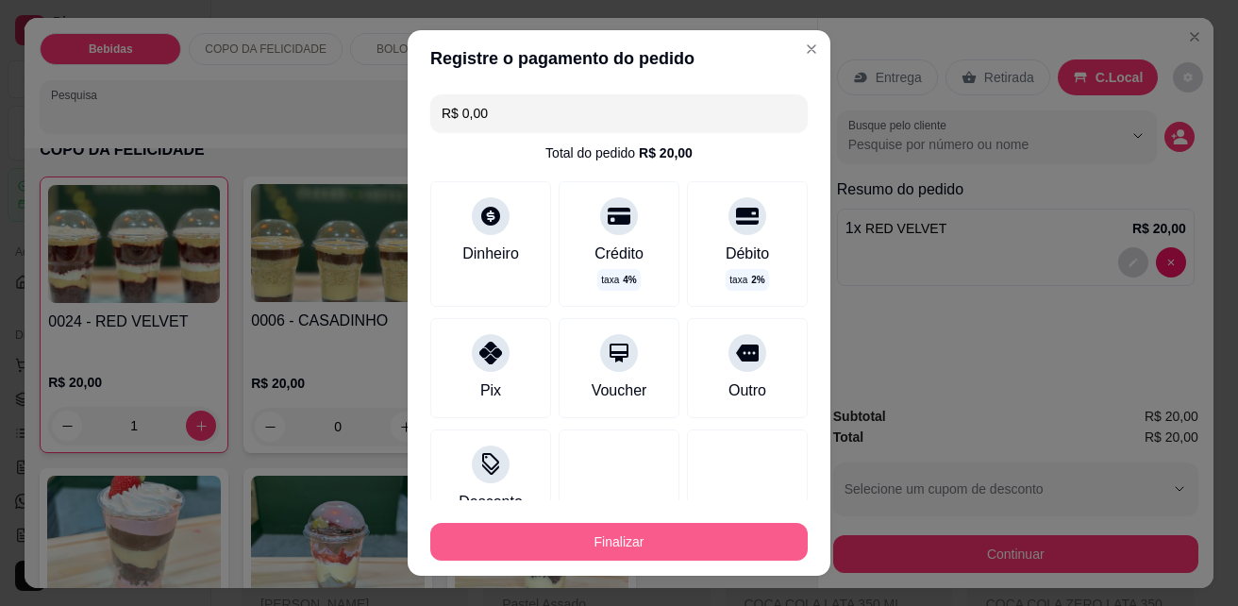
click at [625, 547] on button "Finalizar" at bounding box center [618, 542] width 377 height 38
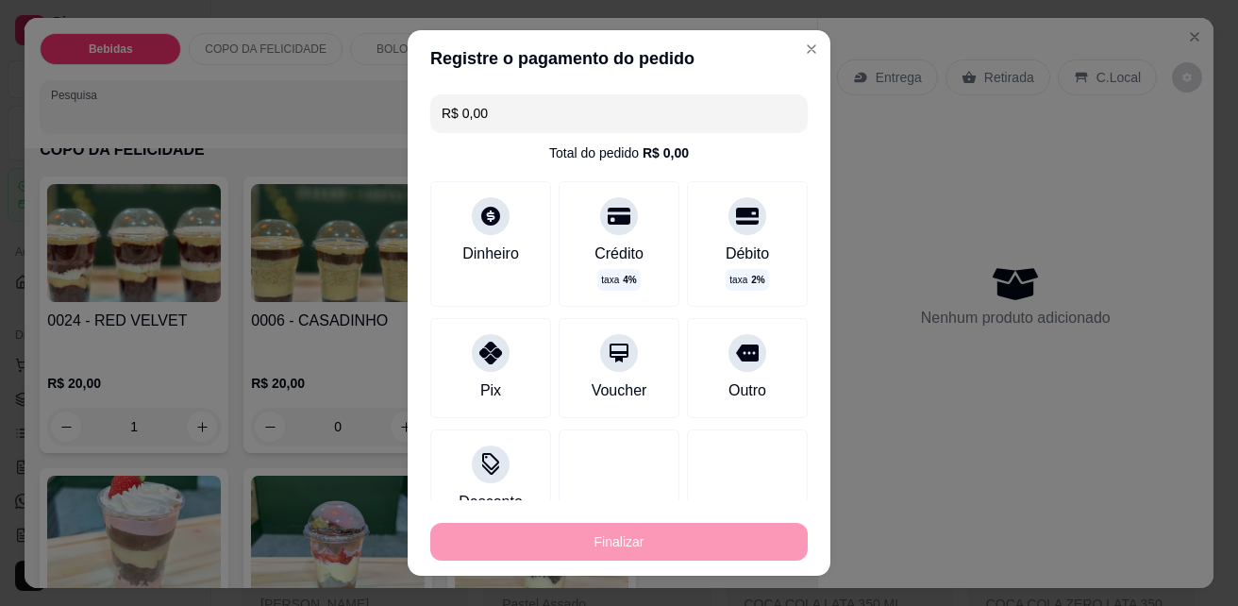
type input "0"
type input "-R$ 20,00"
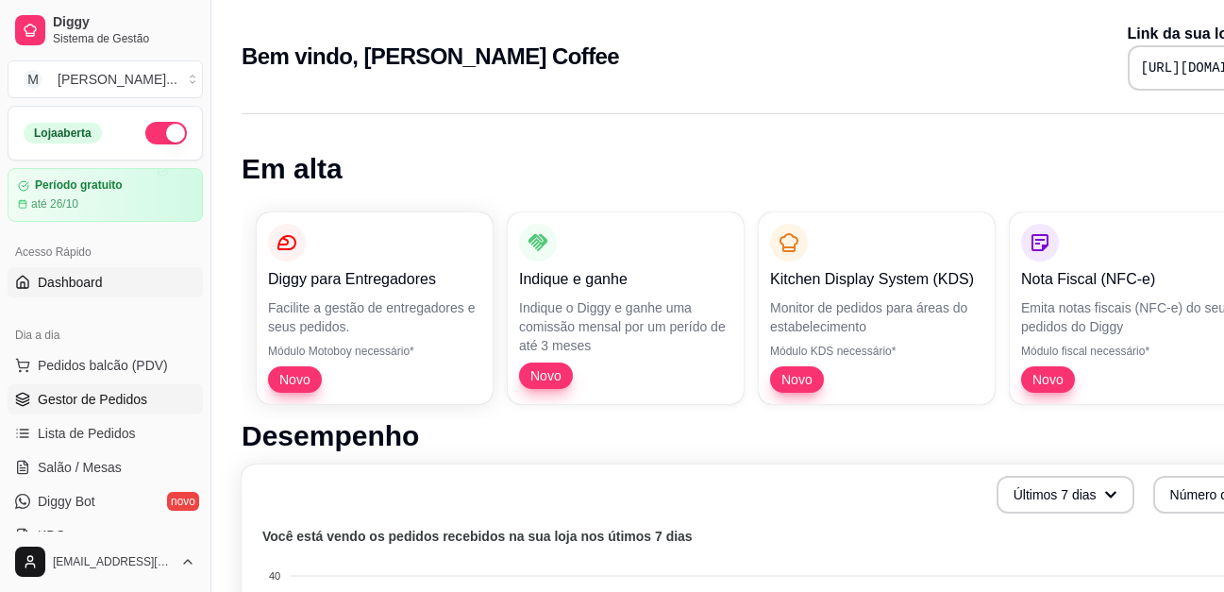
click at [129, 401] on span "Gestor de Pedidos" at bounding box center [92, 399] width 109 height 19
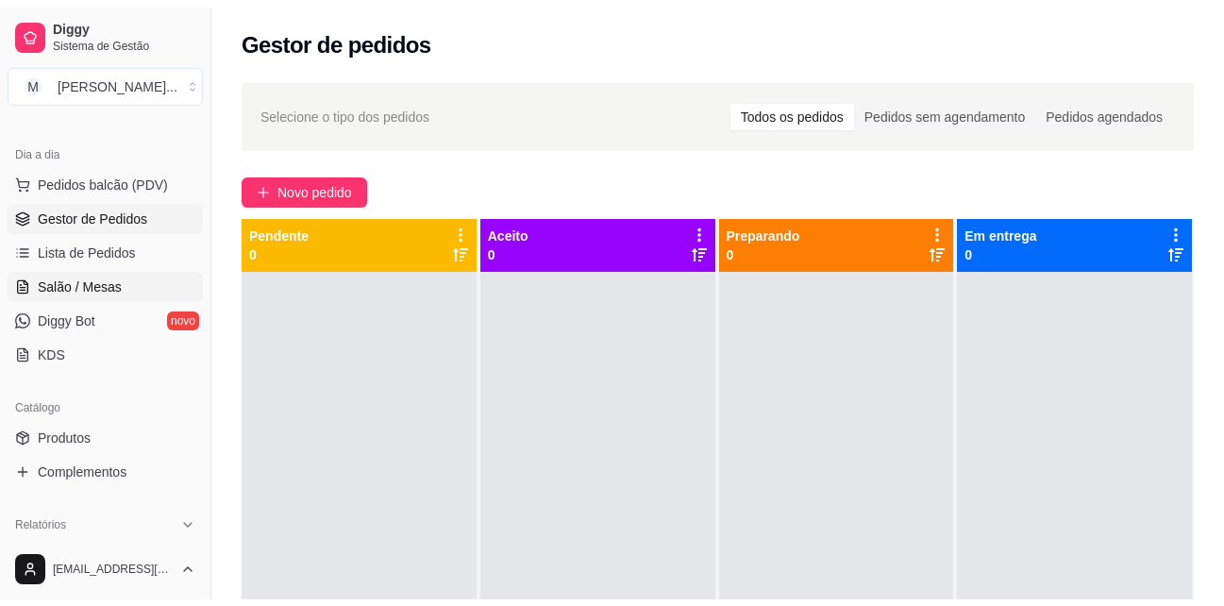
scroll to position [189, 0]
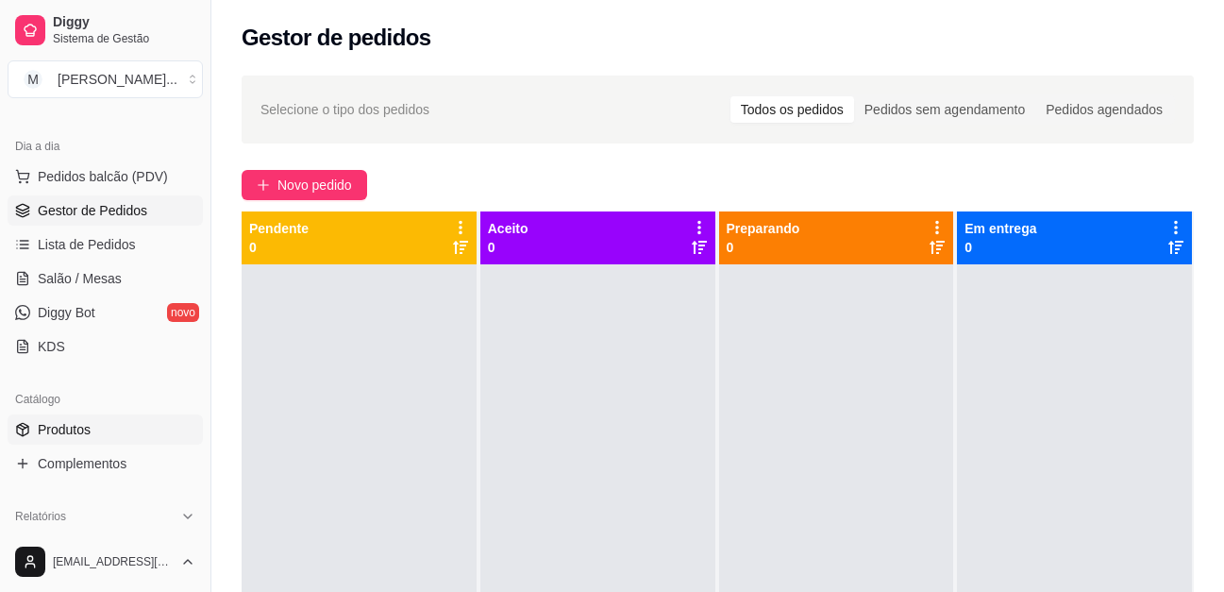
click at [114, 426] on link "Produtos" at bounding box center [105, 429] width 195 height 30
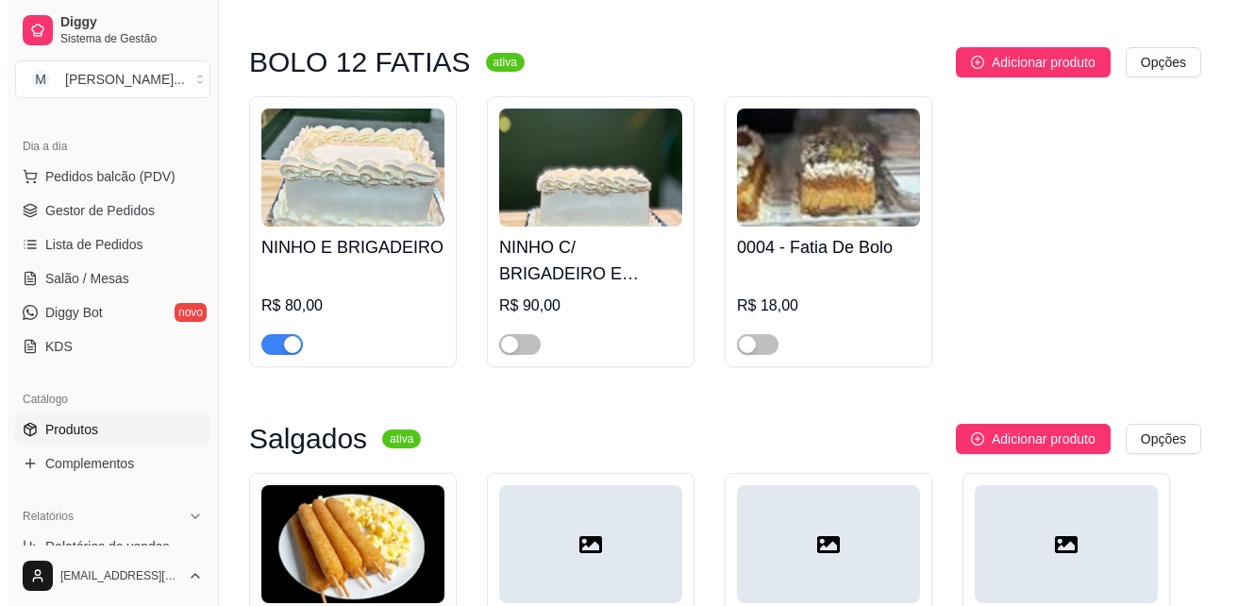
scroll to position [4623, 0]
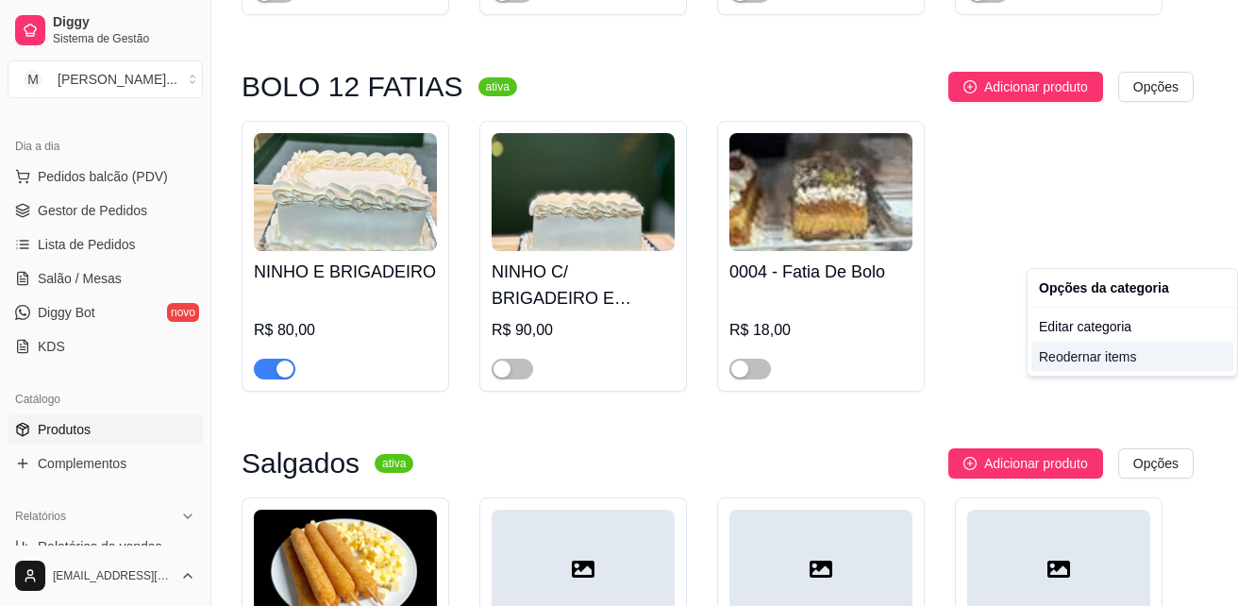
click at [1103, 356] on div "Reodernar items" at bounding box center [1132, 357] width 202 height 30
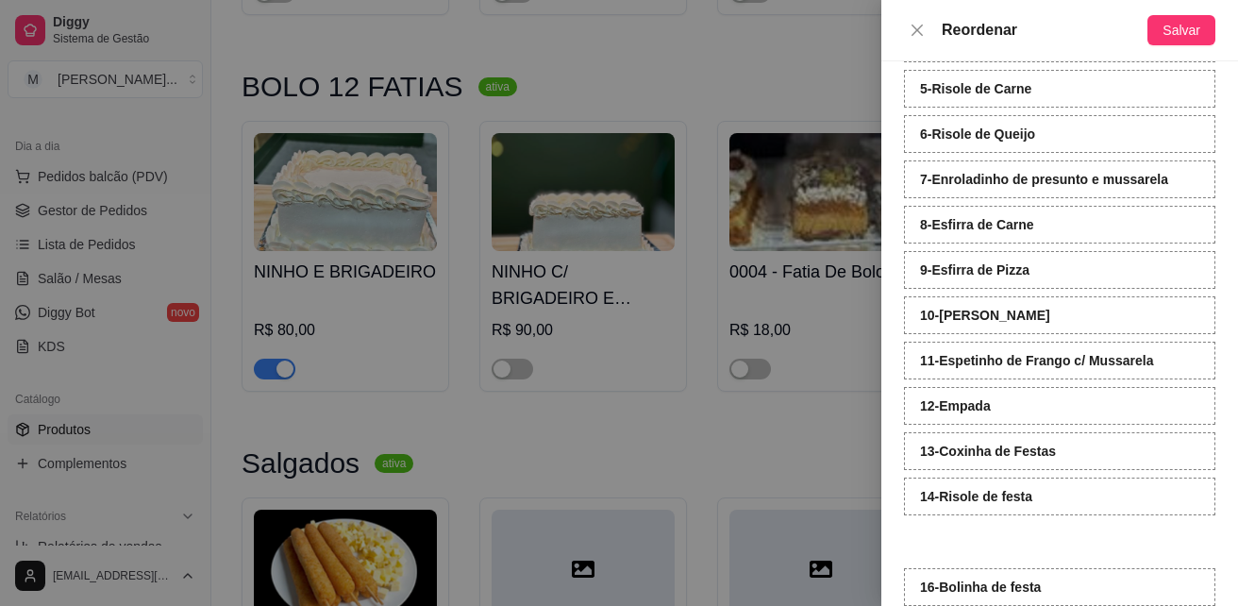
scroll to position [352, 0]
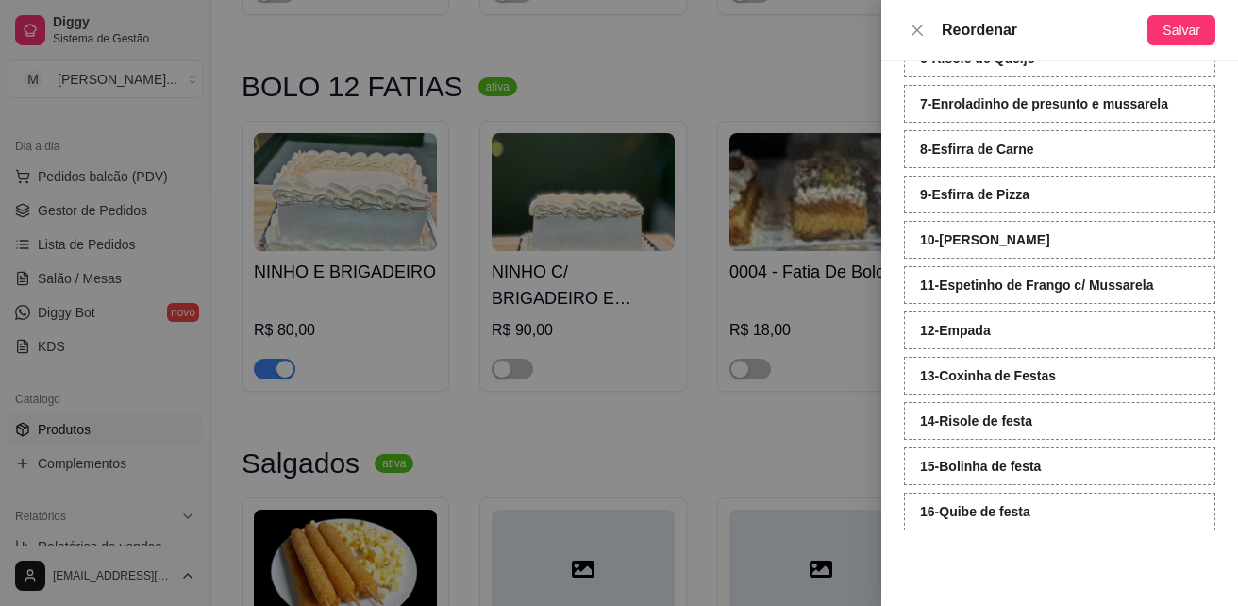
click at [1114, 531] on div "1 - Coxinha de Frango com Requeijão 2 - Enroladinho 3 - Kibe 4 - Coxinha comum …" at bounding box center [1059, 194] width 311 height 762
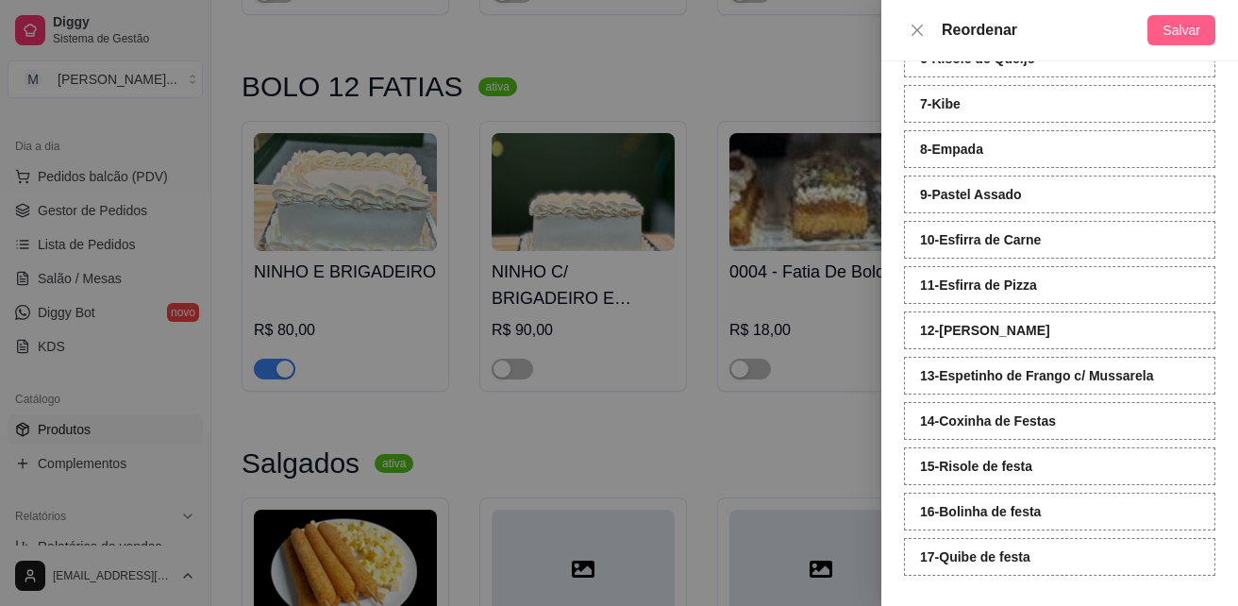
click at [1200, 28] on button "Salvar" at bounding box center [1181, 30] width 68 height 30
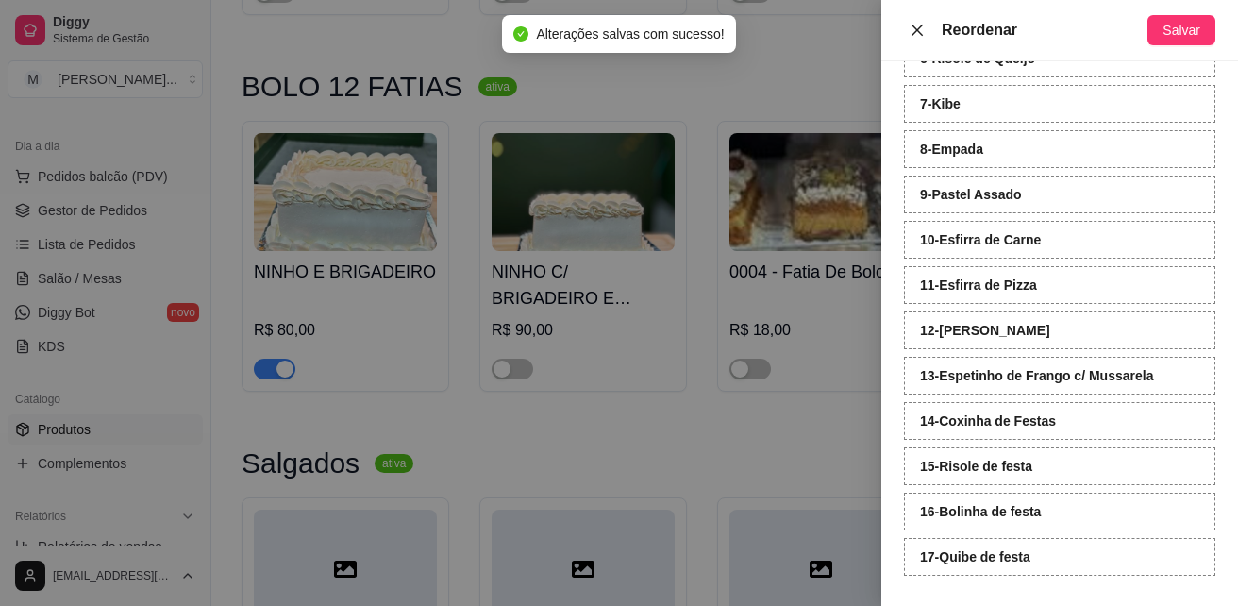
click at [915, 29] on icon "close" at bounding box center [916, 30] width 15 height 15
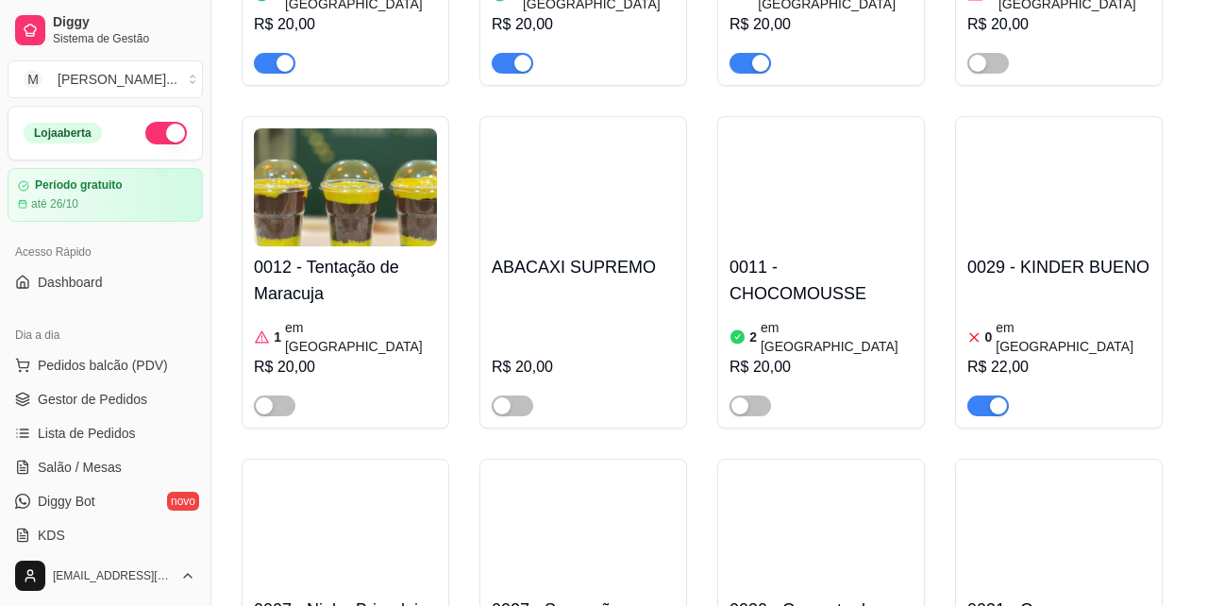
scroll to position [2736, 0]
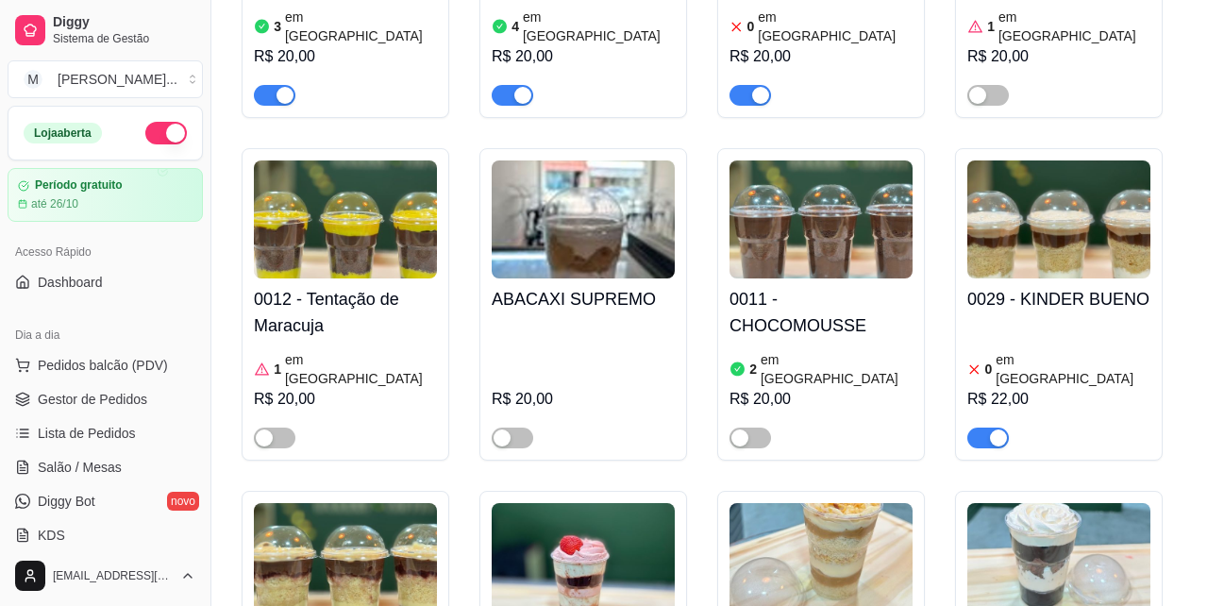
click at [989, 427] on button "button" at bounding box center [988, 437] width 42 height 21
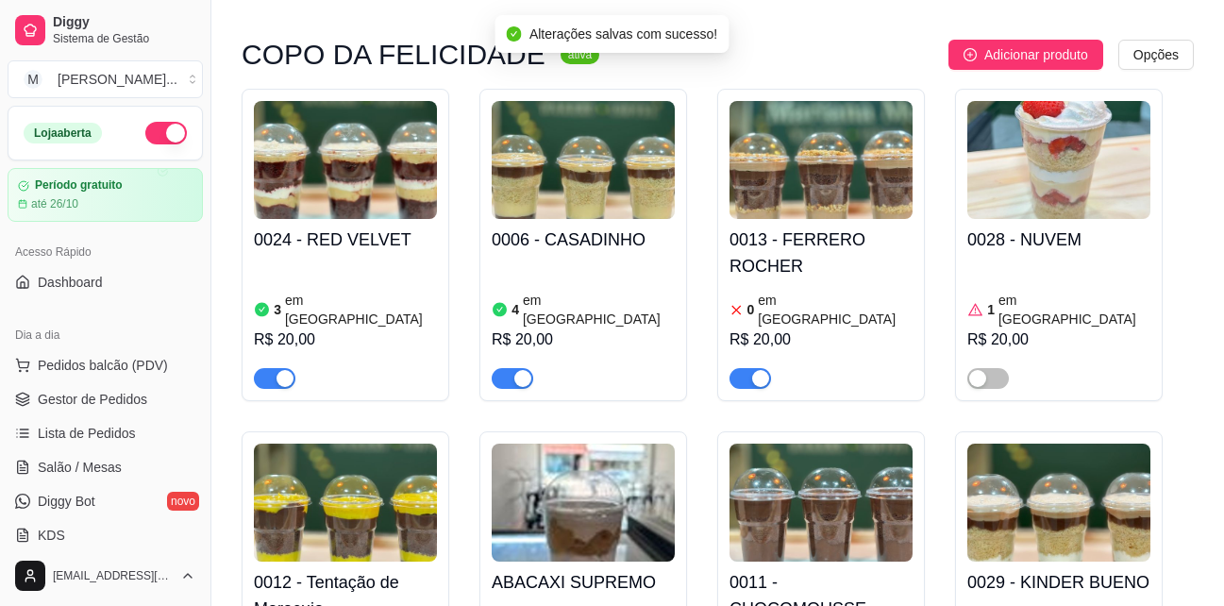
scroll to position [2358, 0]
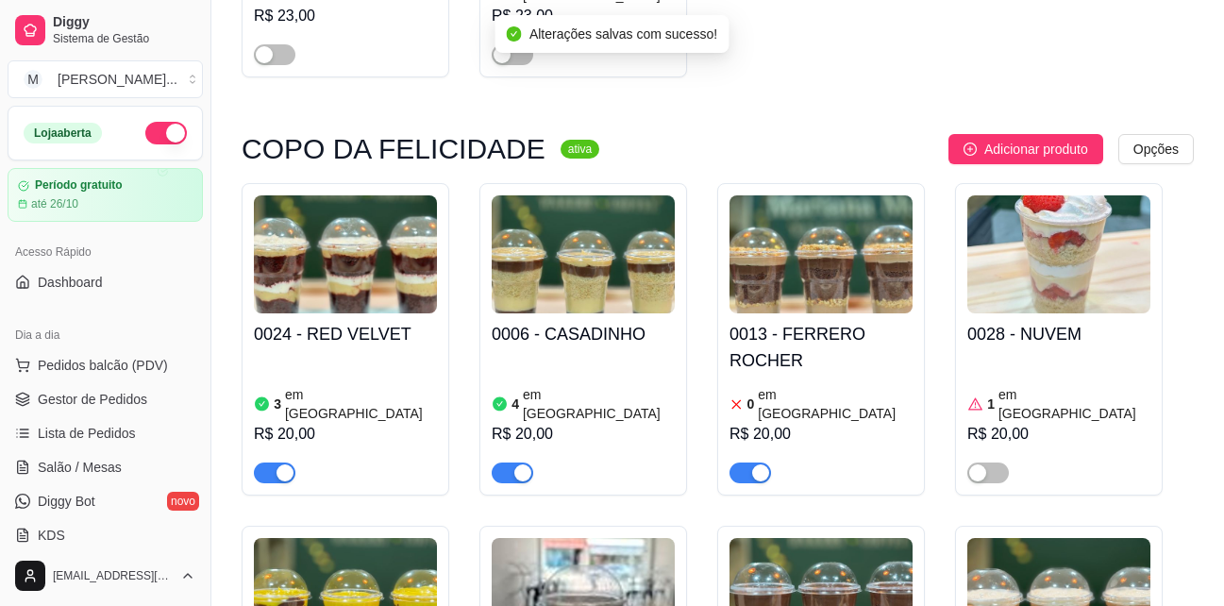
click at [752, 464] on div "button" at bounding box center [760, 472] width 17 height 17
click at [514, 464] on div "button" at bounding box center [522, 472] width 17 height 17
click at [508, 464] on div "button" at bounding box center [501, 472] width 17 height 17
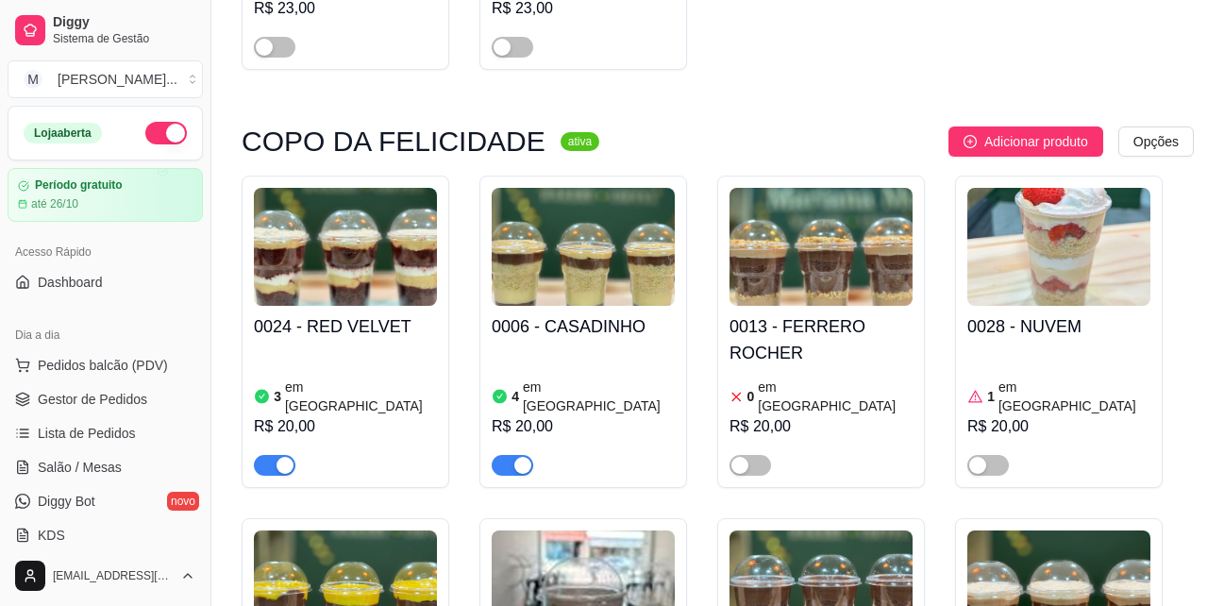
scroll to position [2227, 0]
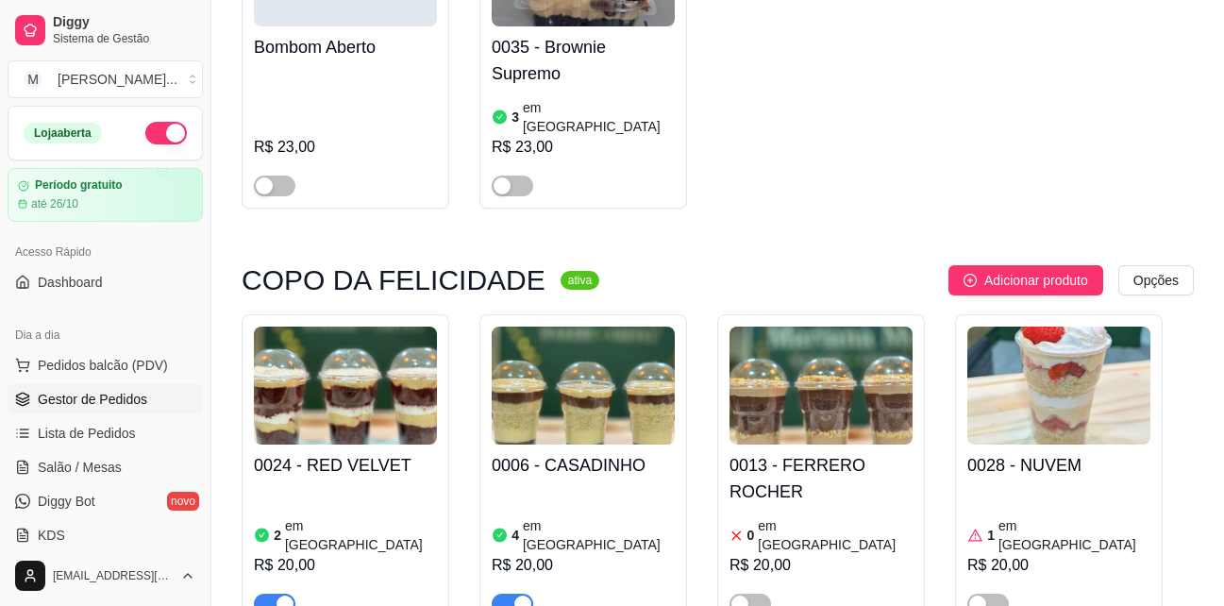
click at [67, 396] on span "Gestor de Pedidos" at bounding box center [92, 399] width 109 height 19
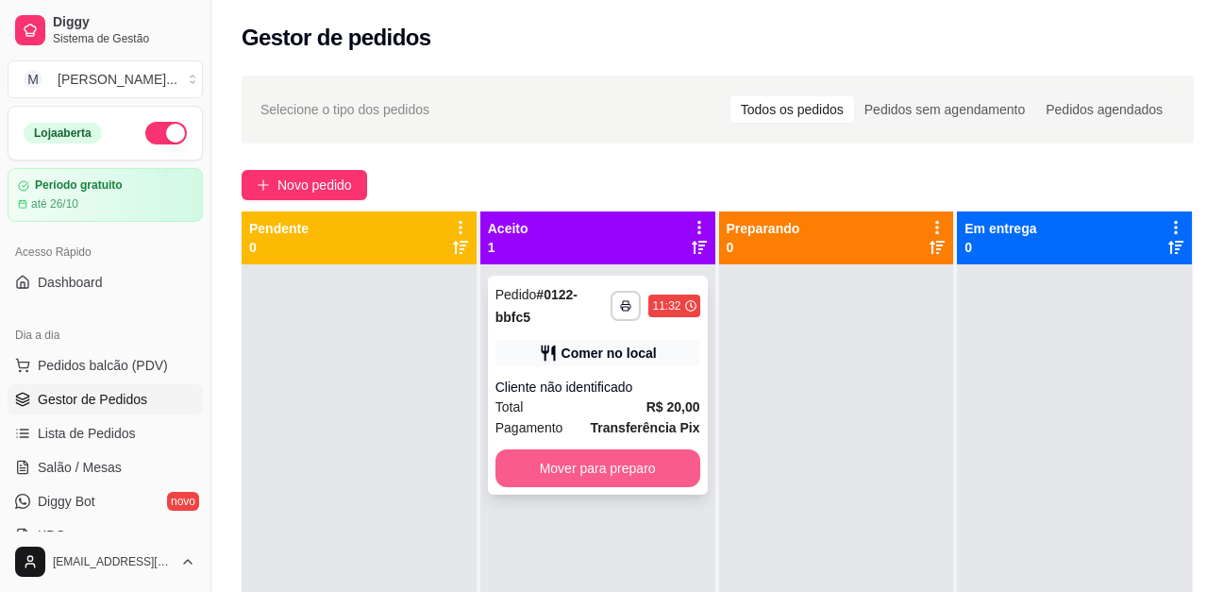
click at [610, 476] on button "Mover para preparo" at bounding box center [597, 468] width 205 height 38
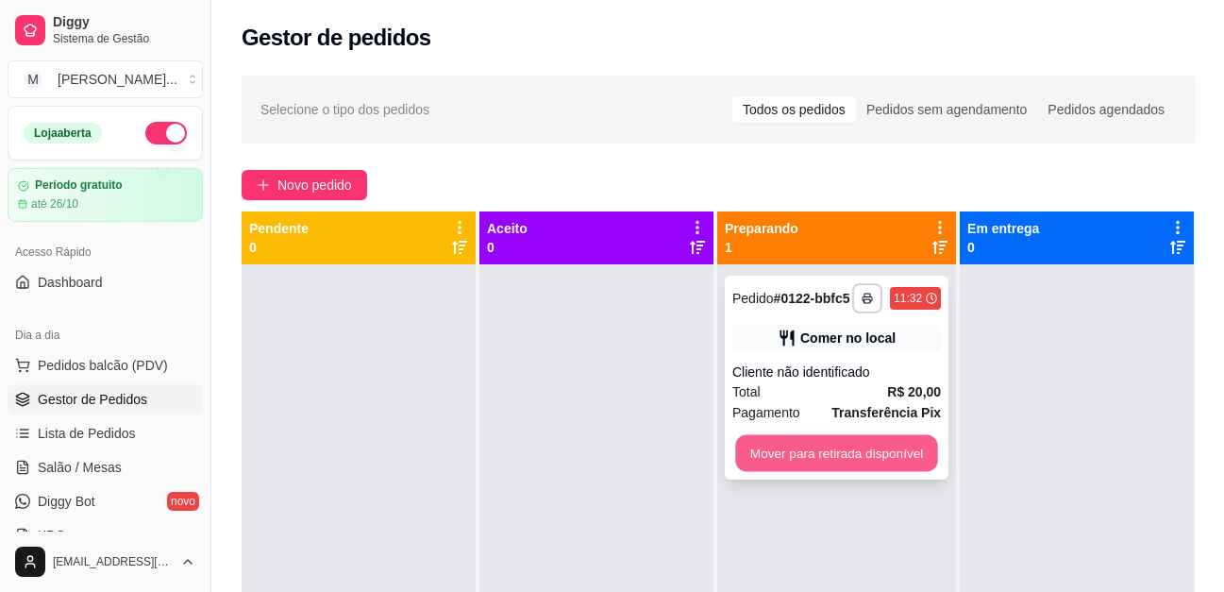
click at [875, 457] on button "Mover para retirada disponível" at bounding box center [836, 453] width 202 height 37
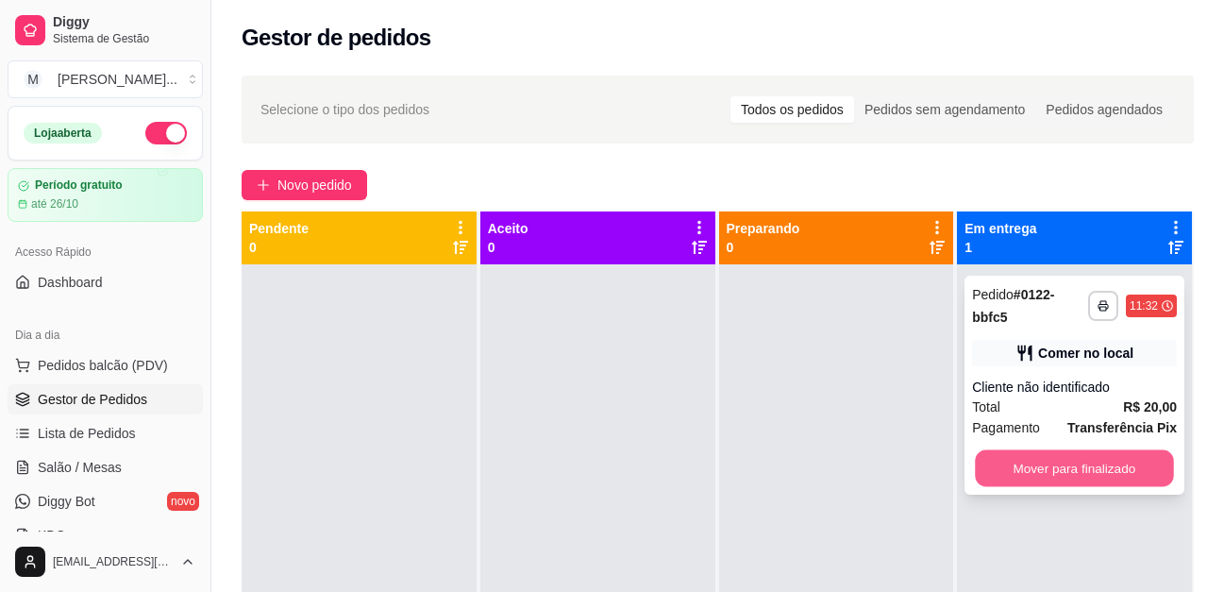
click at [1113, 474] on button "Mover para finalizado" at bounding box center [1074, 468] width 198 height 37
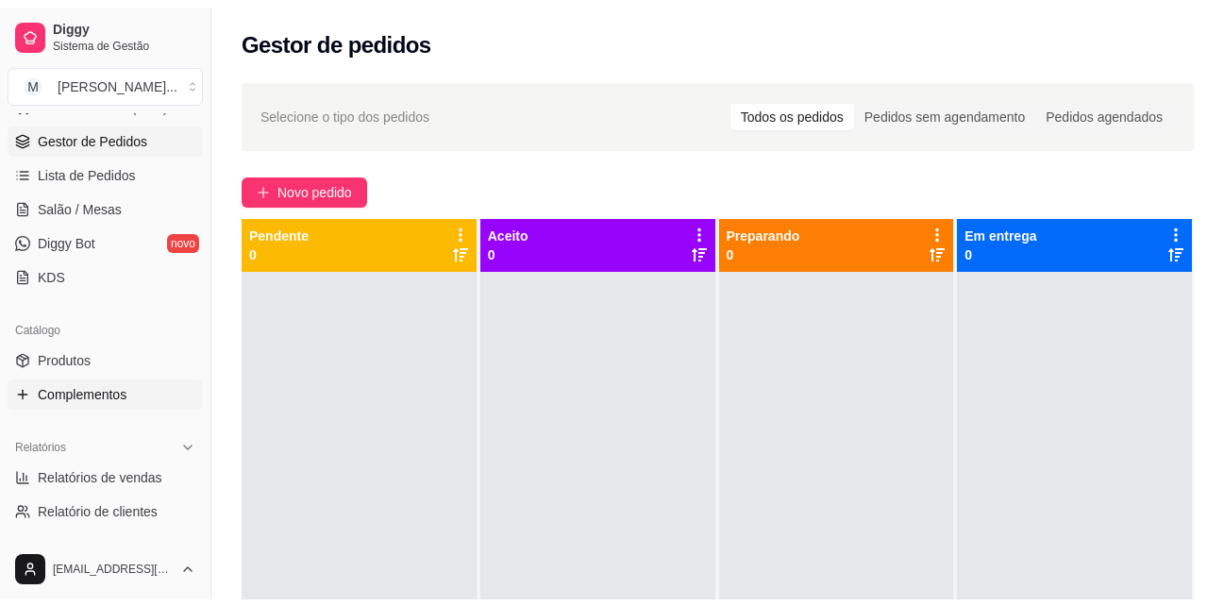
scroll to position [377, 0]
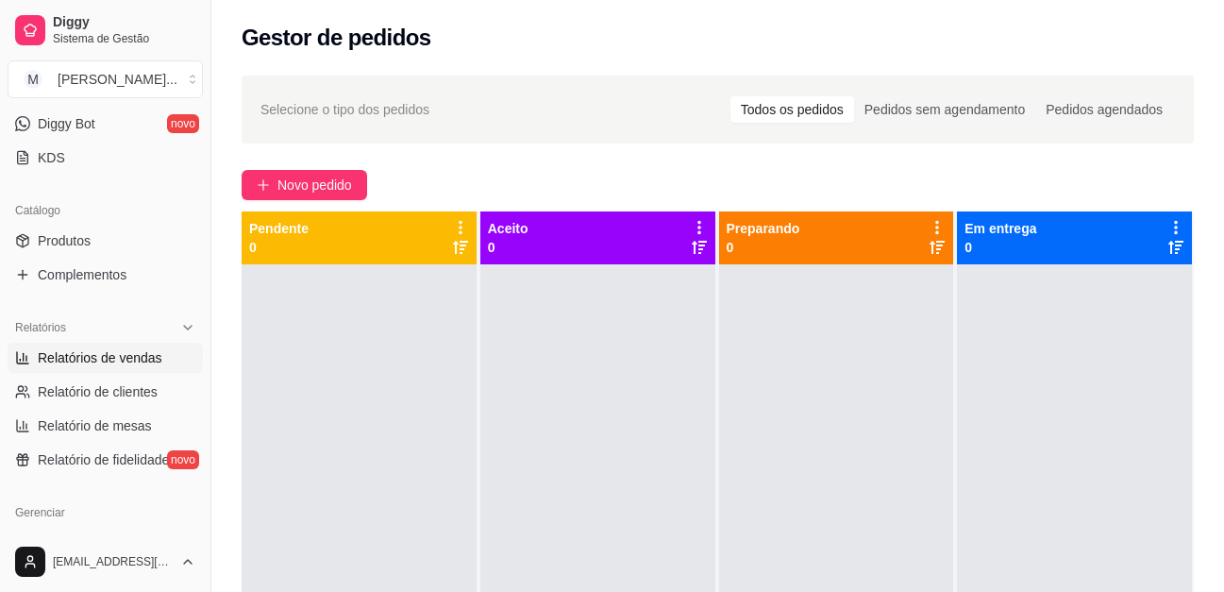
click at [146, 359] on span "Relatórios de vendas" at bounding box center [100, 357] width 125 height 19
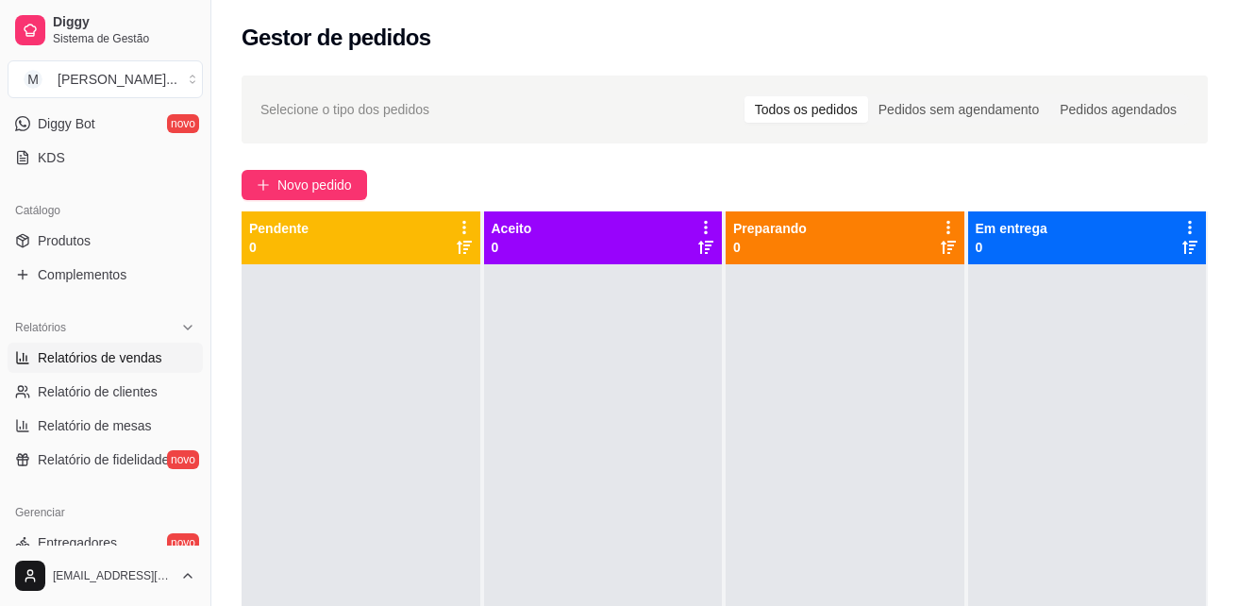
select select "ALL"
select select "0"
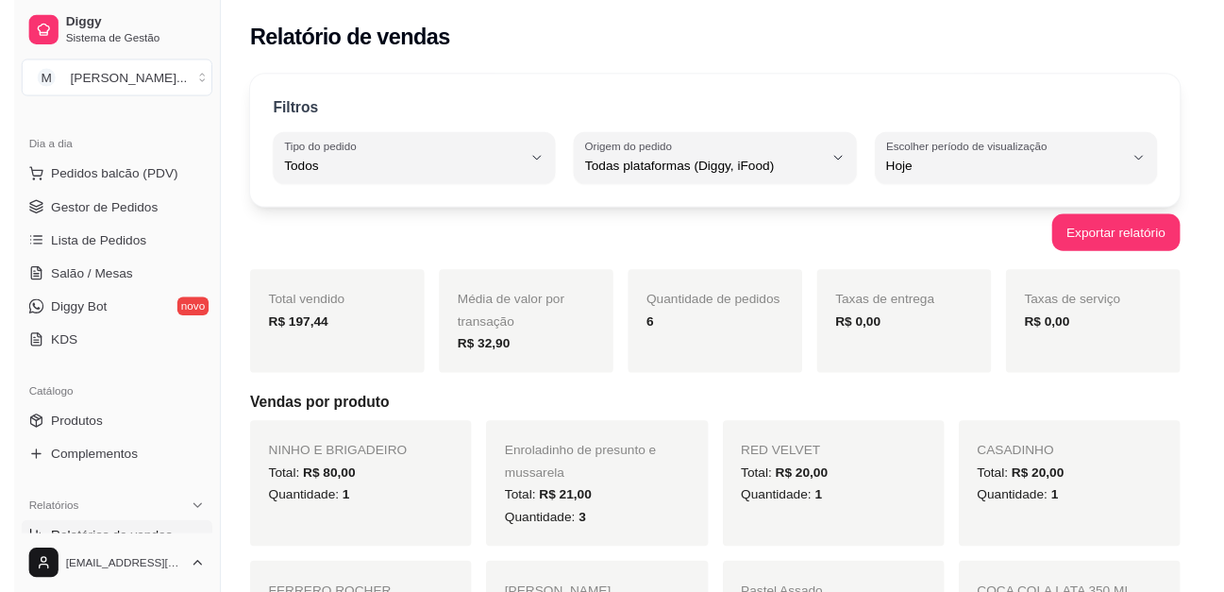
scroll to position [189, 0]
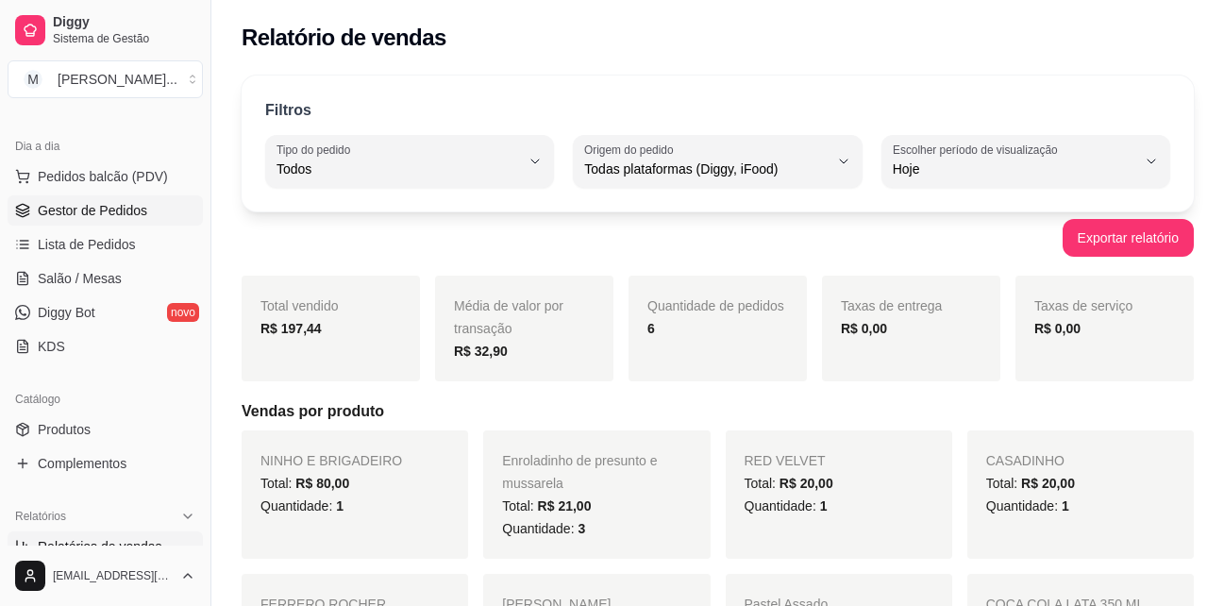
click at [132, 205] on span "Gestor de Pedidos" at bounding box center [92, 210] width 109 height 19
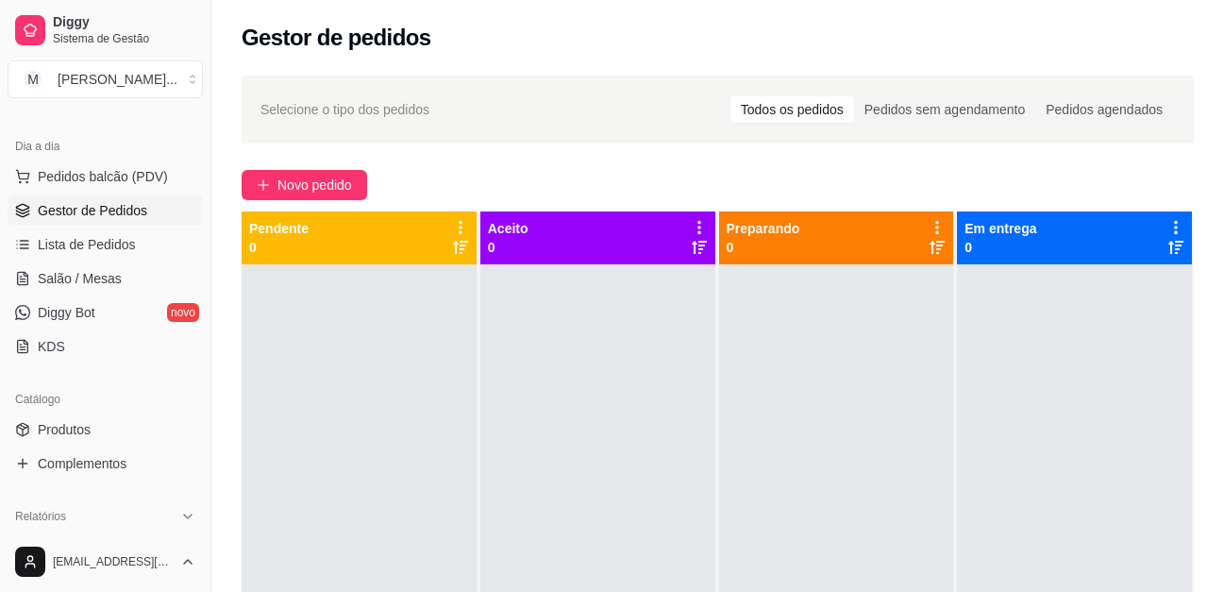
scroll to position [94, 0]
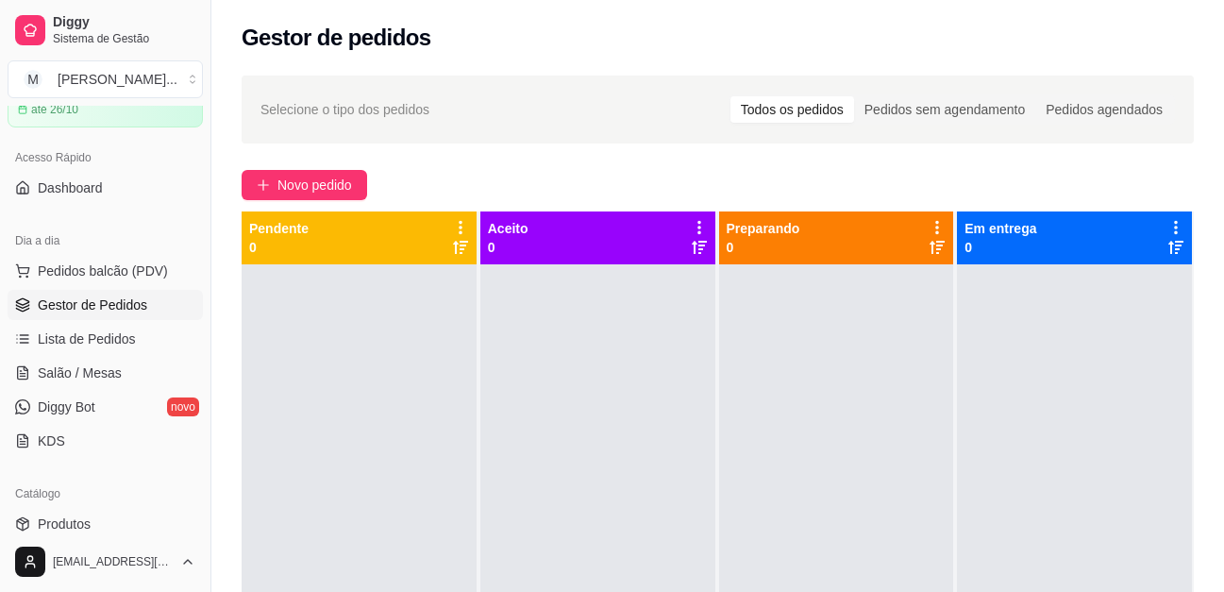
click at [1158, 130] on div "Selecione o tipo dos pedidos Todos os pedidos Pedidos sem agendamento Pedidos a…" at bounding box center [718, 109] width 952 height 68
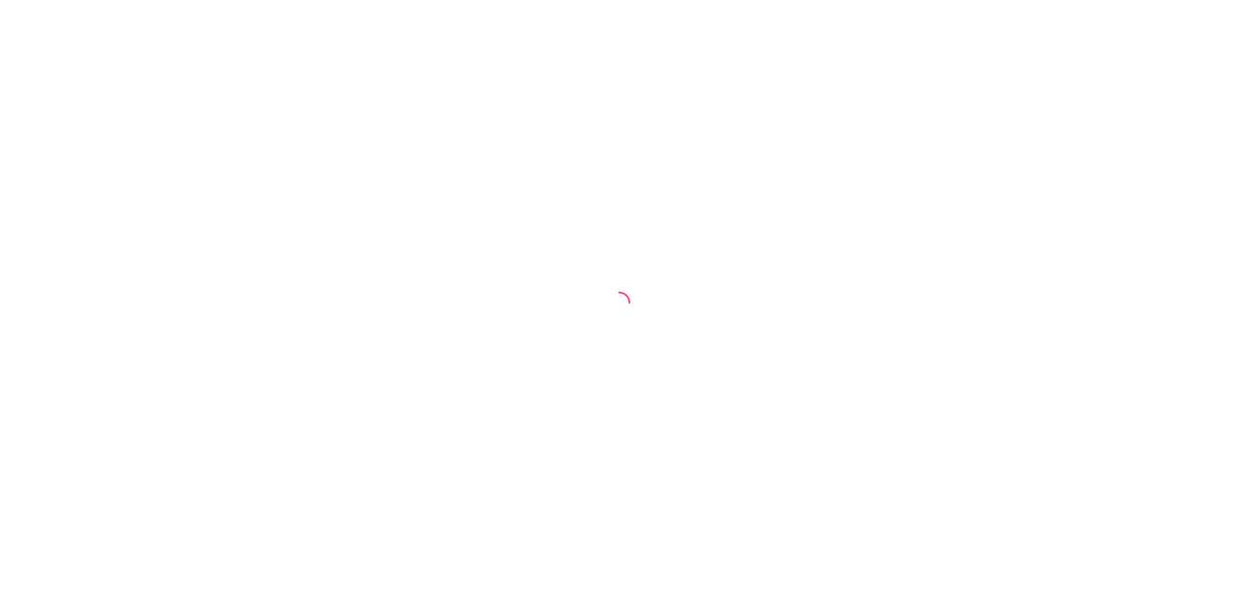
select select "ALL"
select select "0"
